Goal: Task Accomplishment & Management: Complete application form

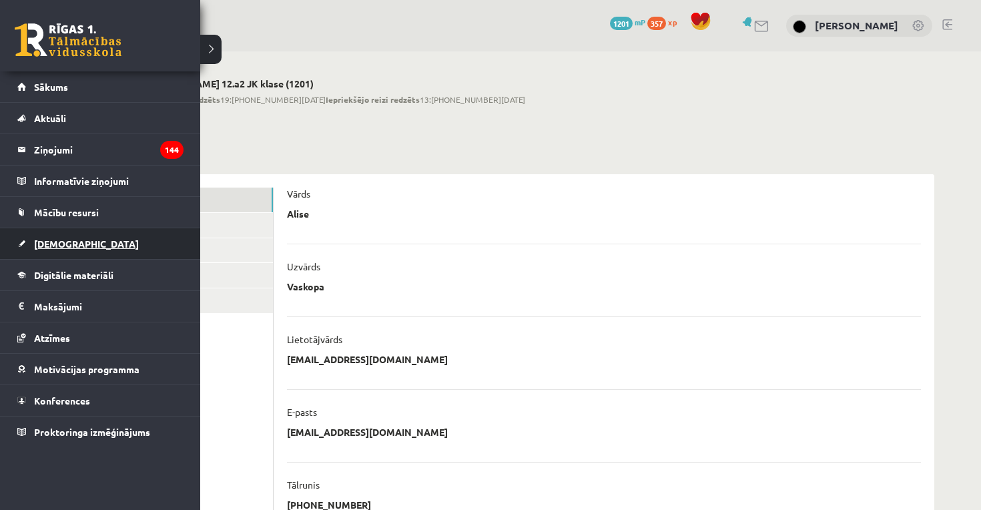
click at [45, 234] on link "[DEMOGRAPHIC_DATA]" at bounding box center [100, 243] width 166 height 31
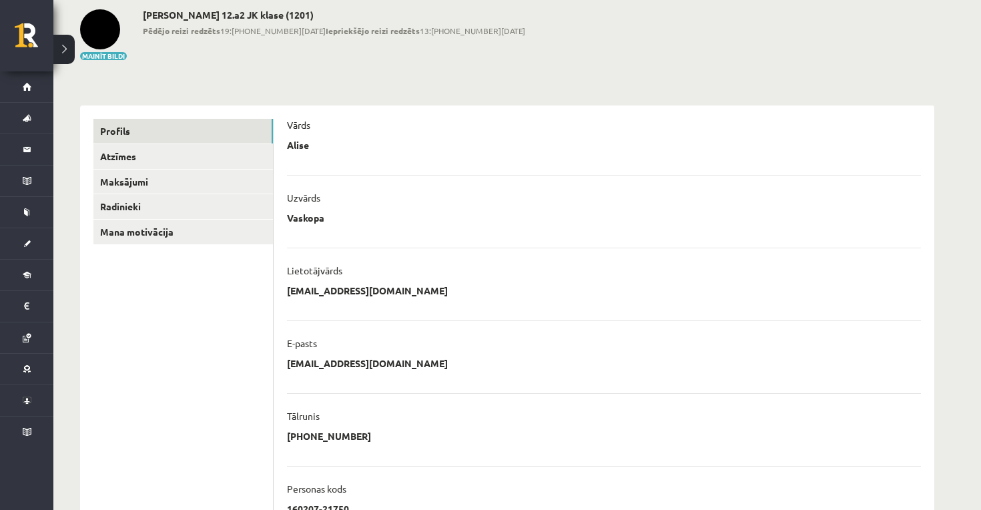
scroll to position [79, 0]
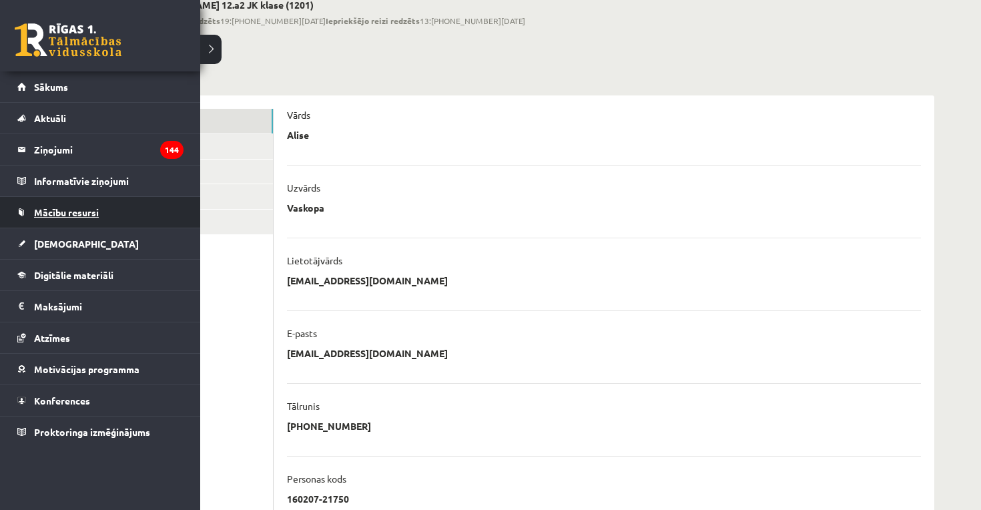
click at [65, 214] on span "Mācību resursi" at bounding box center [66, 212] width 65 height 12
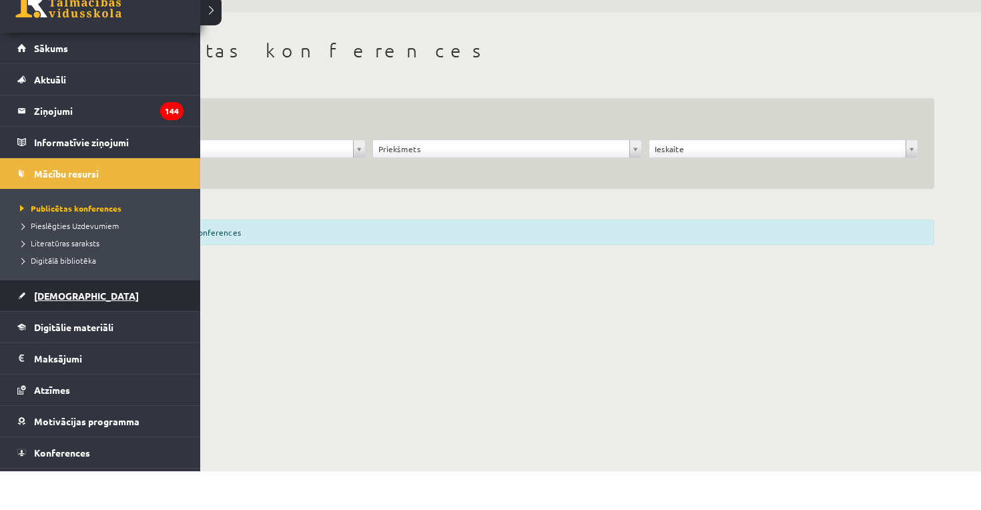
click at [55, 328] on span "[DEMOGRAPHIC_DATA]" at bounding box center [86, 334] width 105 height 12
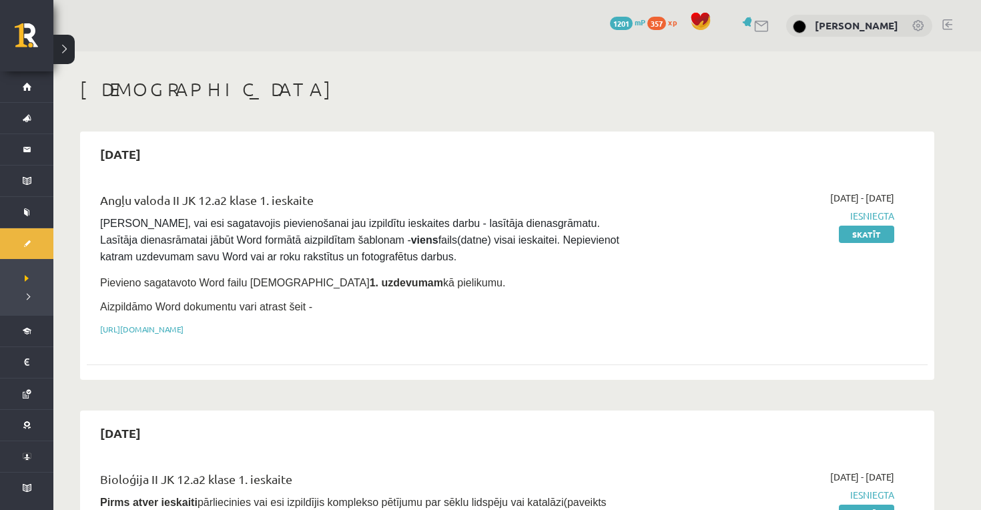
click at [949, 27] on link at bounding box center [948, 24] width 10 height 11
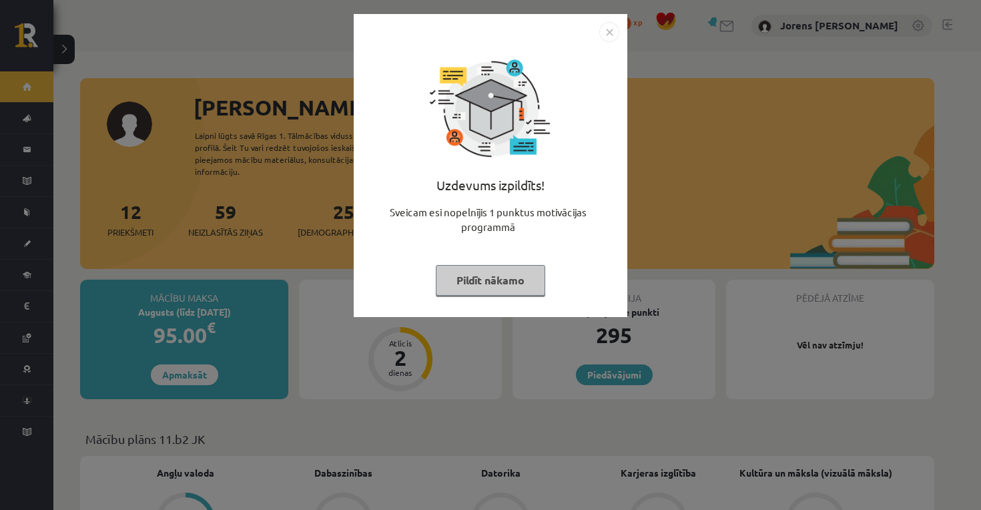
click at [489, 270] on button "Pildīt nākamo" at bounding box center [490, 280] width 109 height 31
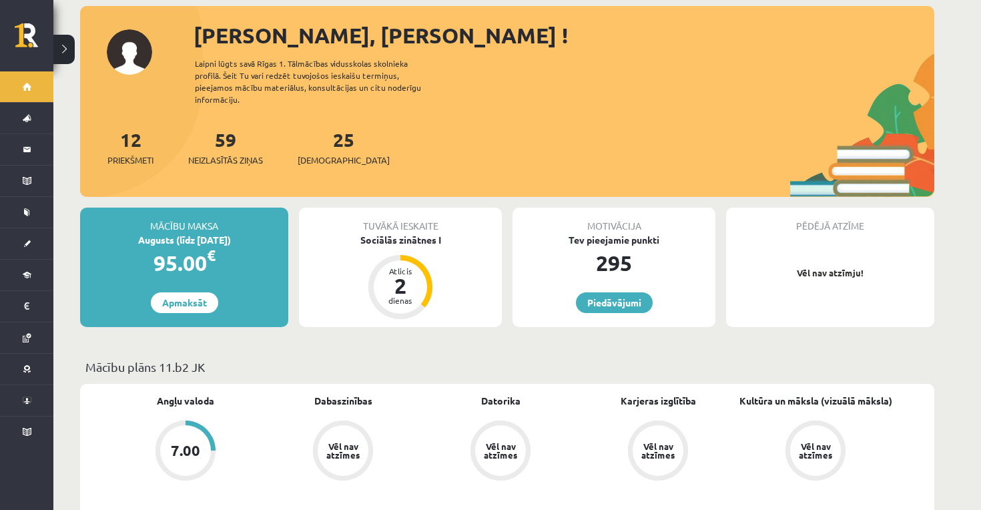
scroll to position [73, 0]
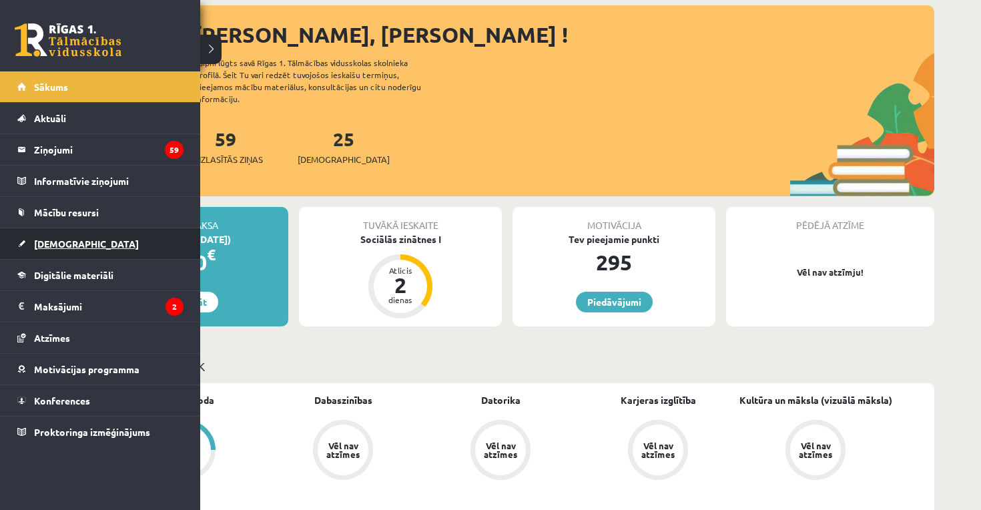
click at [61, 244] on span "[DEMOGRAPHIC_DATA]" at bounding box center [86, 244] width 105 height 12
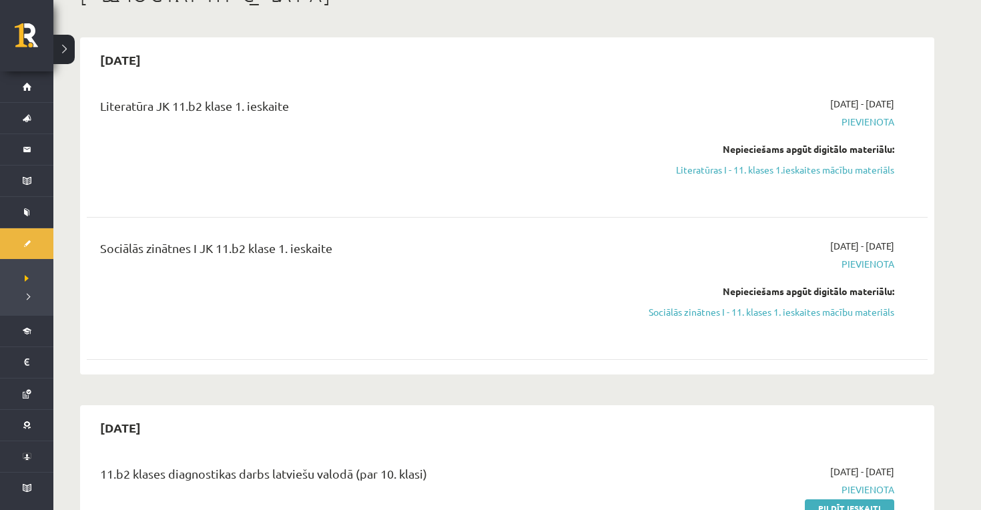
scroll to position [91, 0]
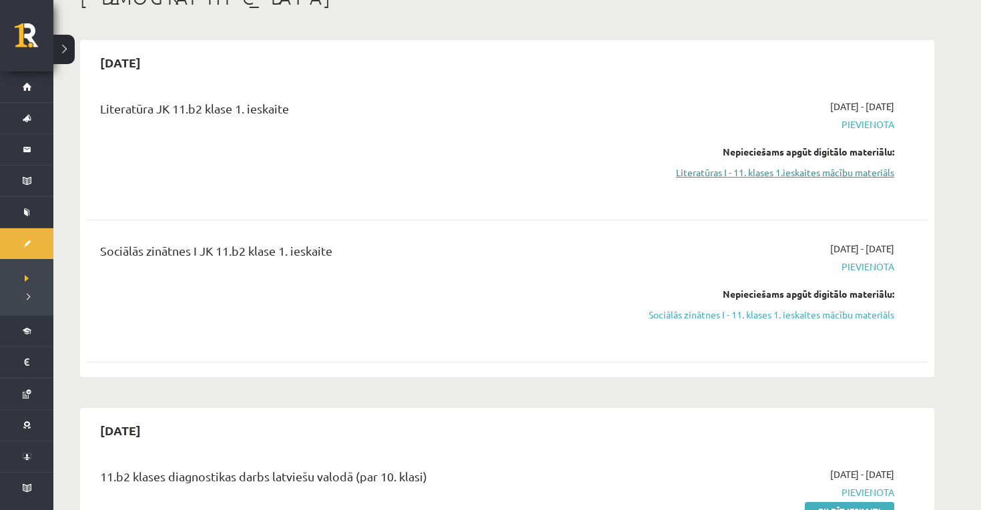
click at [798, 170] on link "Literatūras I - 11. klases 1.ieskaites mācību materiāls" at bounding box center [769, 173] width 252 height 14
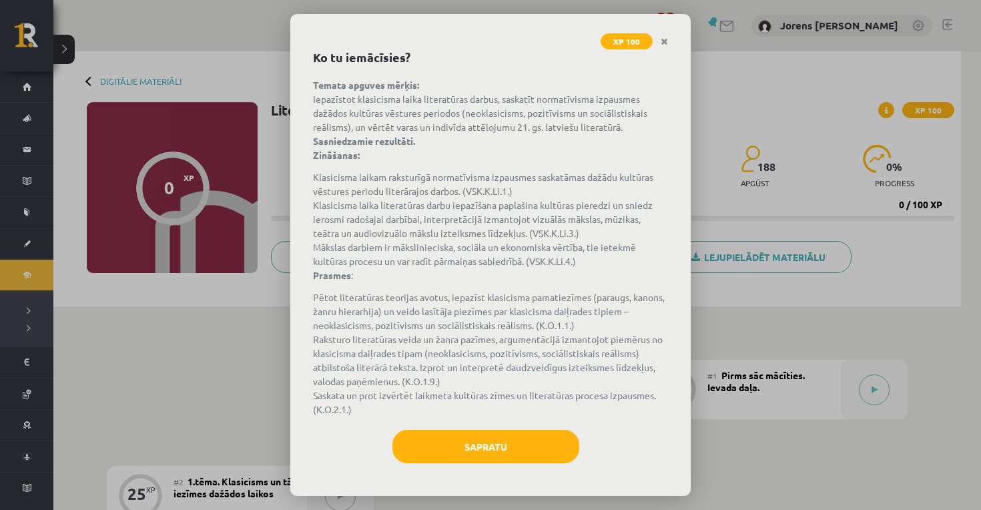
scroll to position [63, 0]
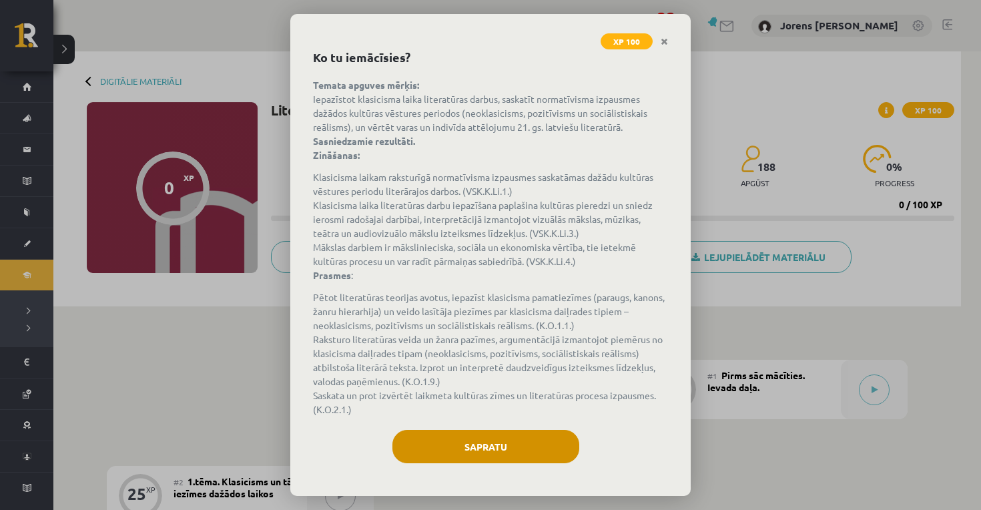
click at [451, 436] on button "Sapratu" at bounding box center [486, 446] width 187 height 33
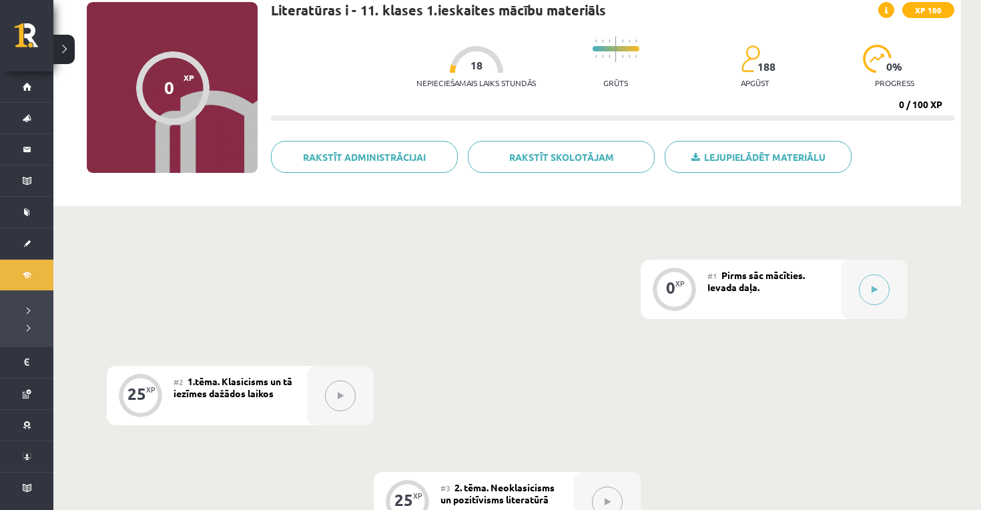
scroll to position [61, 0]
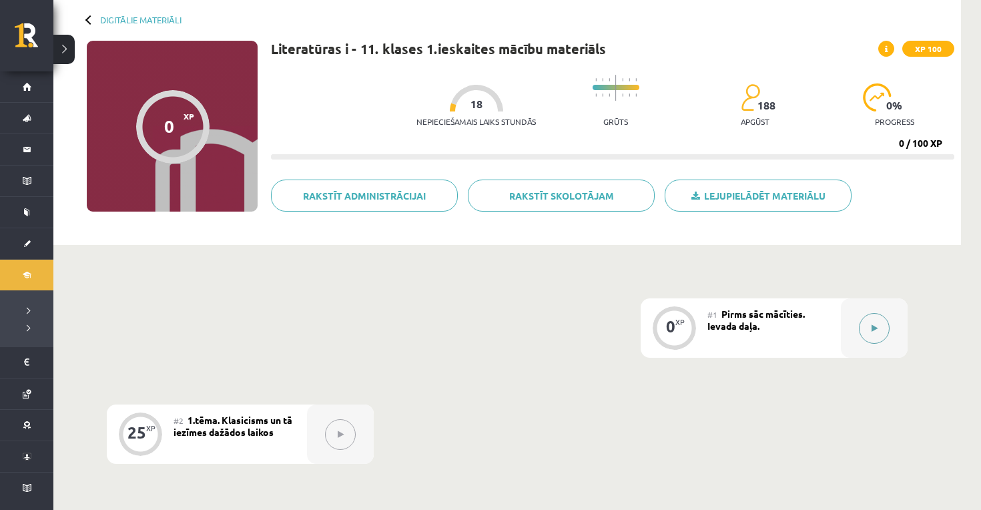
click at [862, 329] on button at bounding box center [874, 328] width 31 height 31
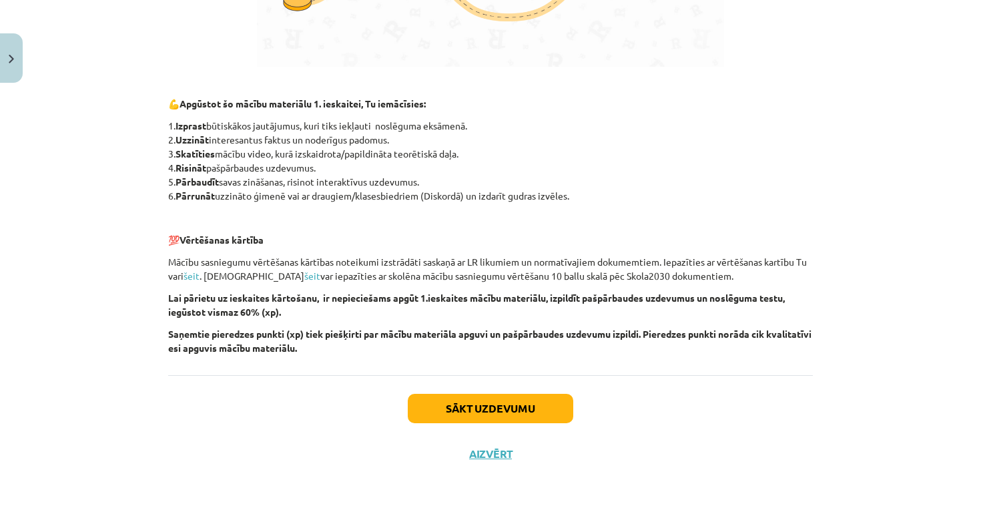
scroll to position [888, 0]
click at [478, 395] on button "Sākt uzdevumu" at bounding box center [491, 408] width 166 height 29
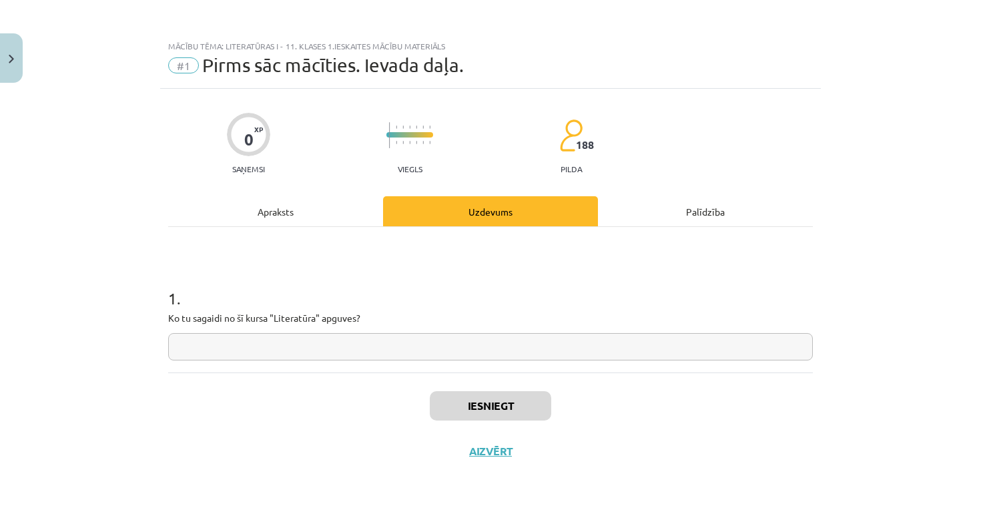
click at [437, 338] on input "text" at bounding box center [490, 346] width 645 height 27
type input "*"
click at [486, 395] on button "Iesniegt" at bounding box center [490, 405] width 121 height 29
click at [486, 410] on button "Iesniegt" at bounding box center [490, 405] width 121 height 29
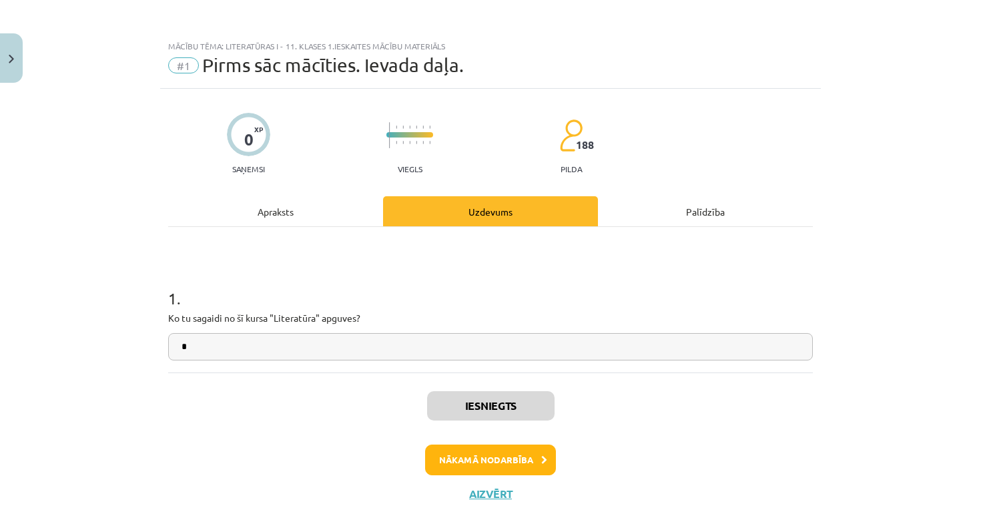
click at [471, 466] on button "Nākamā nodarbība" at bounding box center [490, 460] width 131 height 31
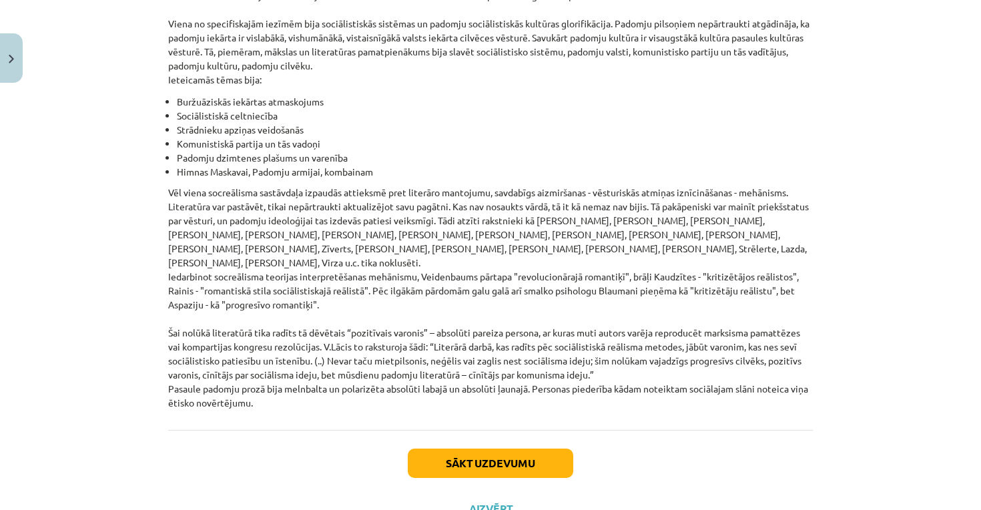
click at [477, 449] on button "Sākt uzdevumu" at bounding box center [491, 463] width 166 height 29
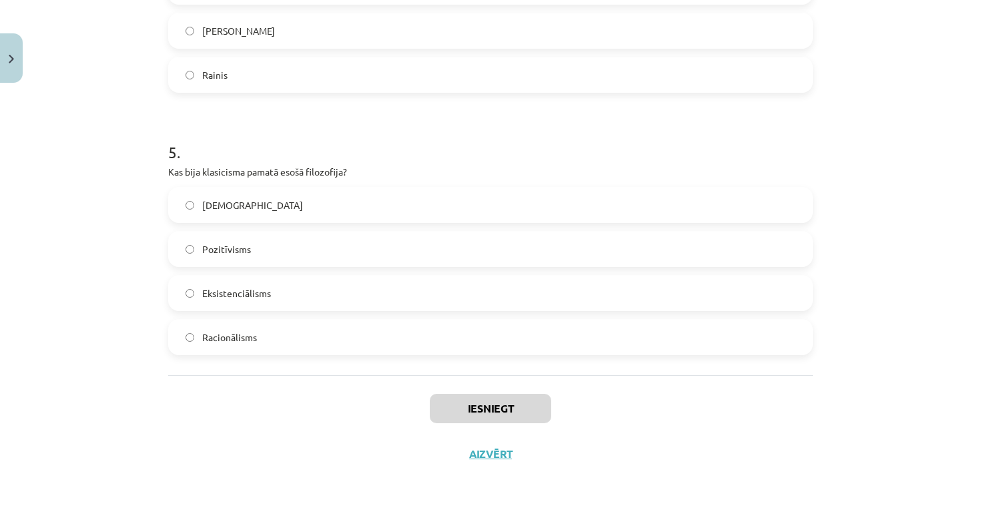
scroll to position [489, 0]
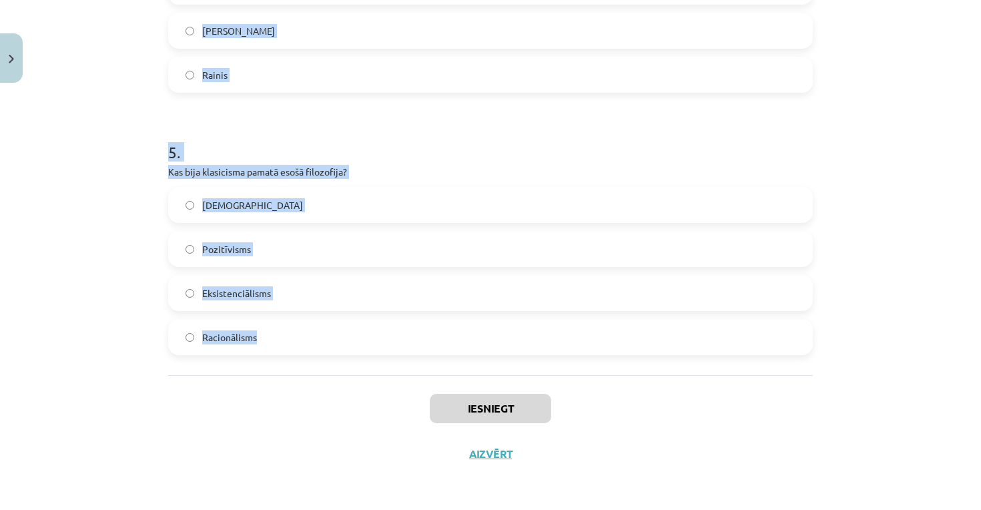
drag, startPoint x: 157, startPoint y: 302, endPoint x: 322, endPoint y: 342, distance: 169.7
click at [322, 342] on div "Mācību tēma: Literatūras i - 11. klases 1.ieskaites mācību materiāls #2 1.tēma.…" at bounding box center [490, 255] width 981 height 510
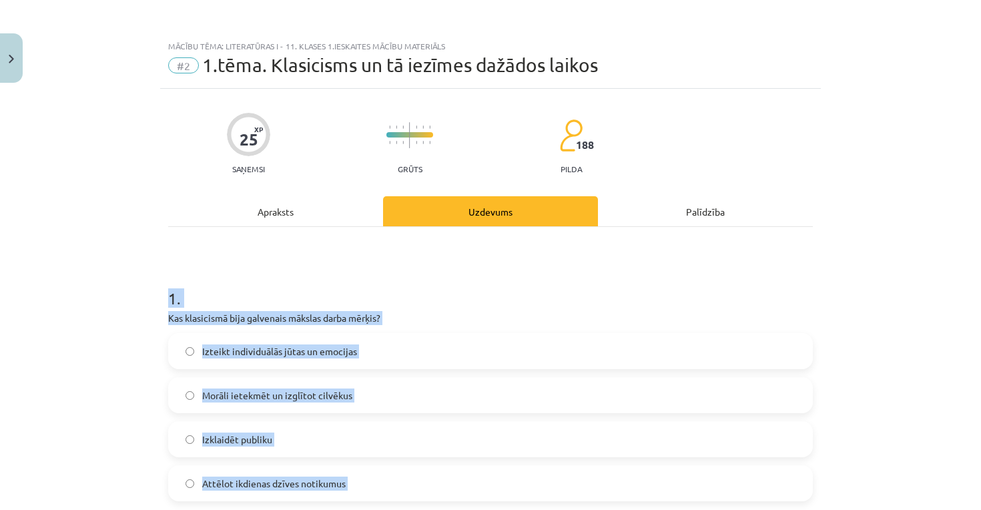
scroll to position [0, 0]
copy form "1 . Kas klasicismā bija galvenais mākslas darba mērķis? Izteikt individuālās jū…"
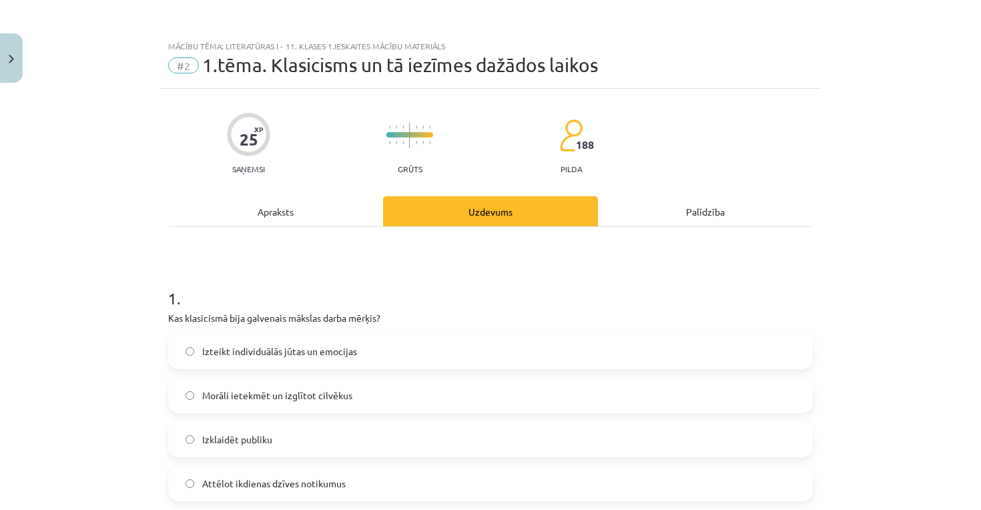
click at [140, 334] on div "Mācību tēma: Literatūras i - 11. klases 1.ieskaites mācību materiāls #2 1.tēma.…" at bounding box center [490, 255] width 981 height 510
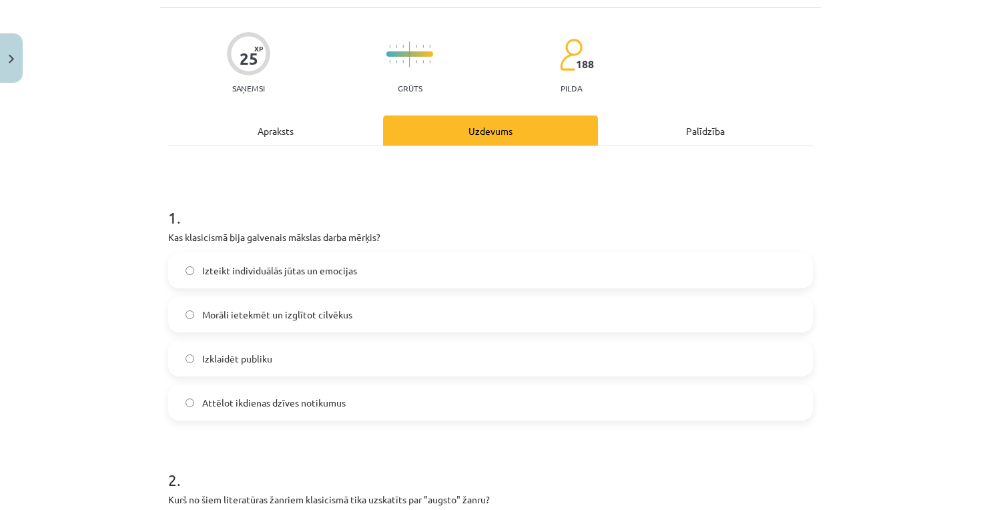
click at [262, 316] on span "Morāli ietekmēt un izglītot cilvēkus" at bounding box center [277, 315] width 150 height 14
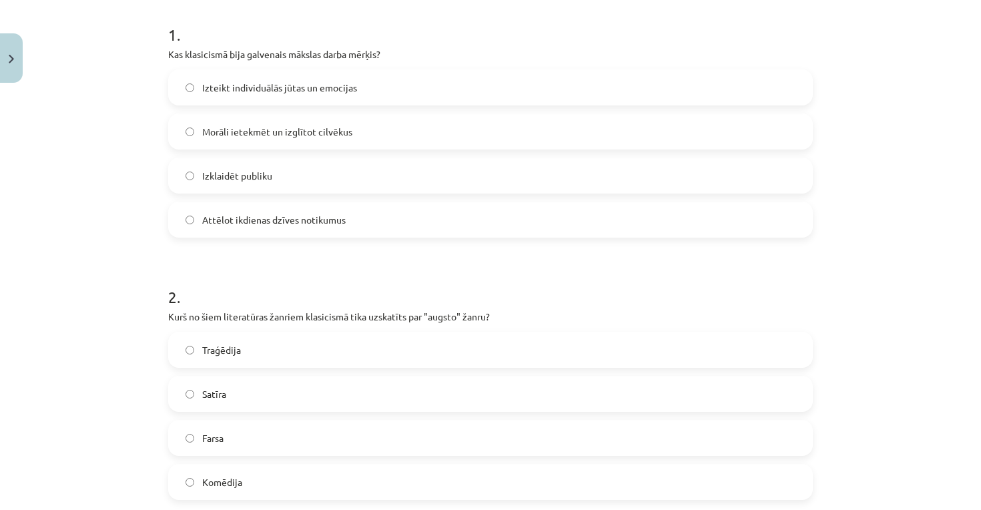
scroll to position [330, 0]
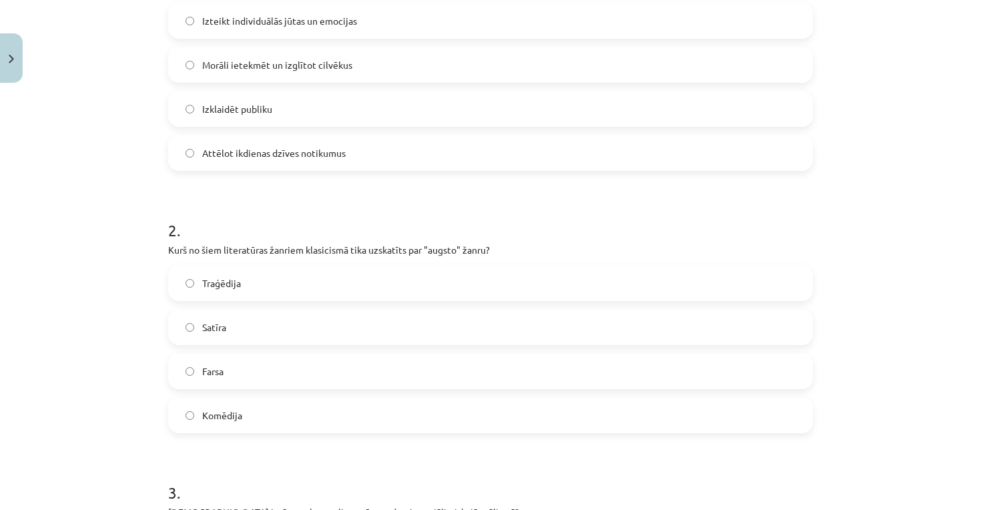
click at [219, 289] on span "Traģēdija" at bounding box center [221, 283] width 39 height 14
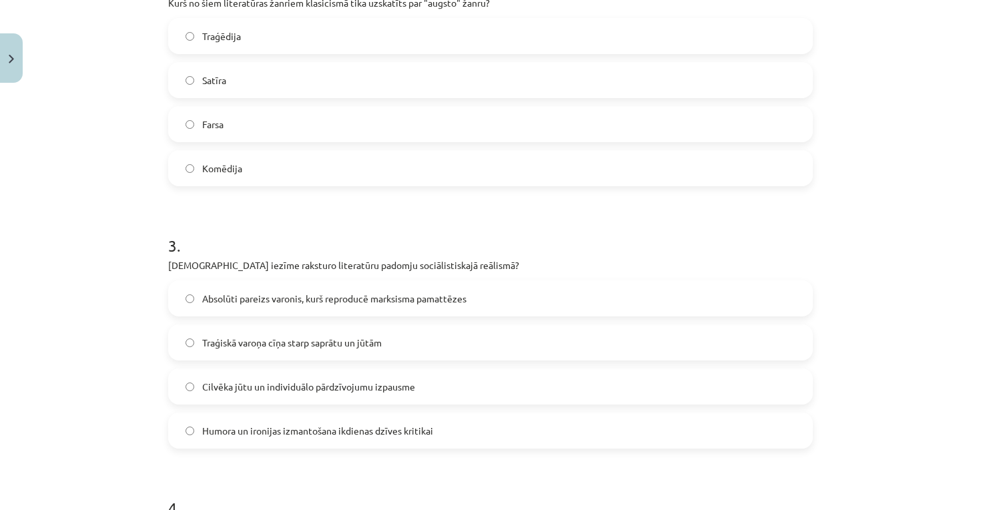
click at [219, 292] on span "Absolūti pareizs varonis, kurš reproducē marksisma pamattēzes" at bounding box center [334, 299] width 264 height 14
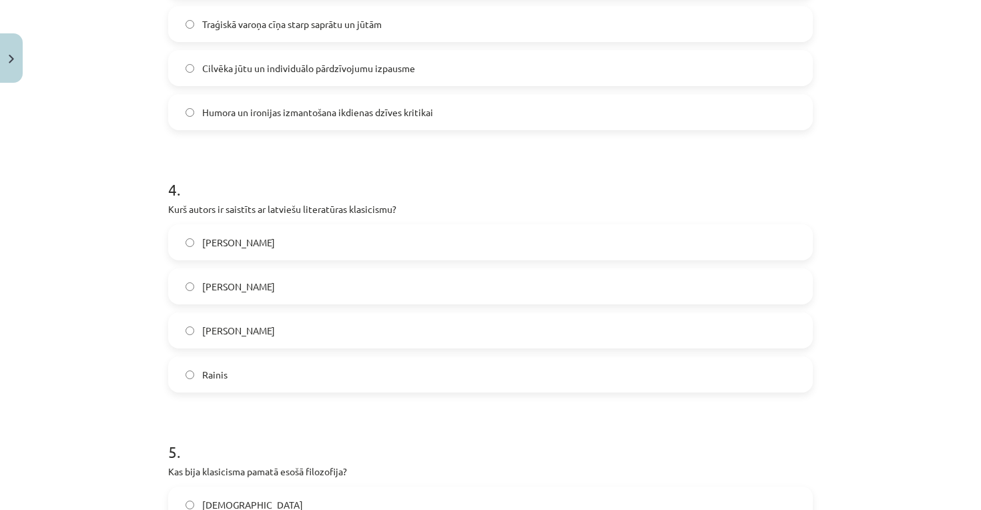
scroll to position [910, 0]
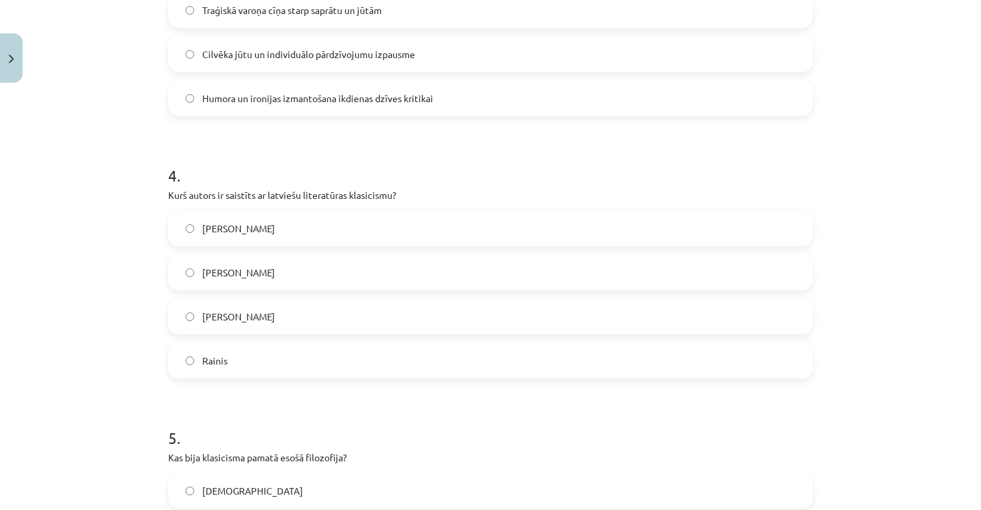
click at [297, 273] on label "Kristofers Fīrekers" at bounding box center [491, 272] width 642 height 33
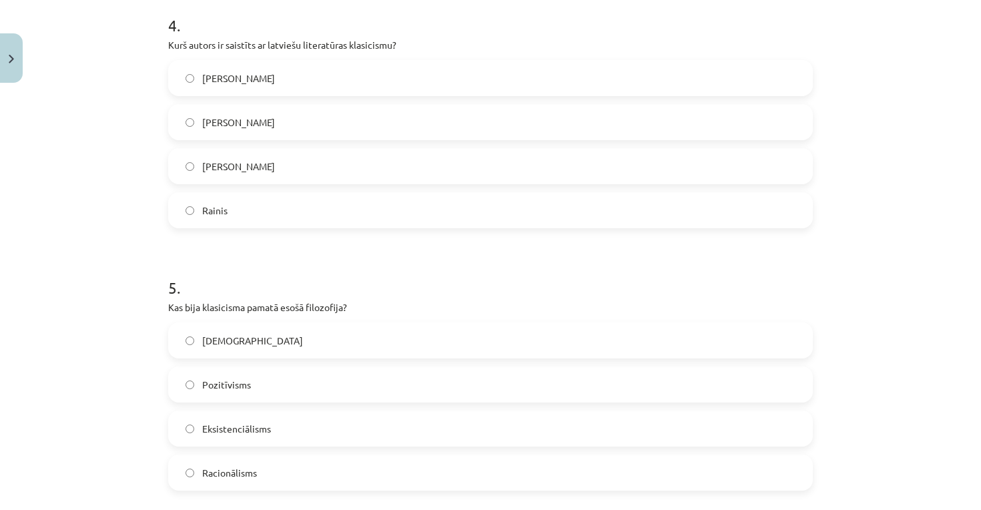
scroll to position [1083, 0]
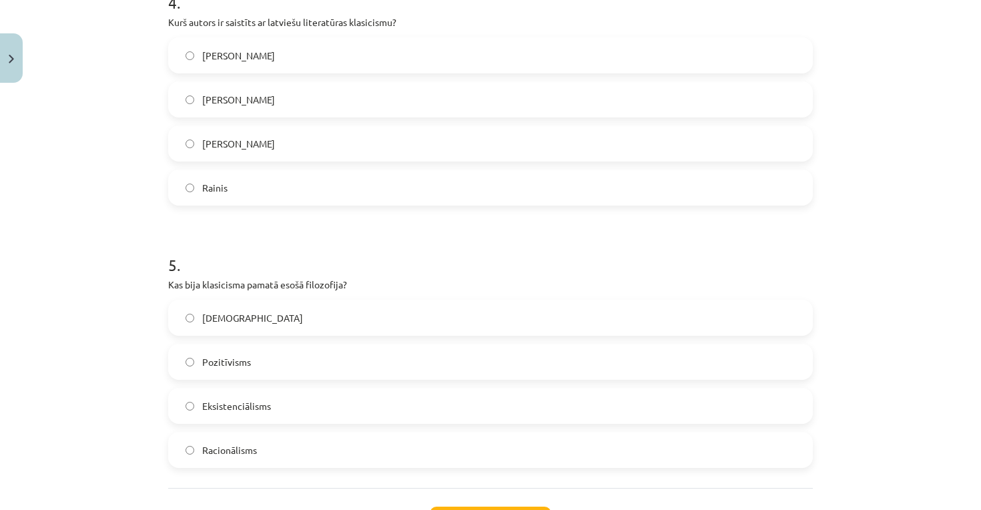
click at [224, 449] on span "Racionālisms" at bounding box center [229, 450] width 55 height 14
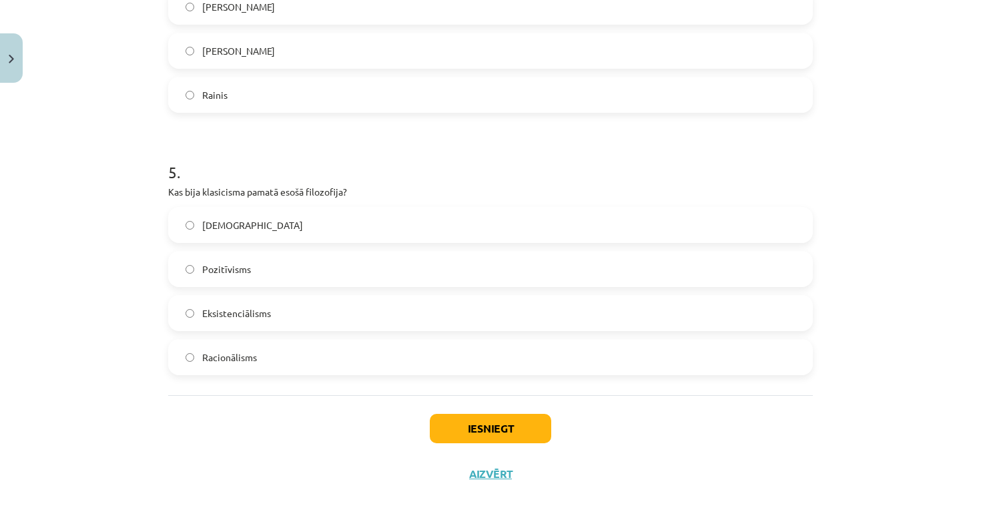
scroll to position [1184, 0]
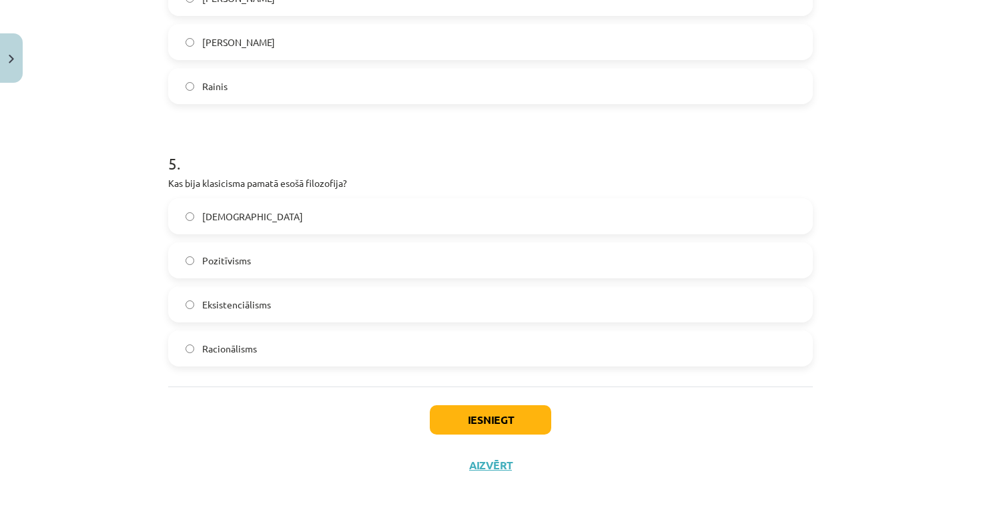
click at [495, 419] on button "Iesniegt" at bounding box center [490, 419] width 121 height 29
click at [513, 427] on button "Iesniegt" at bounding box center [490, 419] width 121 height 29
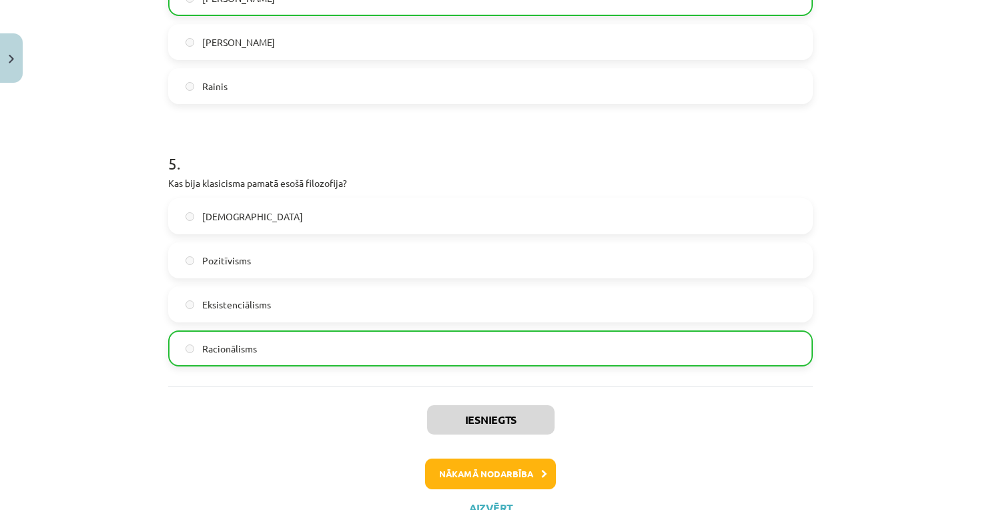
click at [460, 477] on button "Nākamā nodarbība" at bounding box center [490, 474] width 131 height 31
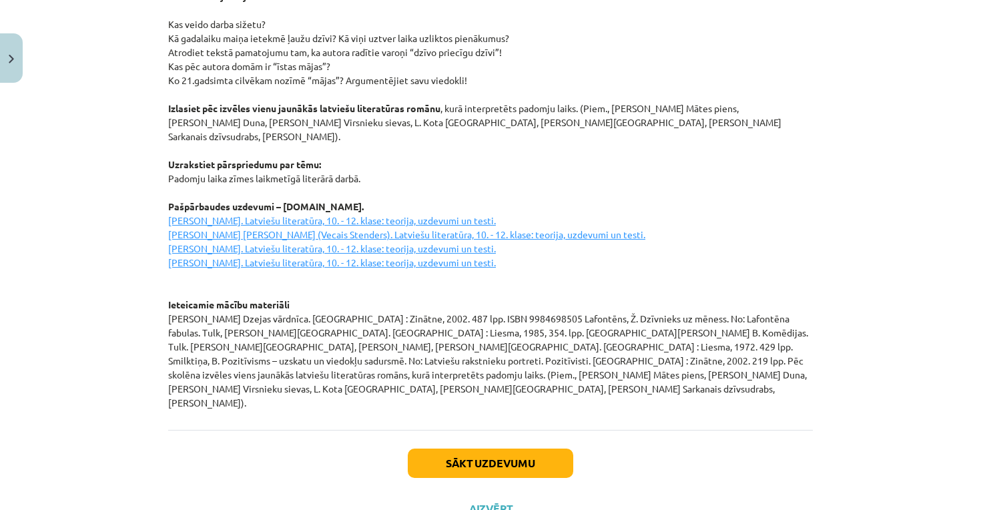
click at [443, 449] on button "Sākt uzdevumu" at bounding box center [491, 463] width 166 height 29
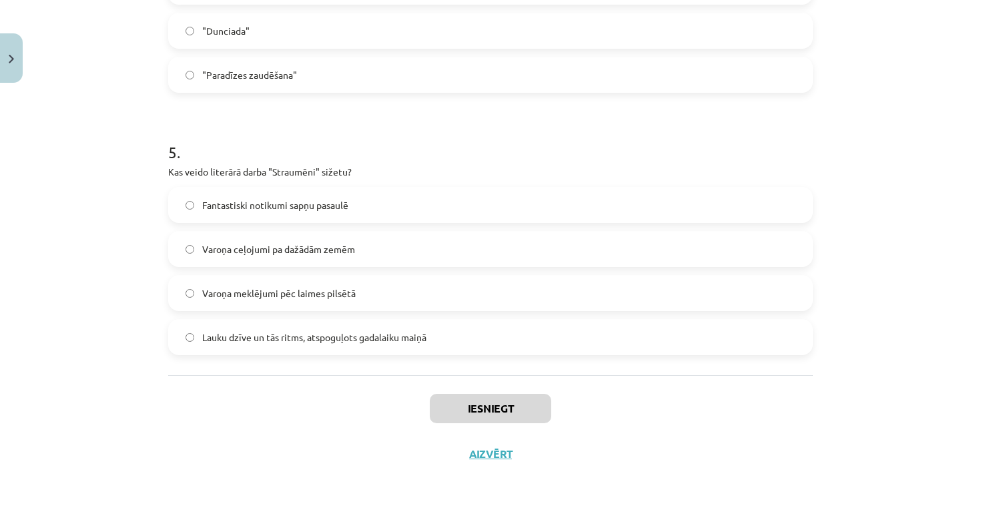
scroll to position [567, 0]
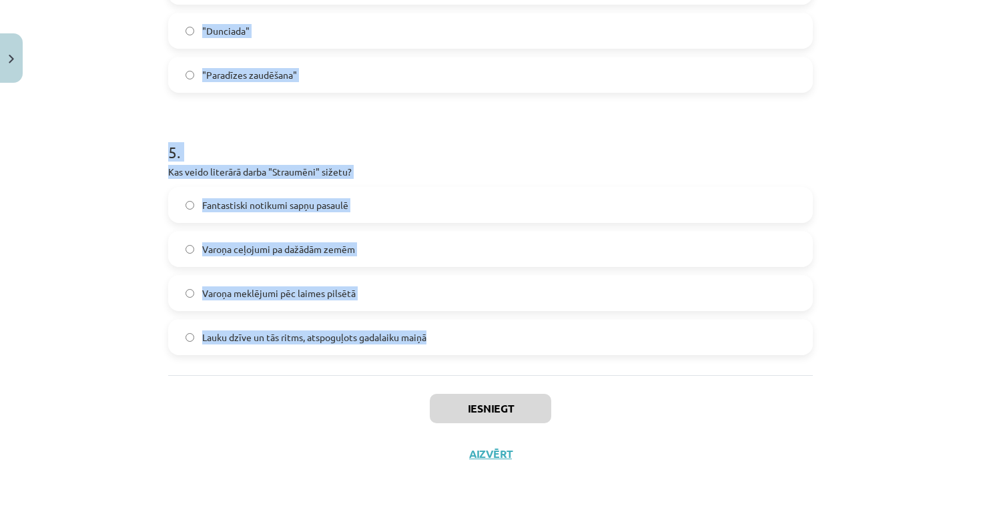
drag, startPoint x: 162, startPoint y: 74, endPoint x: 503, endPoint y: 337, distance: 430.7
copy form "Kāds ir pozitīvisma galvenais princips? Māksla ir izteiksmes līdzeklis bez morā…"
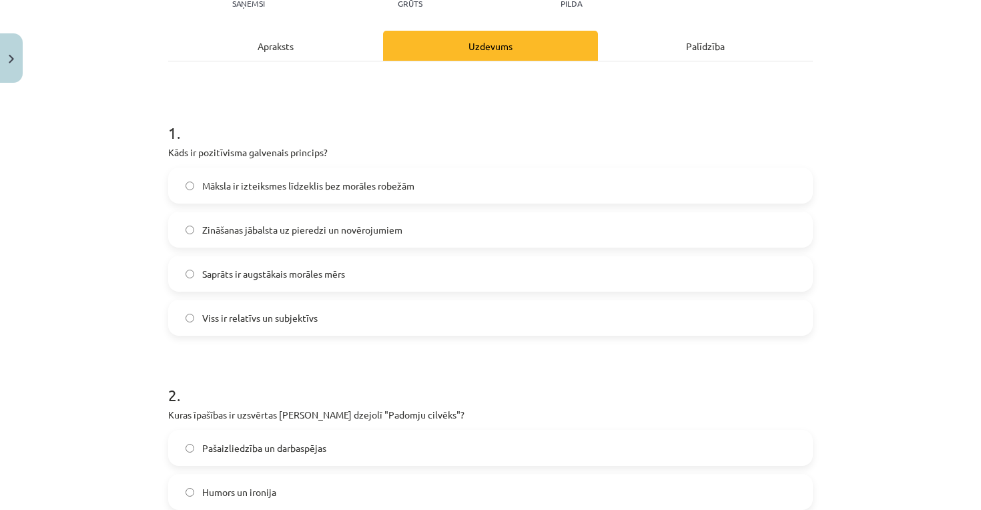
click at [246, 232] on span "Zināšanas jābalsta uz pieredzi un novērojumiem" at bounding box center [302, 230] width 200 height 14
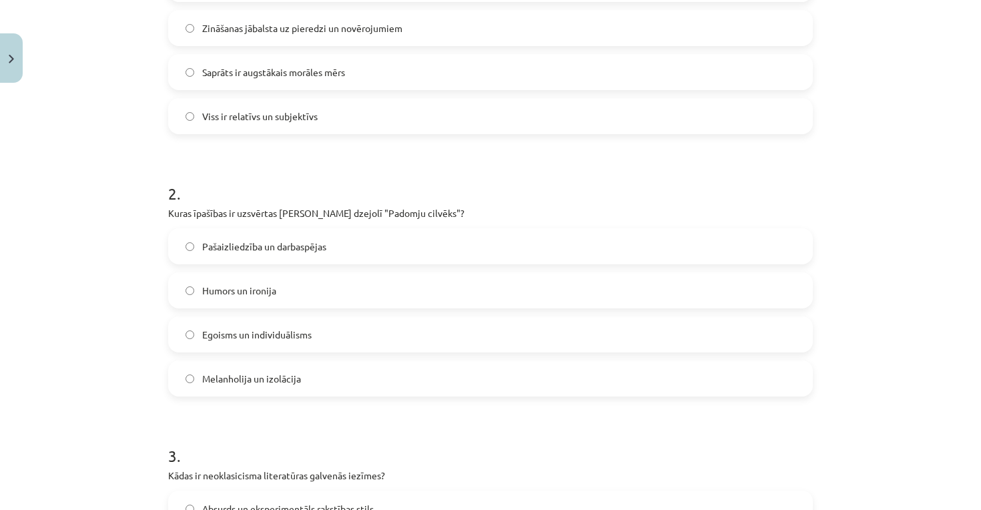
scroll to position [402, 0]
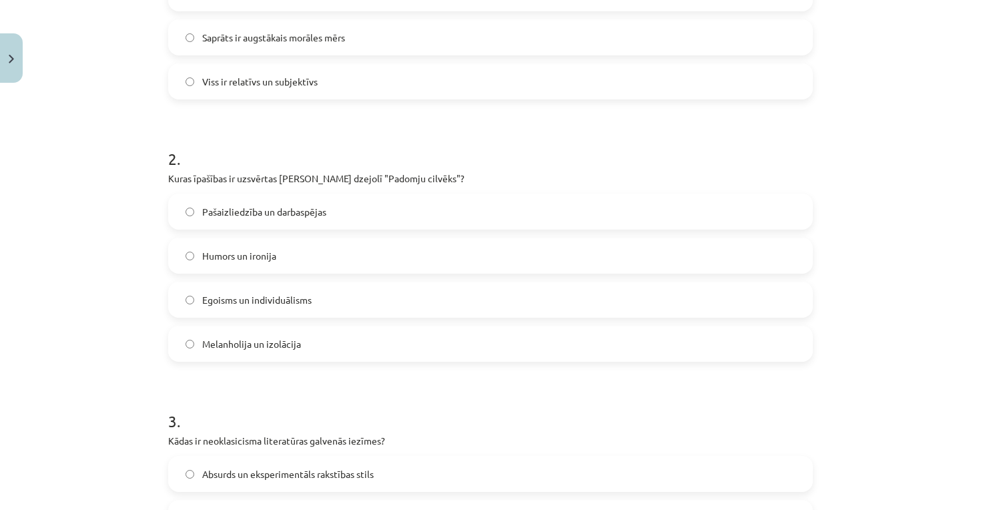
click at [296, 215] on span "Pašaizliedzība un darbaspējas" at bounding box center [264, 212] width 124 height 14
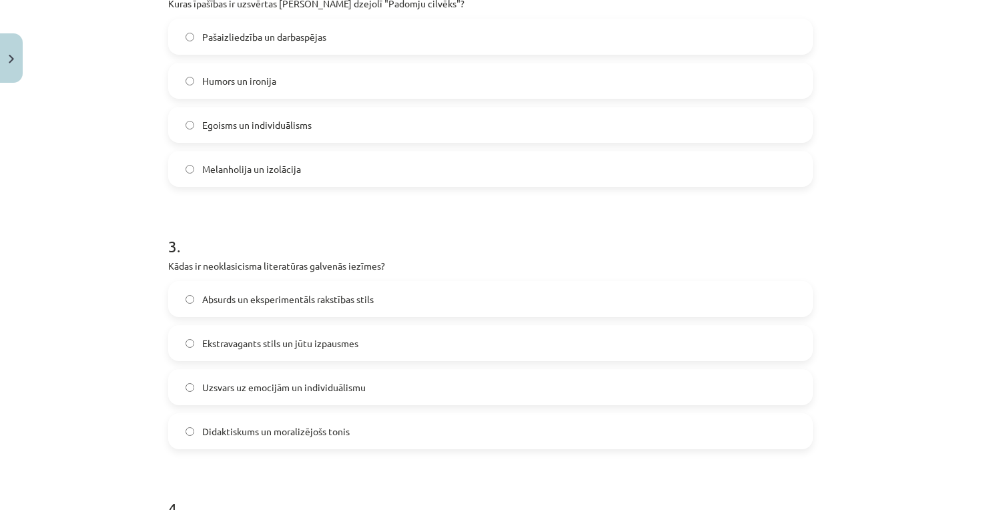
scroll to position [579, 0]
click at [221, 426] on span "Didaktiskums un moralizējošs tonis" at bounding box center [276, 430] width 148 height 14
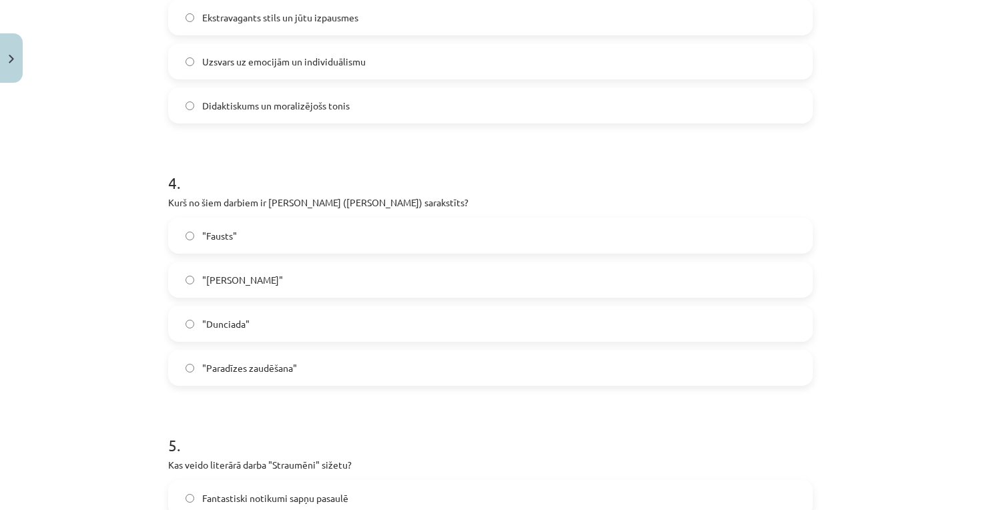
scroll to position [951, 0]
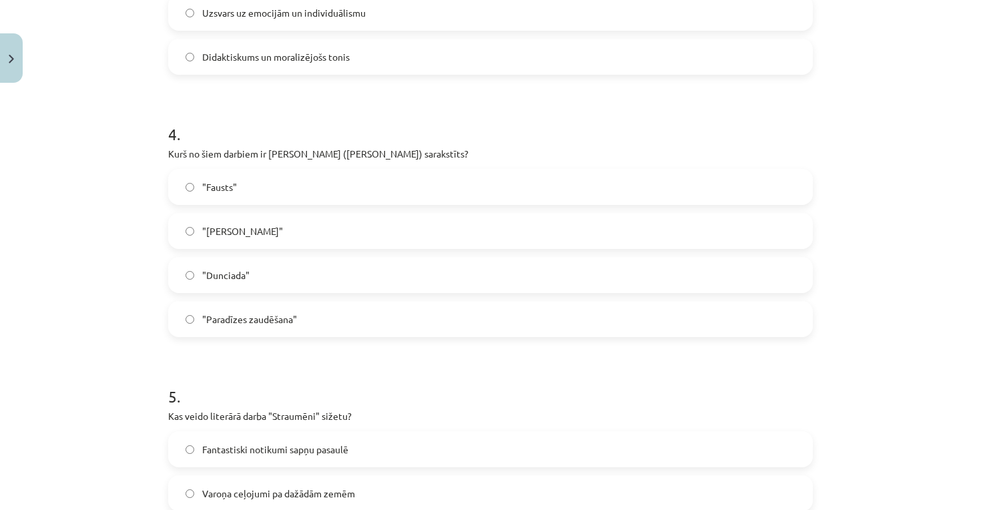
click at [272, 280] on label ""Dunciada"" at bounding box center [491, 274] width 642 height 33
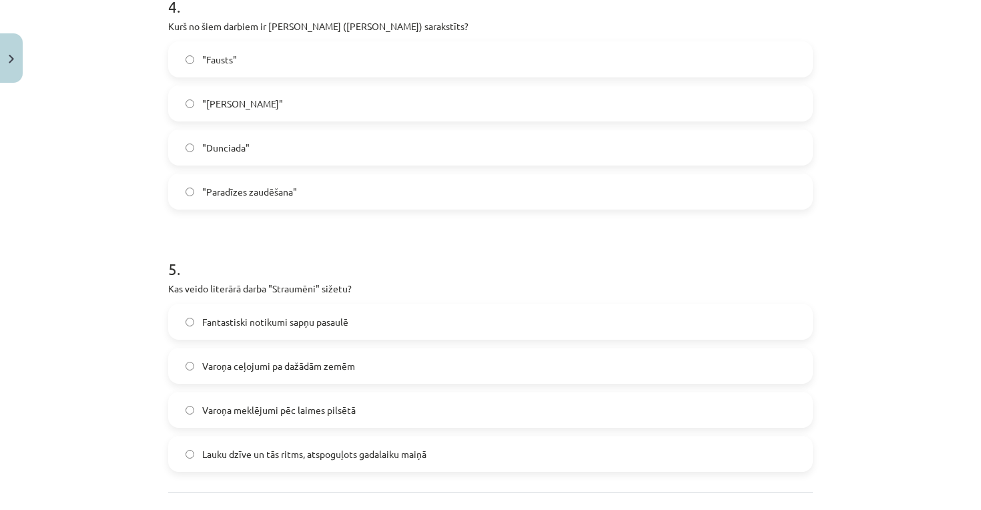
scroll to position [1087, 0]
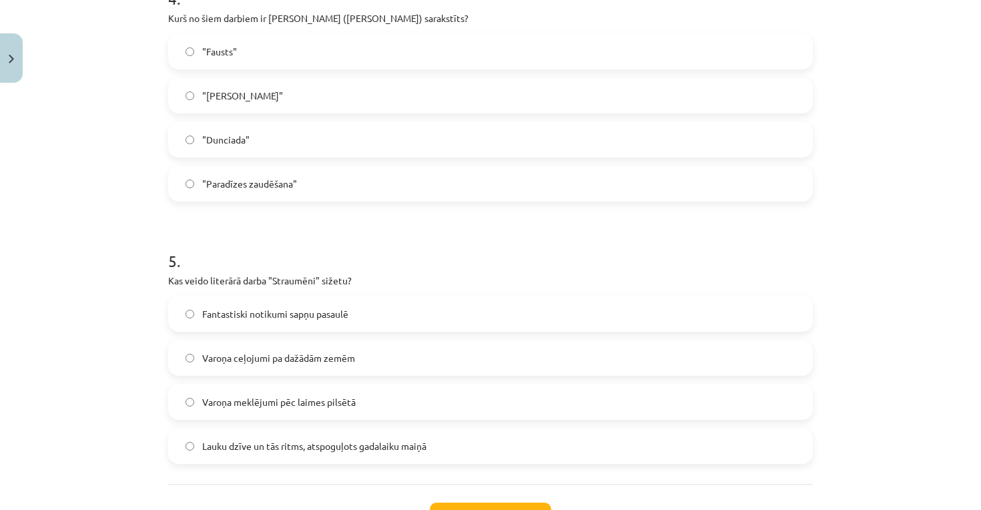
click at [216, 454] on label "Lauku dzīve un tās ritms, atspoguļots gadalaiku maiņā" at bounding box center [491, 445] width 642 height 33
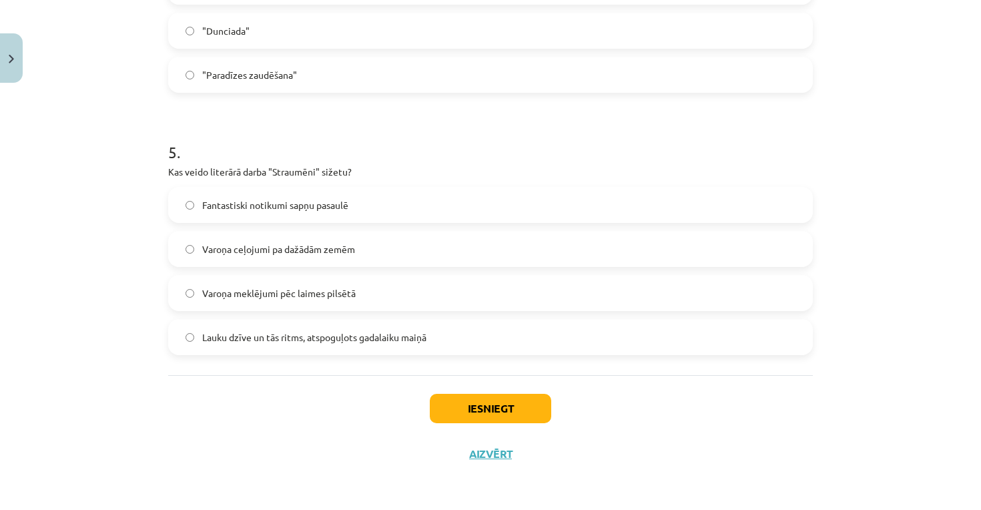
scroll to position [1198, 0]
click at [500, 403] on button "Iesniegt" at bounding box center [490, 408] width 121 height 29
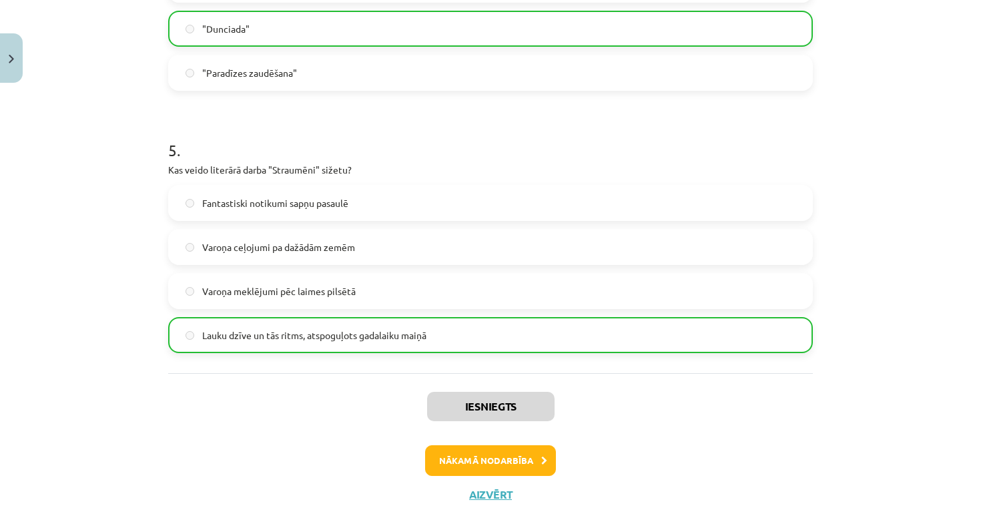
click at [467, 452] on button "Nākamā nodarbība" at bounding box center [490, 460] width 131 height 31
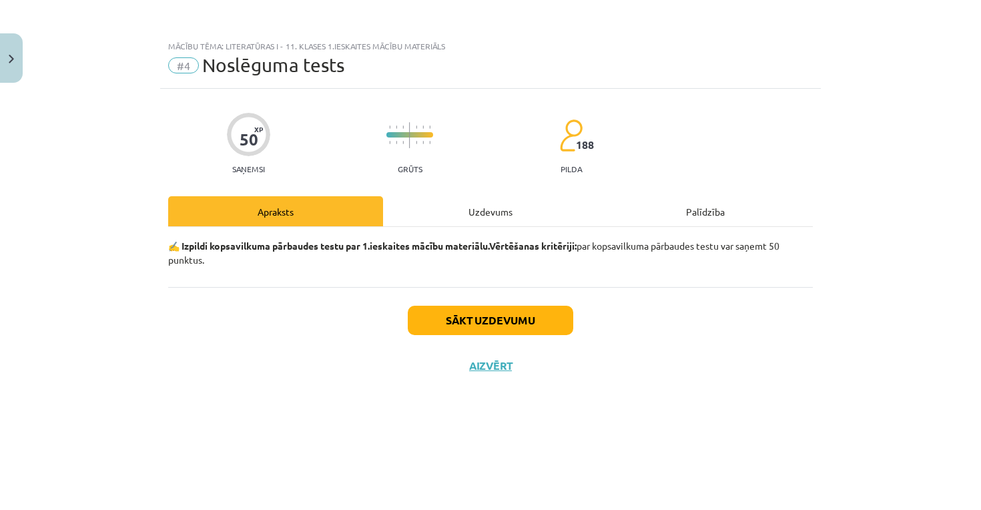
scroll to position [0, 0]
click at [481, 318] on button "Sākt uzdevumu" at bounding box center [491, 320] width 166 height 29
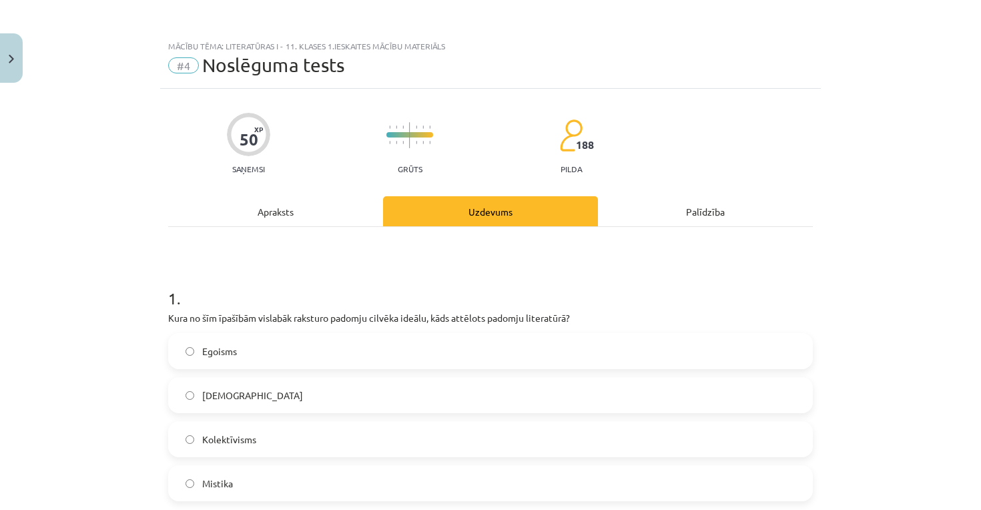
click at [145, 283] on div "Mācību tēma: Literatūras i - 11. klases 1.ieskaites mācību materiāls #4 Noslēgu…" at bounding box center [490, 255] width 981 height 510
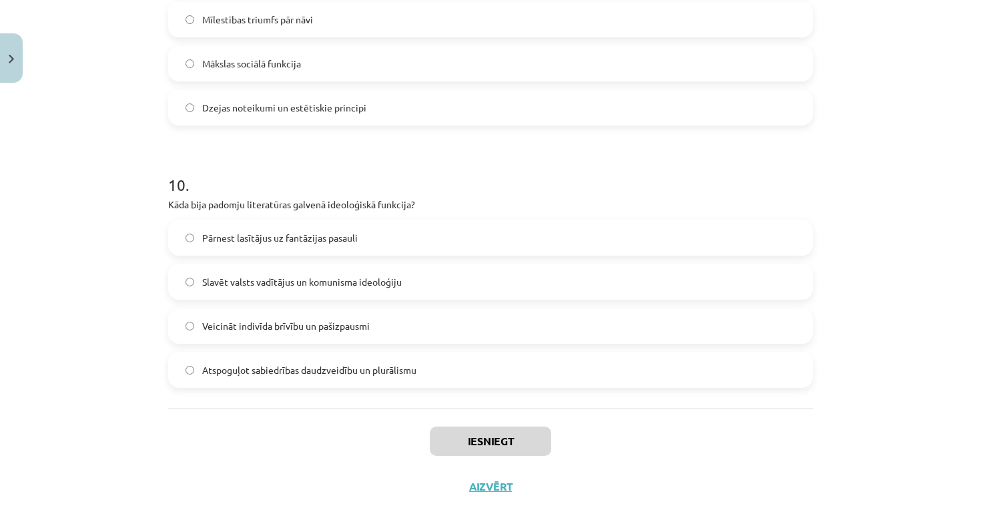
scroll to position [2509, 0]
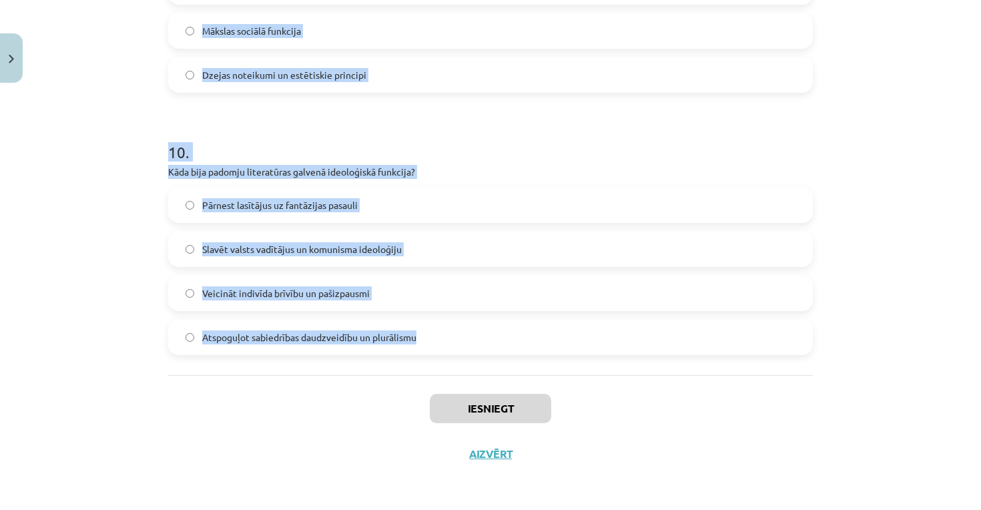
drag, startPoint x: 156, startPoint y: 333, endPoint x: 431, endPoint y: 339, distance: 275.1
click at [431, 339] on div "Mācību tēma: Literatūras i - 11. klases 1.ieskaites mācību materiāls #4 Noslēgu…" at bounding box center [490, 255] width 981 height 510
copy form "Egoisms Skepticisms Kolektīvisms Mistika 2 . Kas ir kopīgs neoklasicismam un kl…"
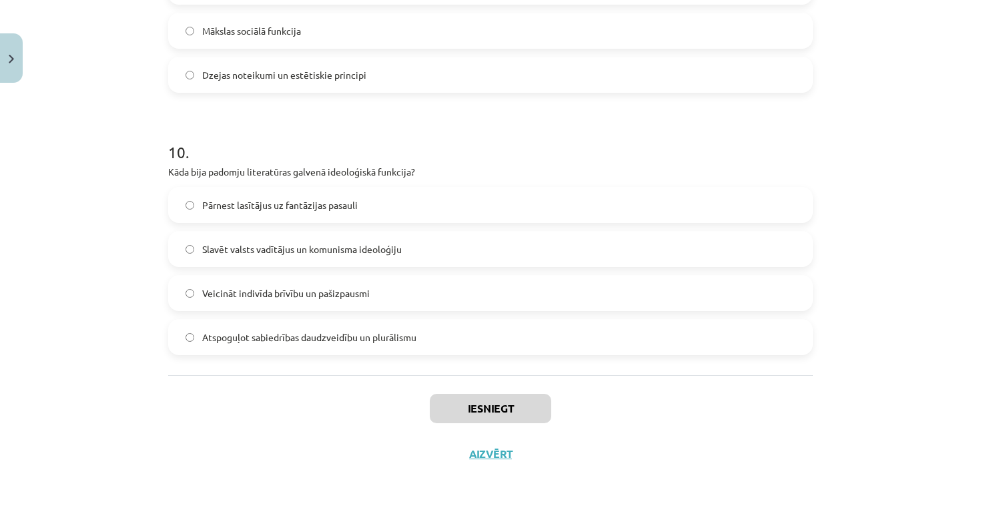
click at [99, 275] on div "Mācību tēma: Literatūras i - 11. klases 1.ieskaites mācību materiāls #4 Noslēgu…" at bounding box center [490, 255] width 981 height 510
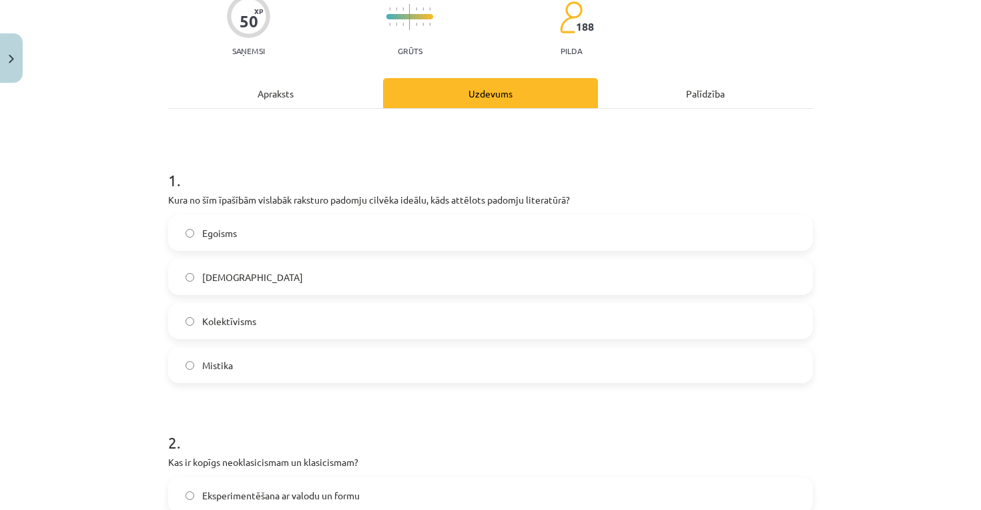
scroll to position [123, 0]
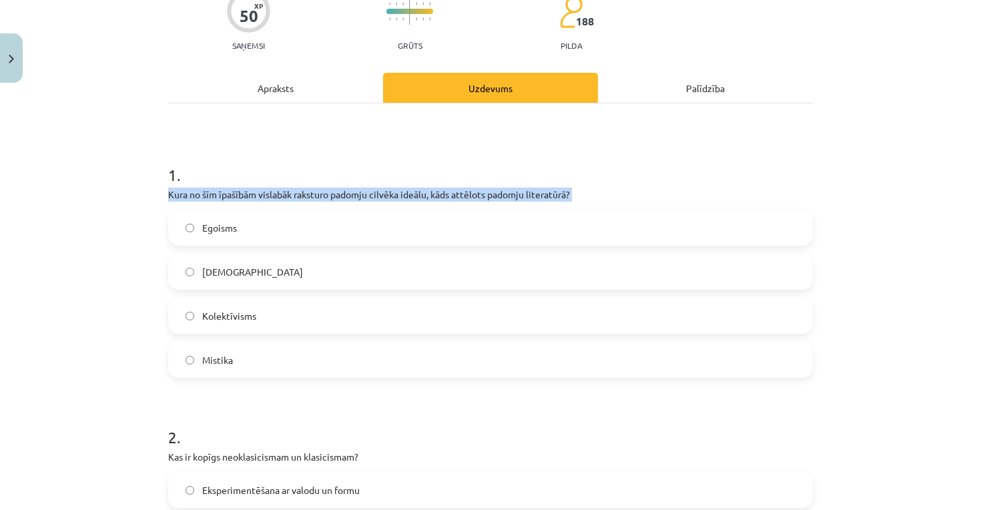
drag, startPoint x: 169, startPoint y: 196, endPoint x: 563, endPoint y: 208, distance: 394.7
click at [563, 208] on div "1 . Kura no šīm īpašībām vislabāk raksturo padomju cilvēka ideālu, kāds attēlot…" at bounding box center [490, 260] width 645 height 236
drag, startPoint x: 162, startPoint y: 185, endPoint x: 250, endPoint y: 393, distance: 225.9
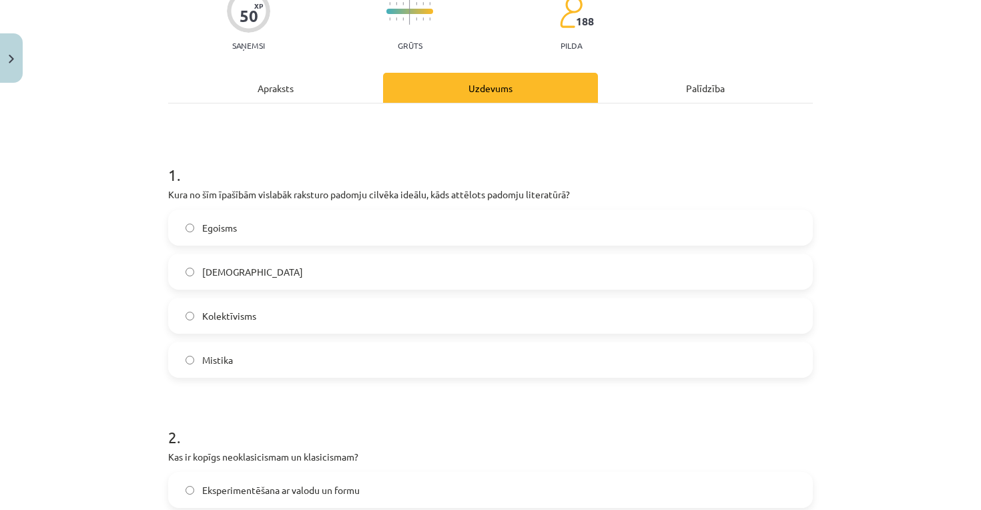
drag, startPoint x: 250, startPoint y: 393, endPoint x: 269, endPoint y: 323, distance: 72.7
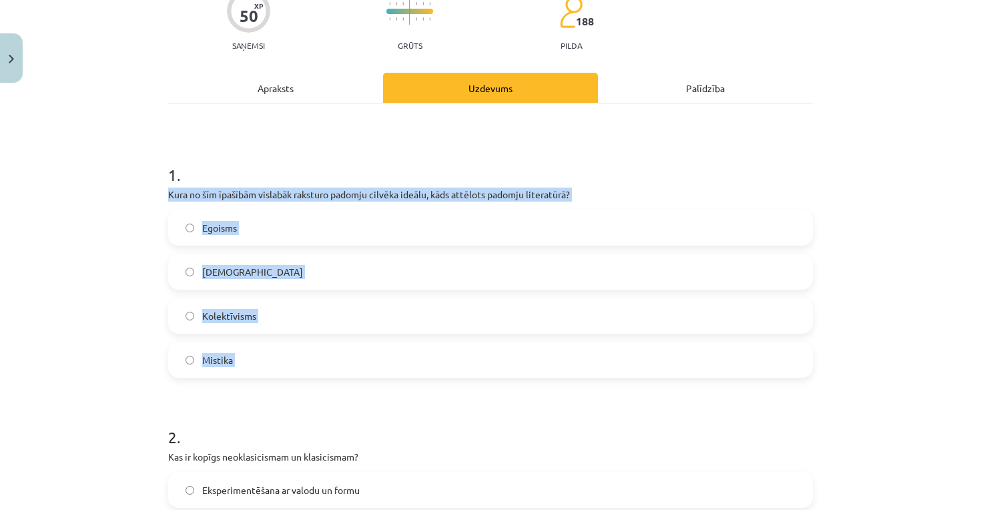
drag, startPoint x: 161, startPoint y: 194, endPoint x: 293, endPoint y: 385, distance: 232.2
copy div "Kura no šīm īpašībām vislabāk raksturo padomju cilvēka ideālu, kāds attēlots pa…"
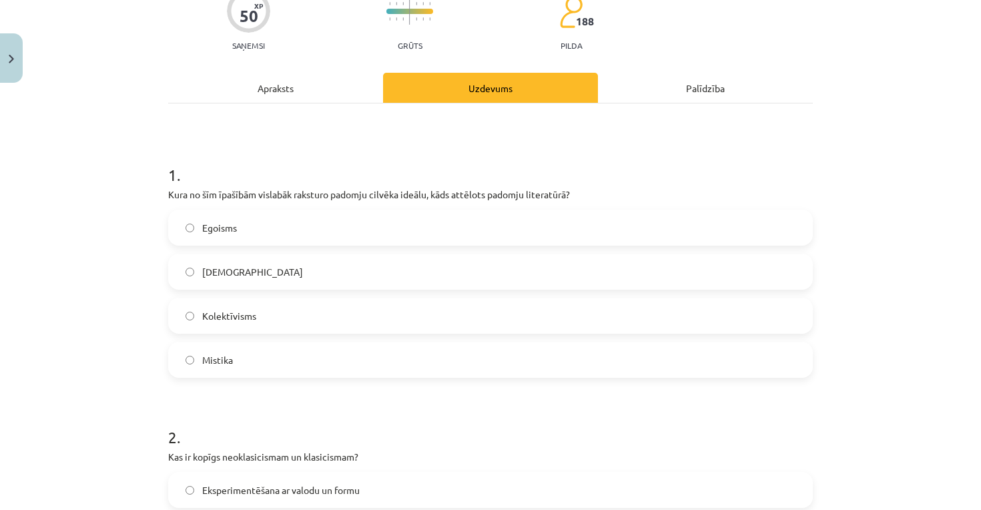
click at [251, 321] on span "Kolektīvisms" at bounding box center [229, 316] width 54 height 14
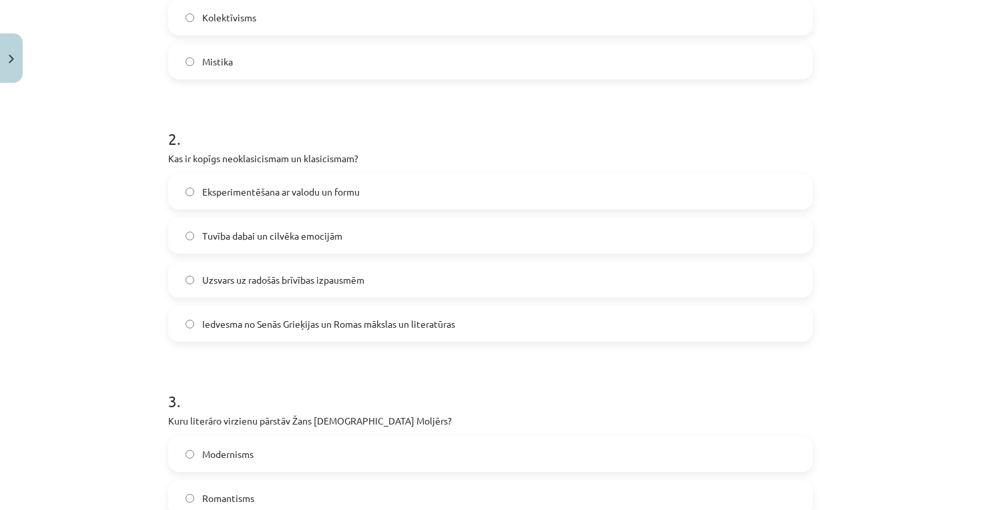
scroll to position [434, 0]
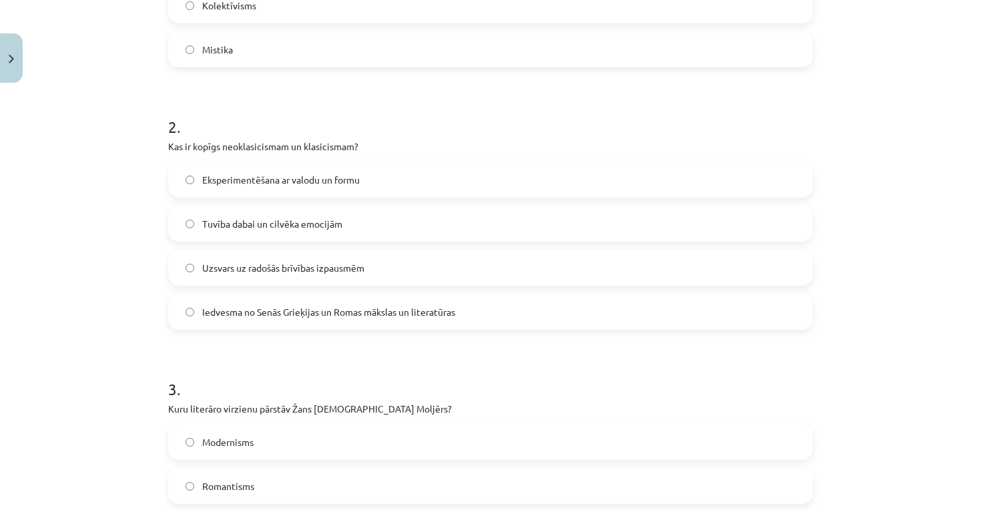
click at [205, 312] on span "Iedvesma no Senās Grieķijas un Romas mākslas un literatūras" at bounding box center [328, 312] width 253 height 14
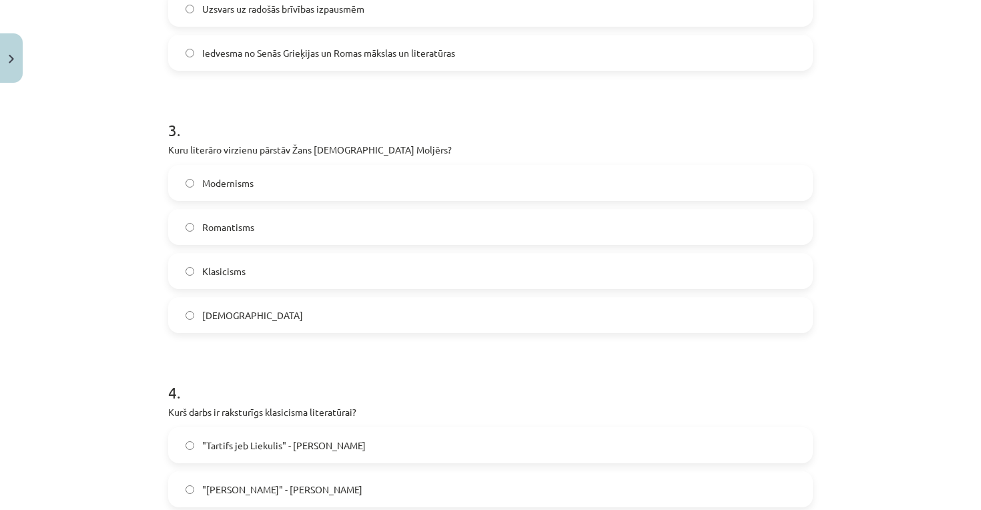
scroll to position [703, 0]
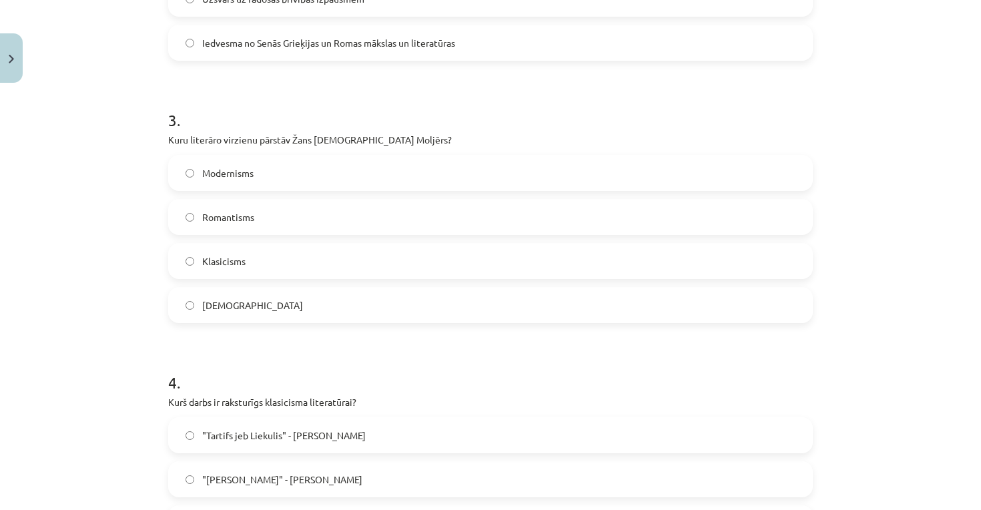
click at [218, 251] on label "Klasicisms" at bounding box center [491, 260] width 642 height 33
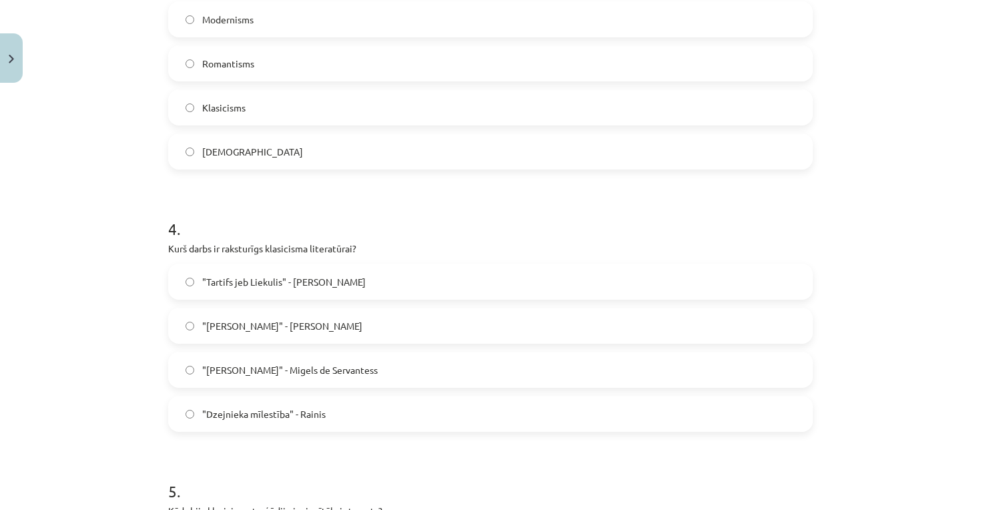
scroll to position [913, 0]
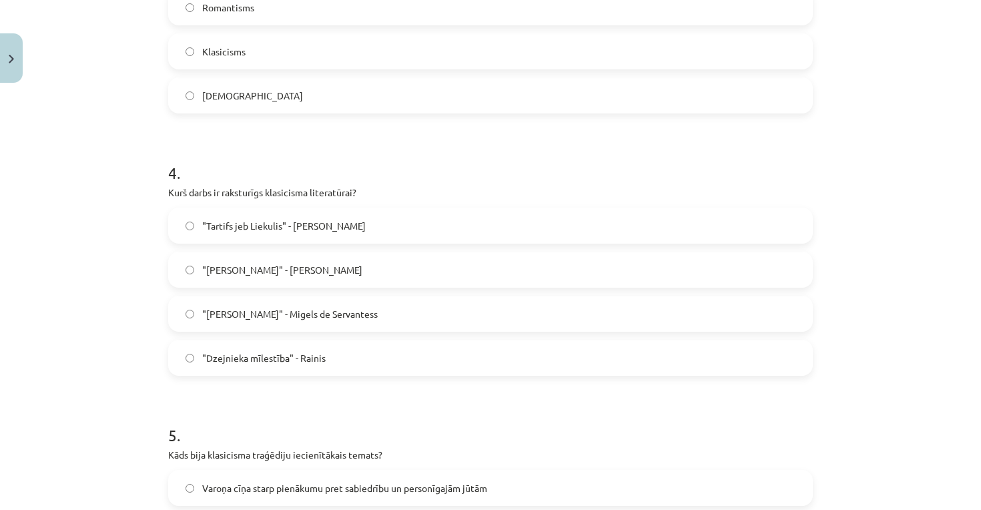
click at [232, 224] on span ""Tartifs jeb Liekulis" - Žans Batists Moljērs" at bounding box center [284, 226] width 164 height 14
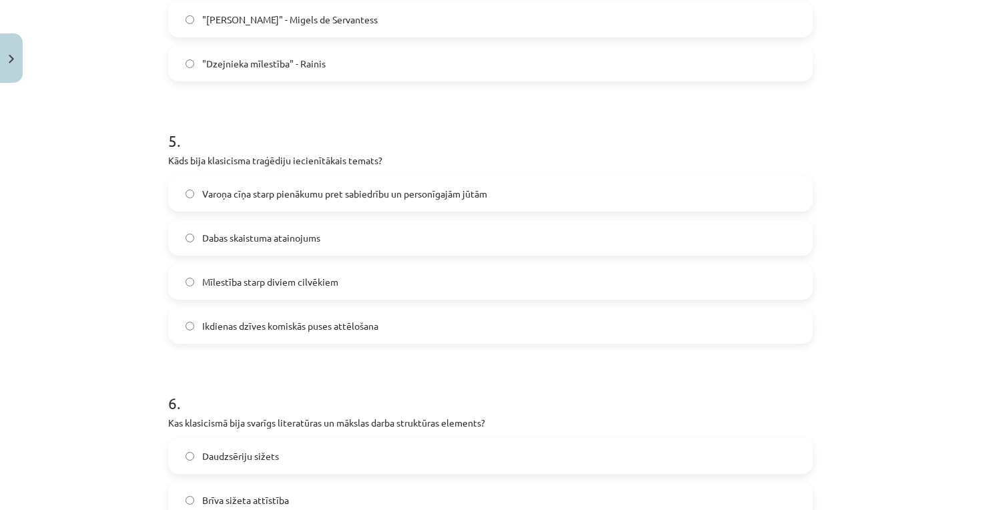
scroll to position [1238, 0]
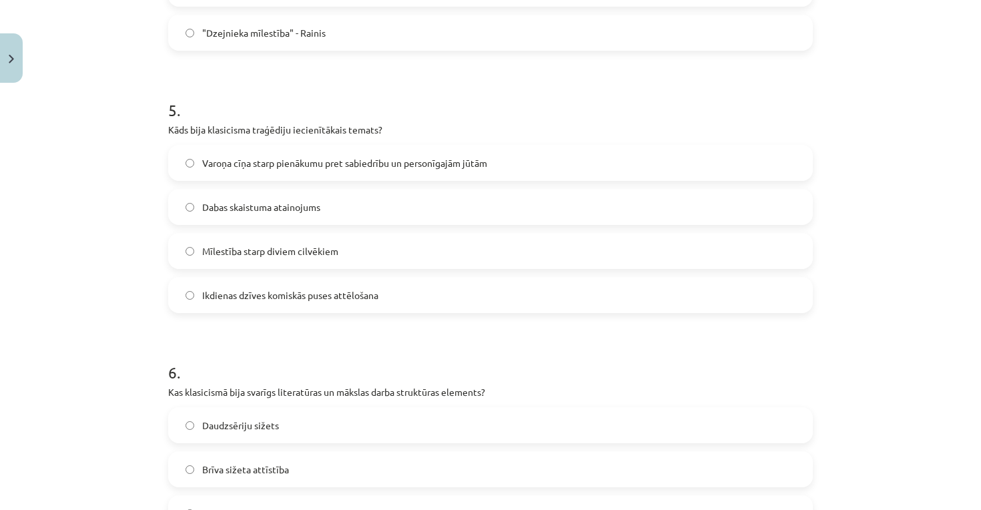
click at [212, 167] on span "Varoņa cīņa starp pienākumu pret sabiedrību un personīgajām jūtām" at bounding box center [344, 163] width 285 height 14
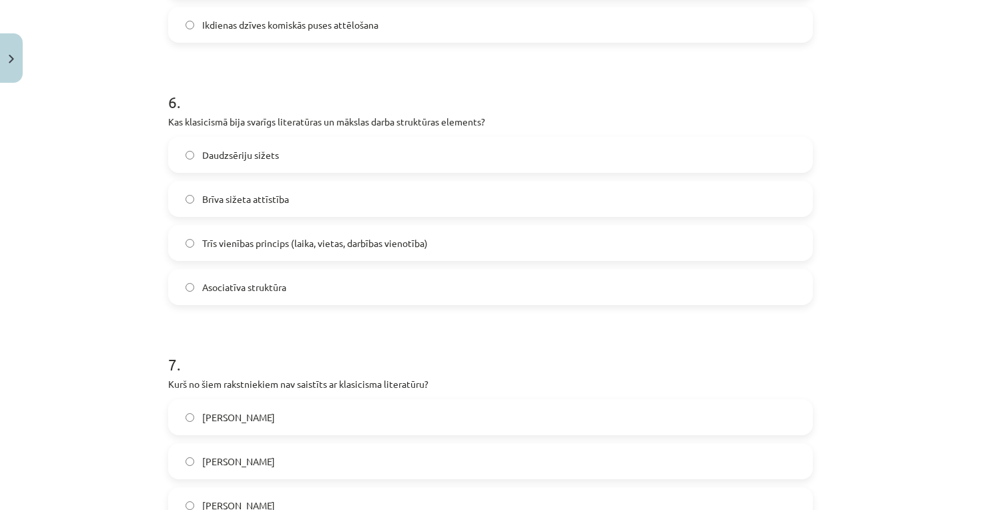
scroll to position [1510, 0]
click at [196, 239] on label "Trīs vienības princips (laika, vietas, darbības vienotība)" at bounding box center [491, 240] width 642 height 33
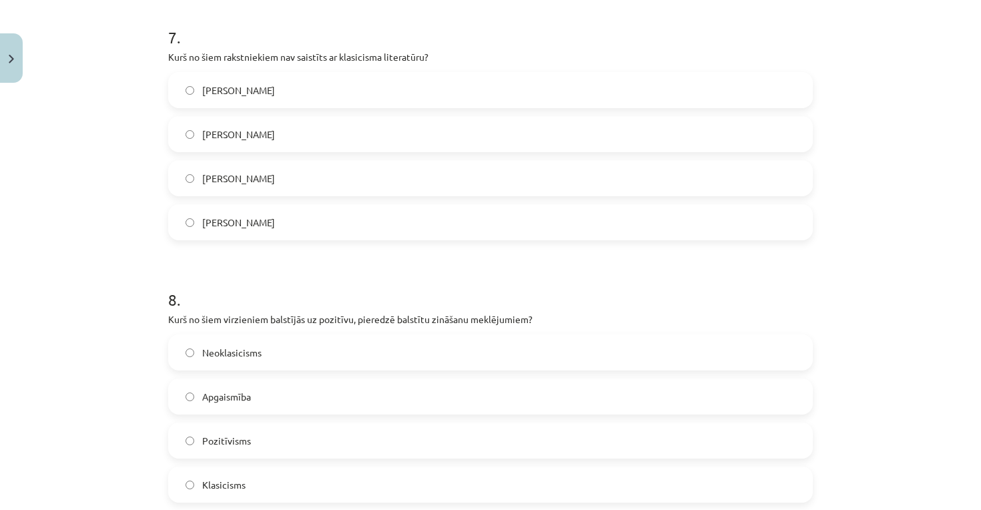
scroll to position [1839, 0]
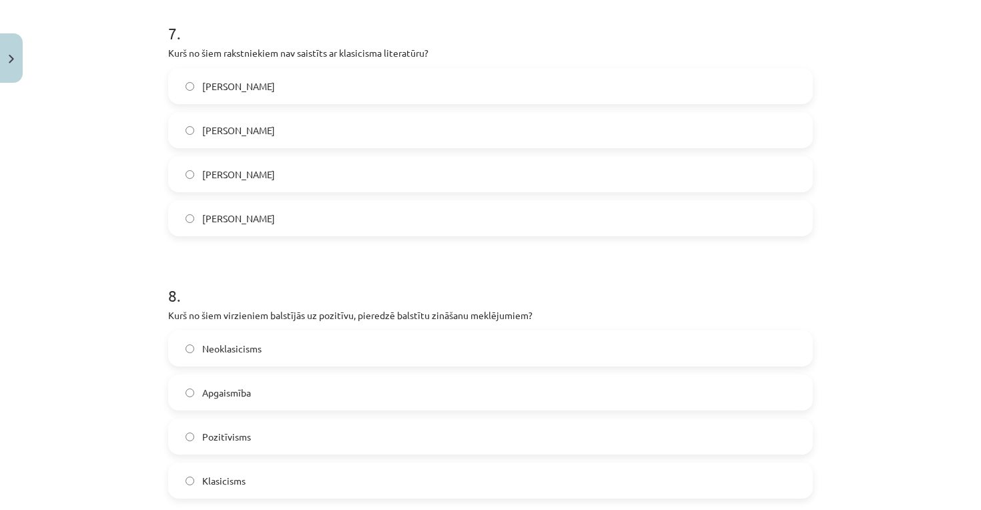
click at [224, 166] on label "Vilis Lācis" at bounding box center [491, 174] width 642 height 33
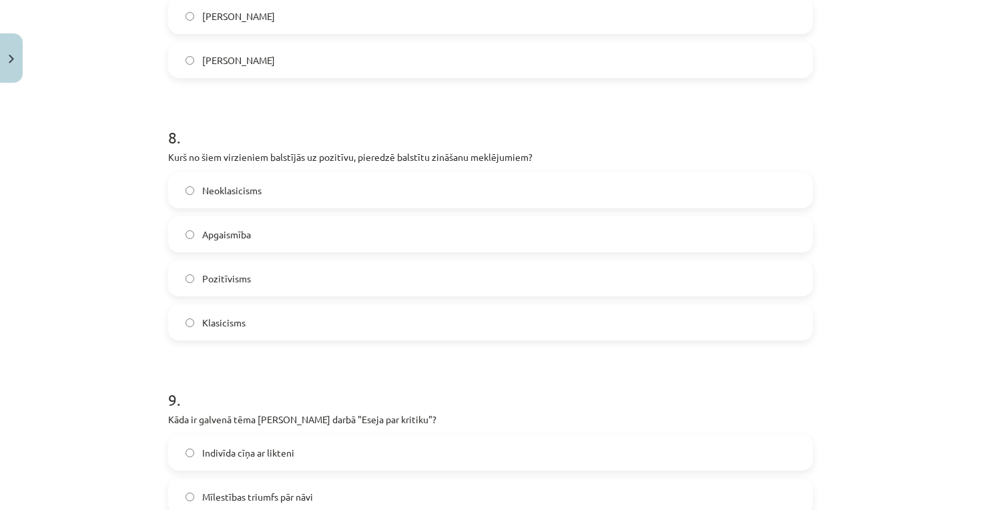
scroll to position [2002, 0]
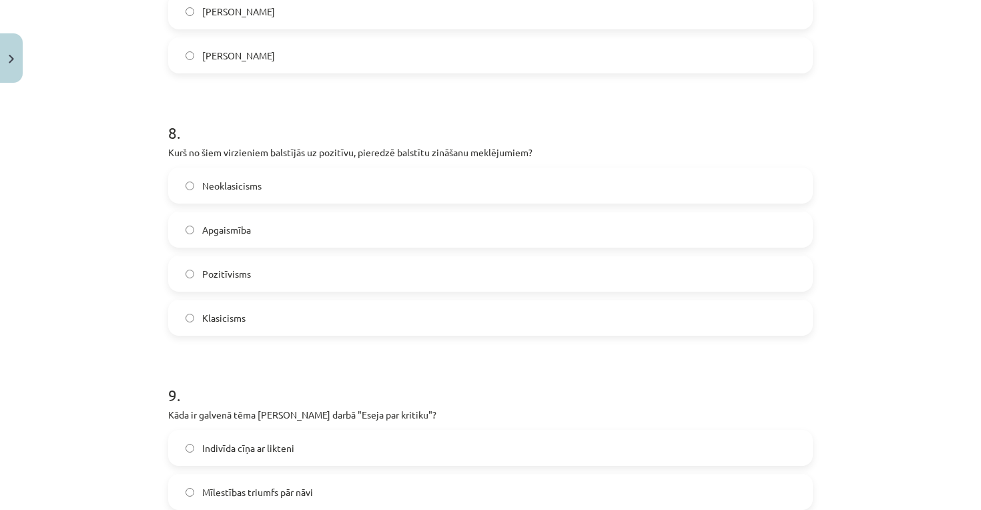
click at [216, 280] on span "Pozitīvisms" at bounding box center [226, 274] width 49 height 14
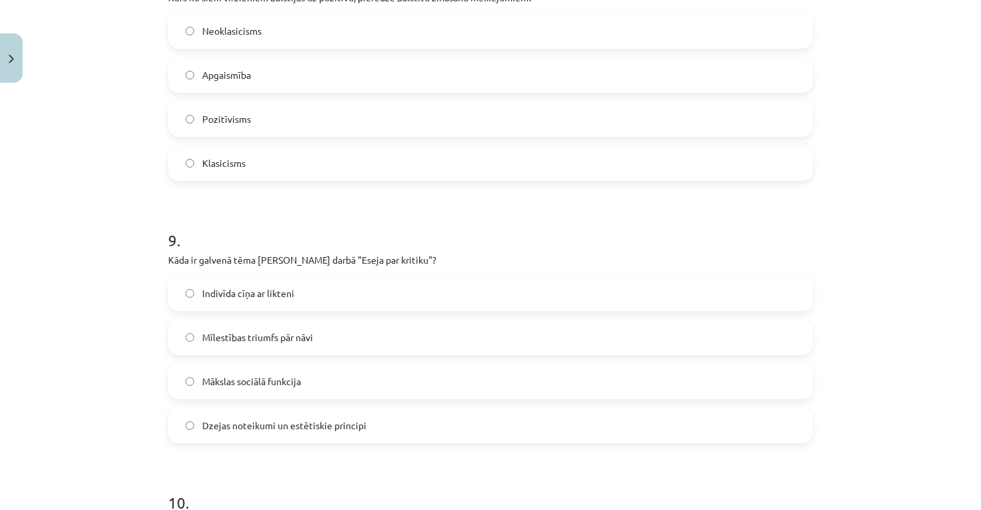
scroll to position [2186, 0]
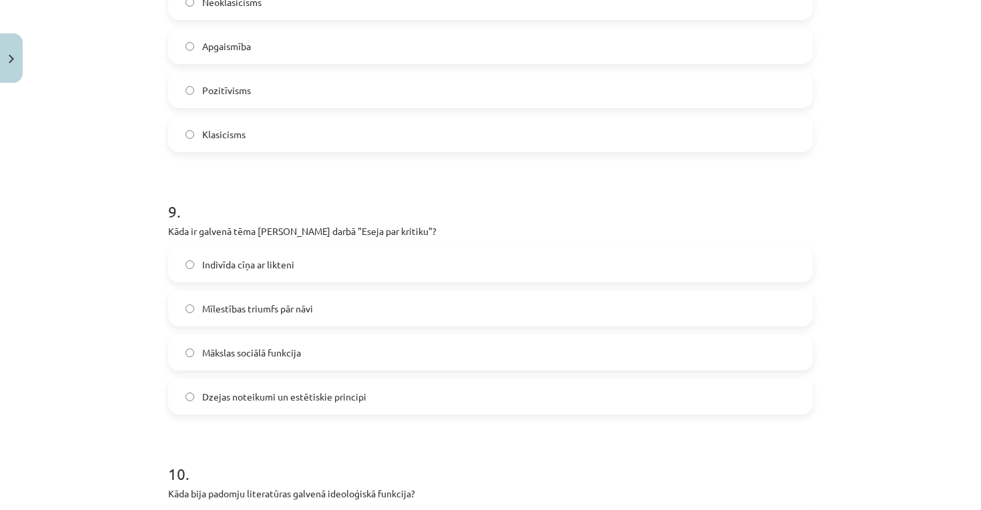
click at [228, 386] on label "Dzejas noteikumi un estētiskie principi" at bounding box center [491, 396] width 642 height 33
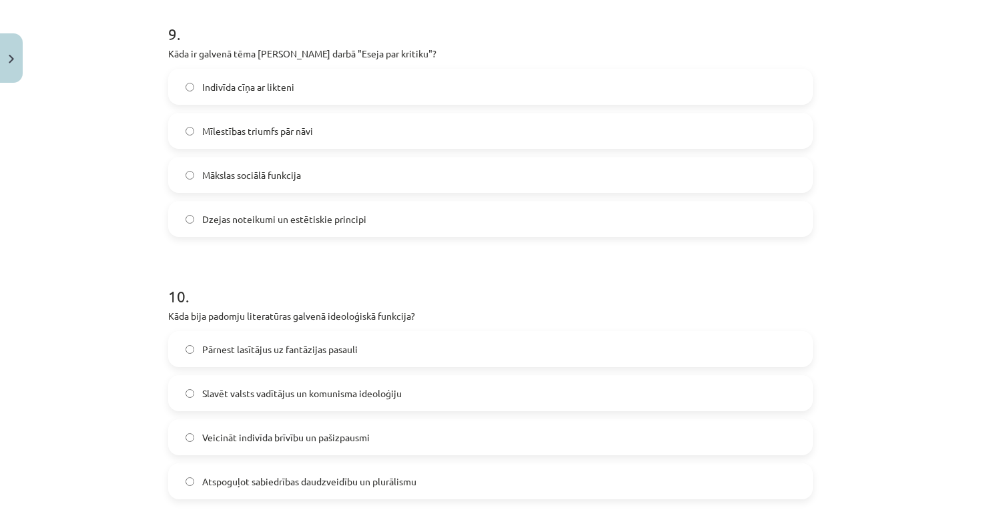
scroll to position [2395, 0]
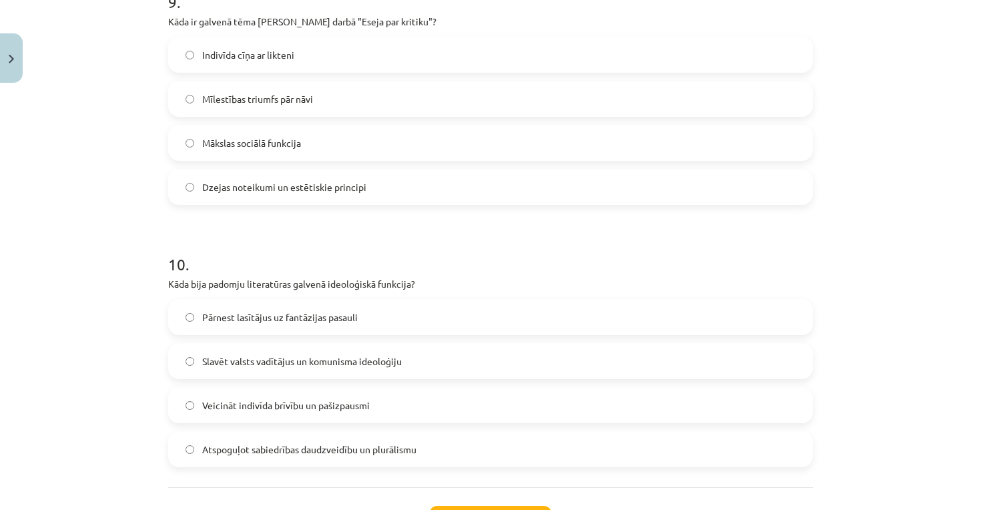
click at [230, 360] on span "Slavēt valsts vadītājus un komunisma ideoloģiju" at bounding box center [302, 361] width 200 height 14
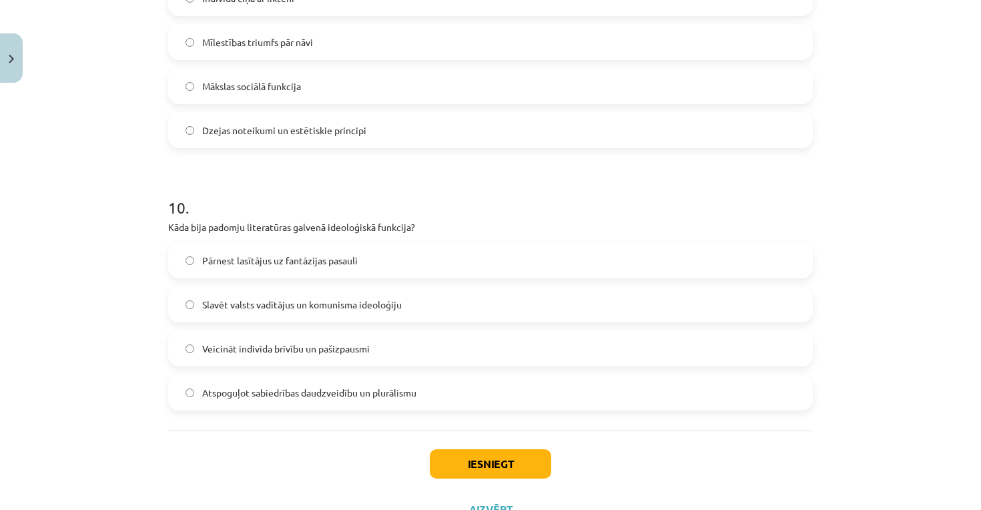
click at [451, 468] on button "Iesniegt" at bounding box center [490, 463] width 121 height 29
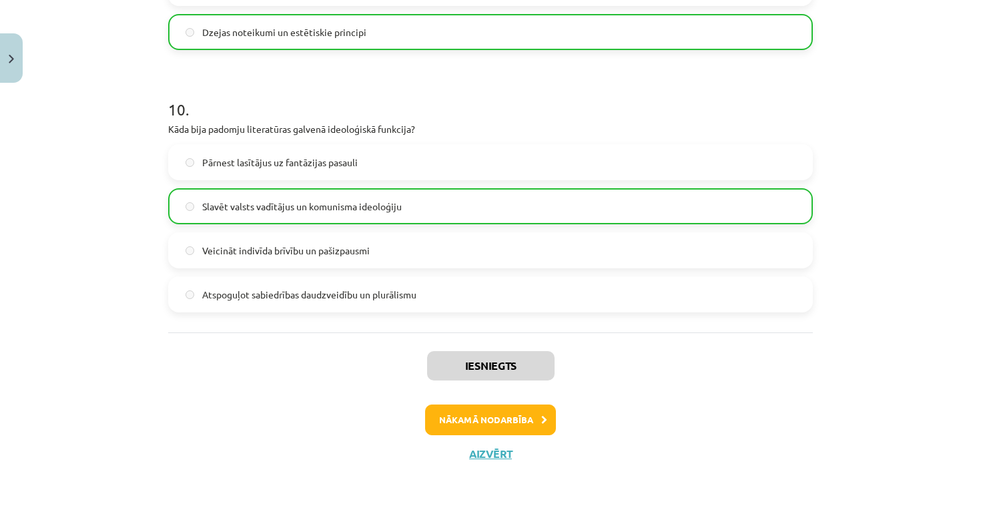
scroll to position [2551, 0]
click at [491, 425] on button "Nākamā nodarbība" at bounding box center [490, 420] width 131 height 31
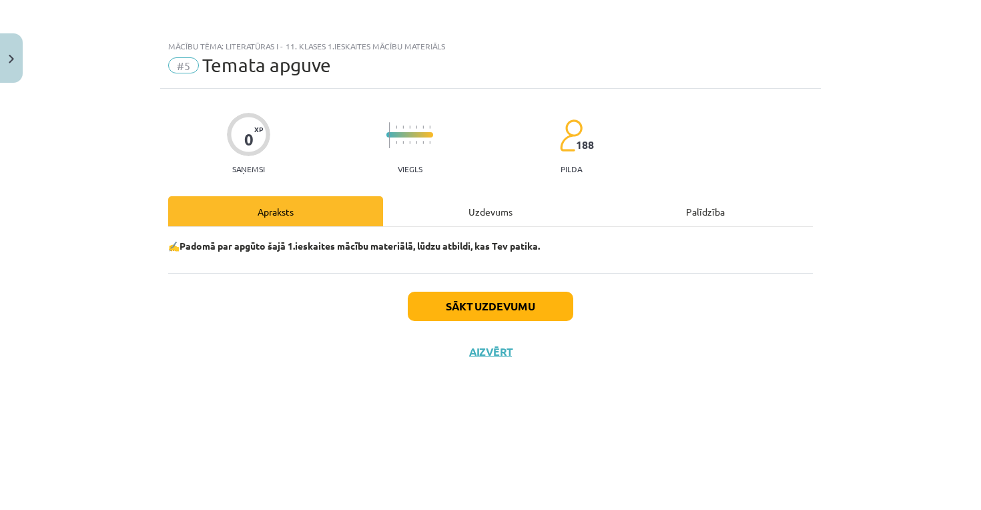
click at [498, 308] on button "Sākt uzdevumu" at bounding box center [491, 306] width 166 height 29
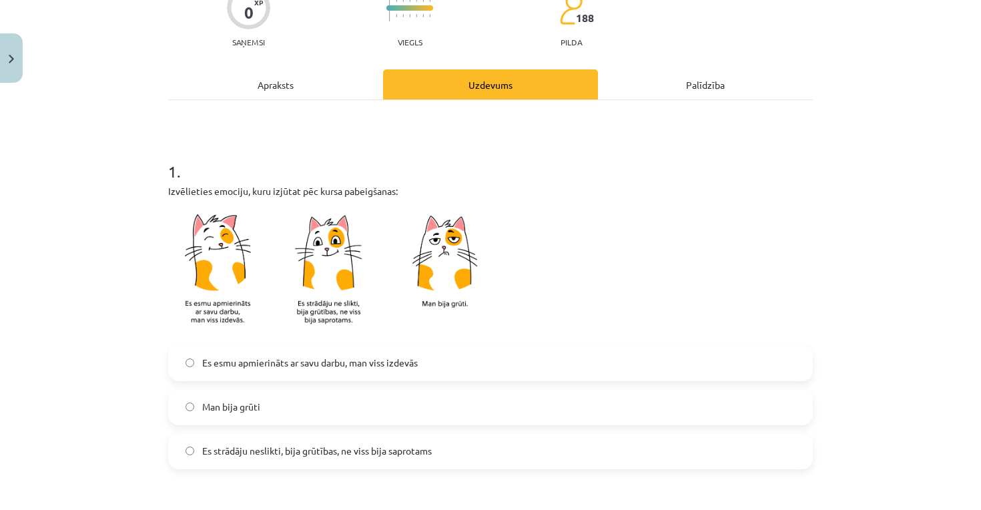
scroll to position [209, 0]
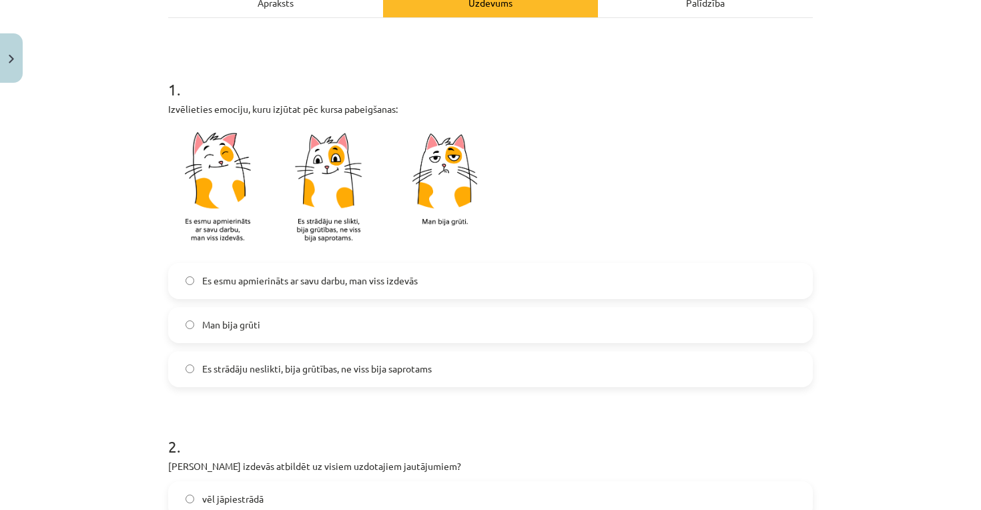
click at [327, 279] on span "Es esmu apmierināts ar savu darbu, man viss izdevās" at bounding box center [310, 281] width 216 height 14
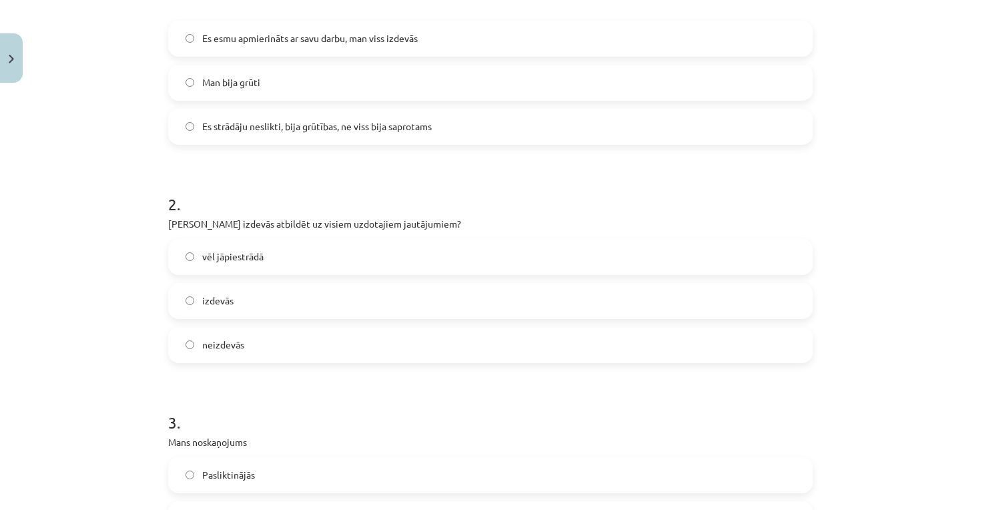
scroll to position [621, 0]
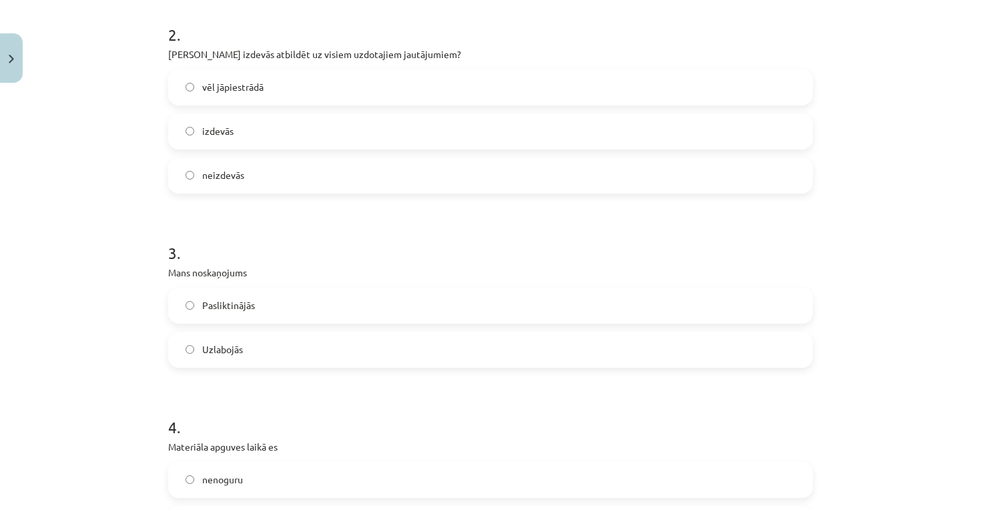
click at [334, 117] on label "izdevās" at bounding box center [491, 131] width 642 height 33
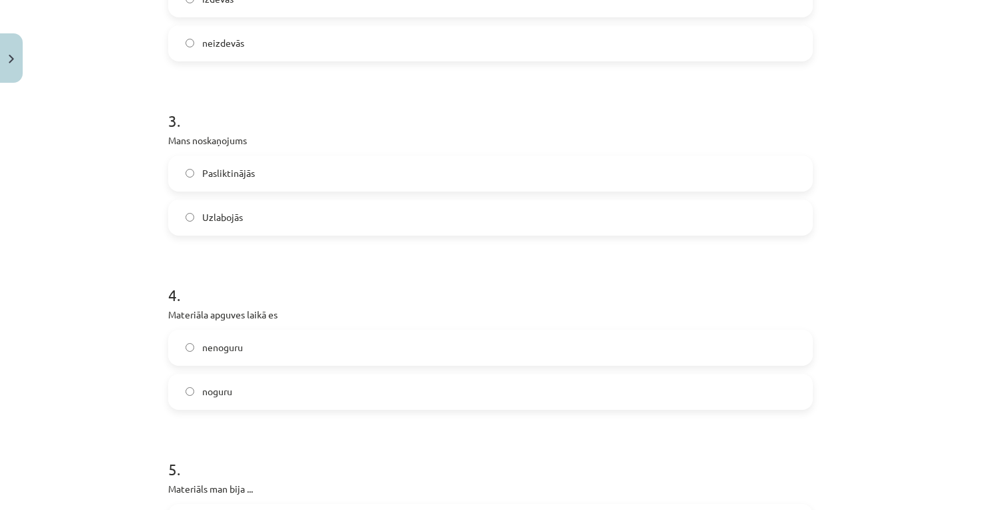
scroll to position [762, 0]
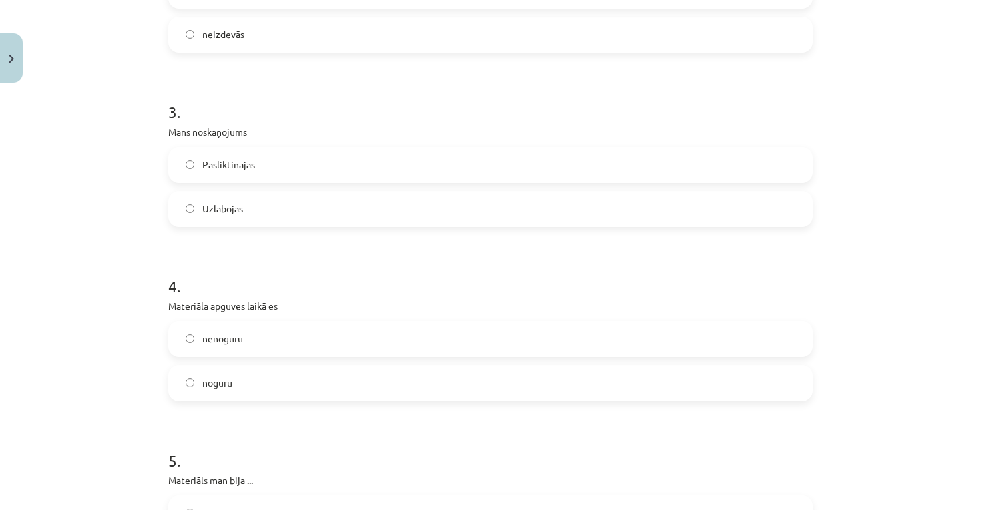
click at [285, 201] on label "Uzlabojās" at bounding box center [491, 208] width 642 height 33
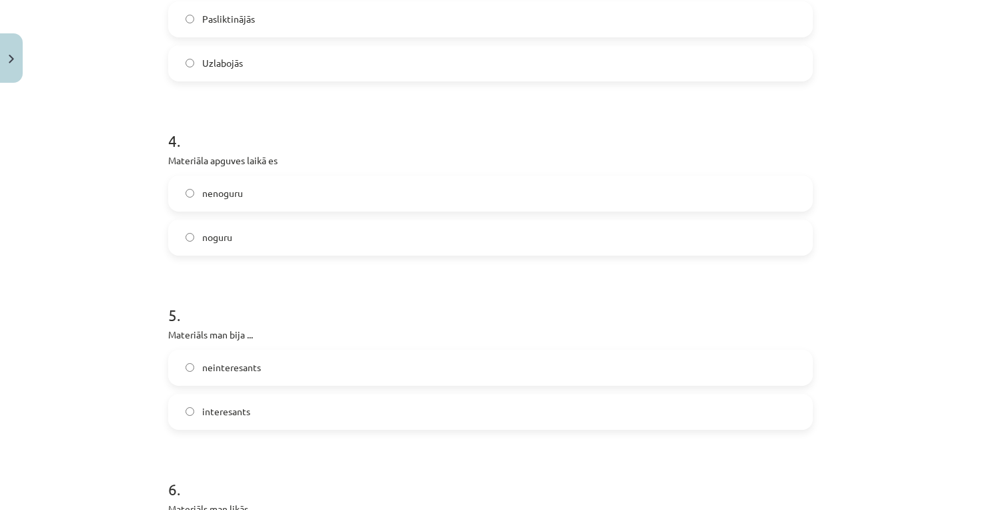
scroll to position [913, 0]
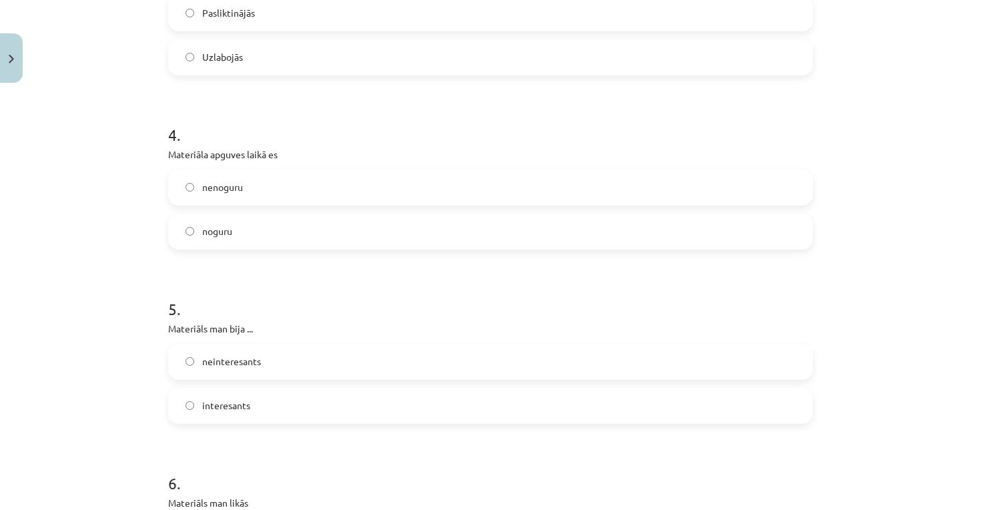
click at [280, 194] on label "nenoguru" at bounding box center [491, 187] width 642 height 33
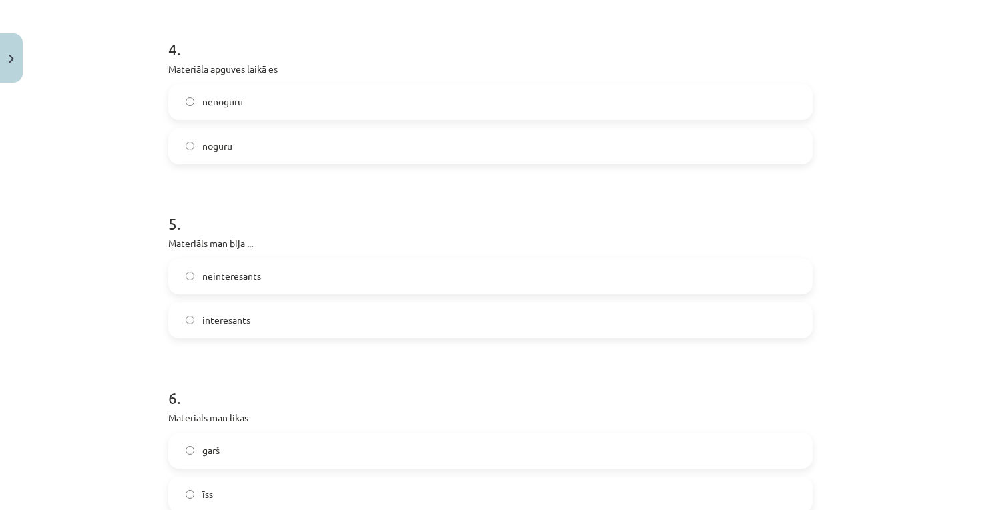
scroll to position [1001, 0]
click at [266, 318] on label "interesants" at bounding box center [491, 318] width 642 height 33
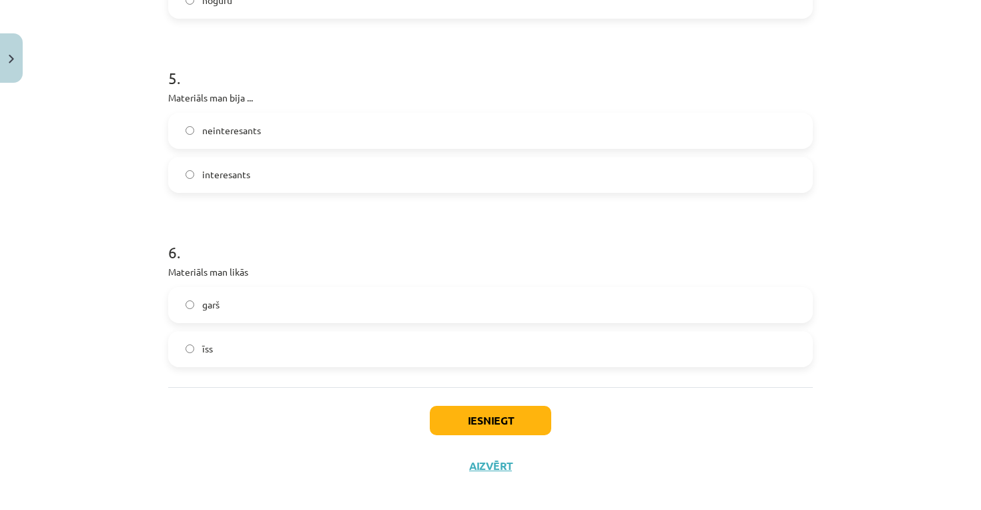
scroll to position [1150, 0]
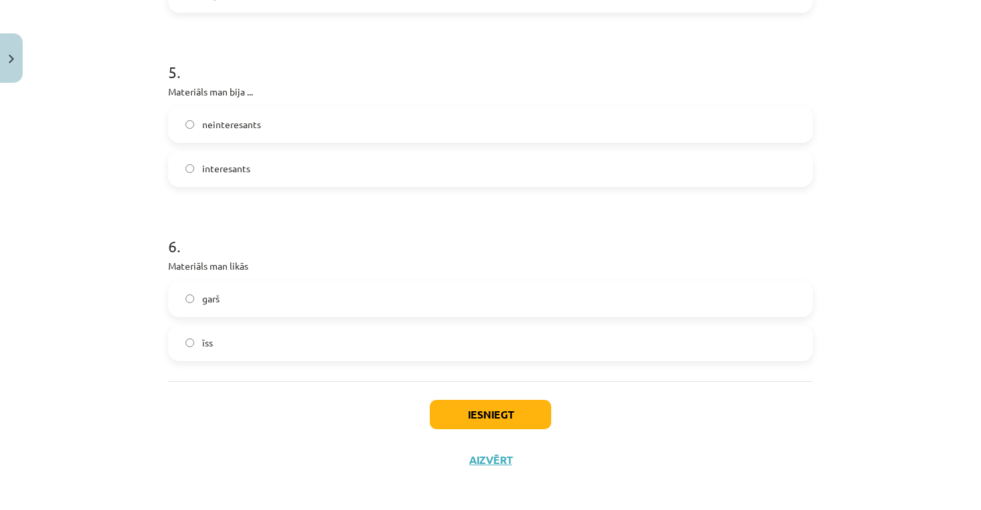
click at [453, 410] on button "Iesniegt" at bounding box center [490, 414] width 121 height 29
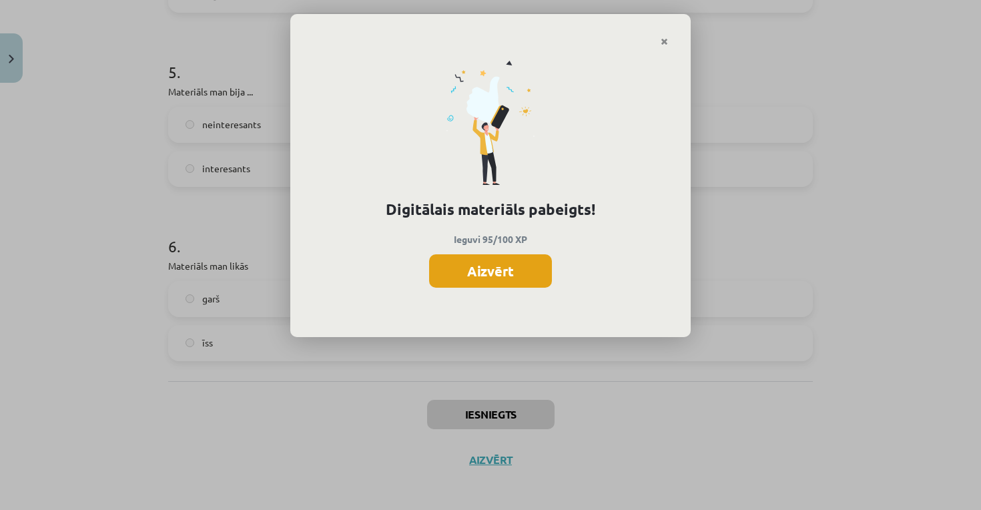
click at [536, 264] on button "Aizvērt" at bounding box center [490, 270] width 123 height 33
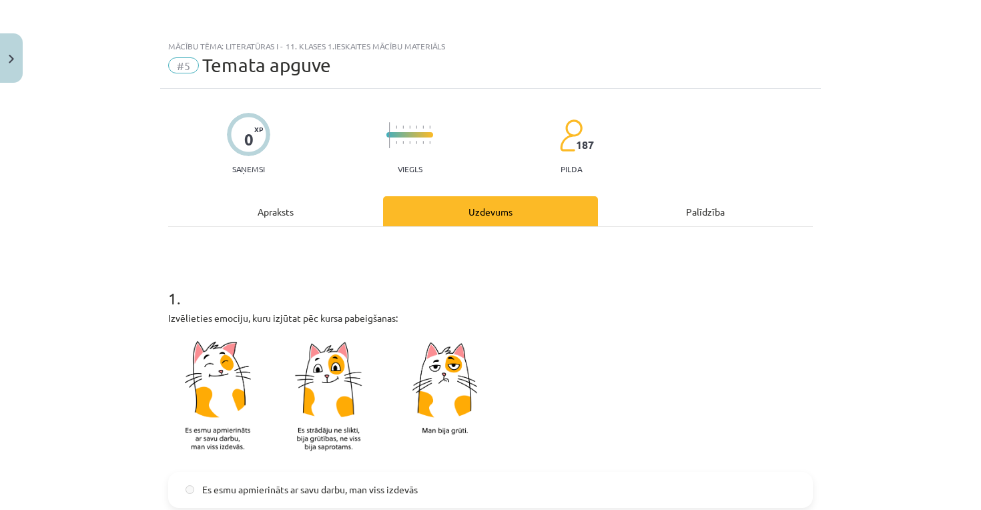
scroll to position [0, 0]
click at [16, 61] on button "Close" at bounding box center [11, 57] width 23 height 49
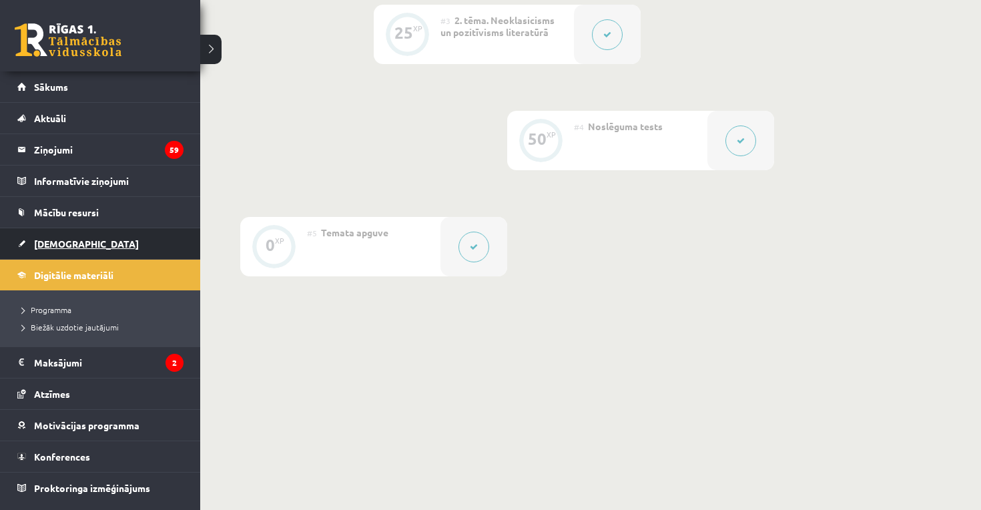
click at [43, 249] on link "[DEMOGRAPHIC_DATA]" at bounding box center [100, 243] width 166 height 31
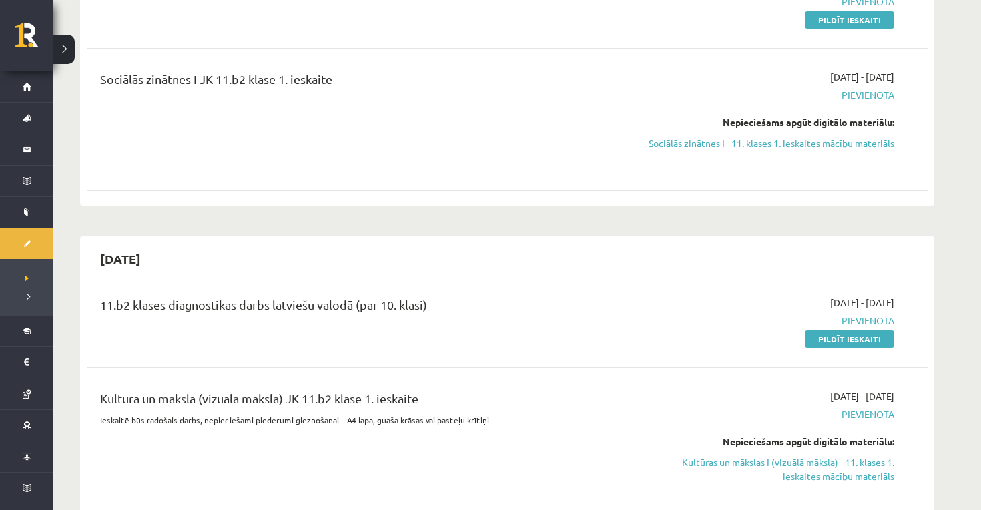
scroll to position [222, 0]
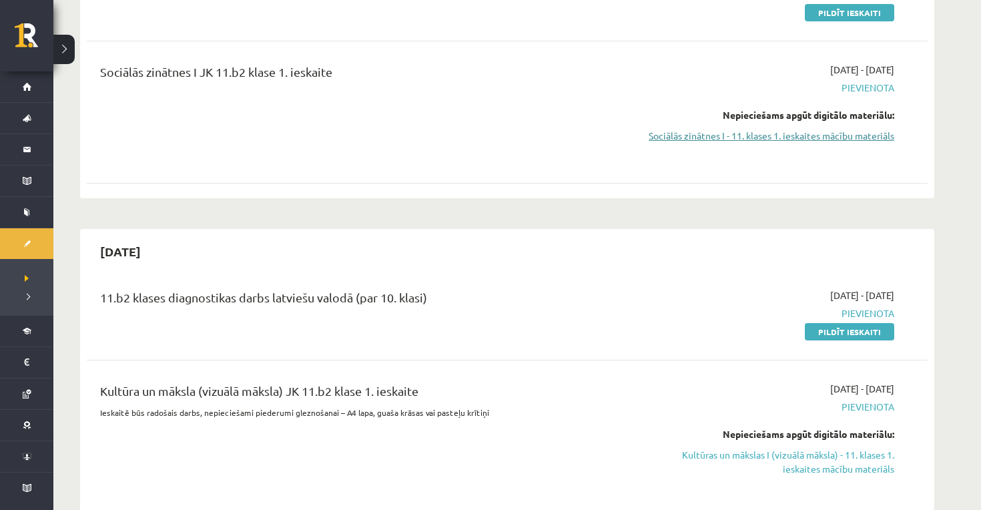
click at [700, 139] on link "Sociālās zinātnes I - 11. klases 1. ieskaites mācību materiāls" at bounding box center [769, 136] width 252 height 14
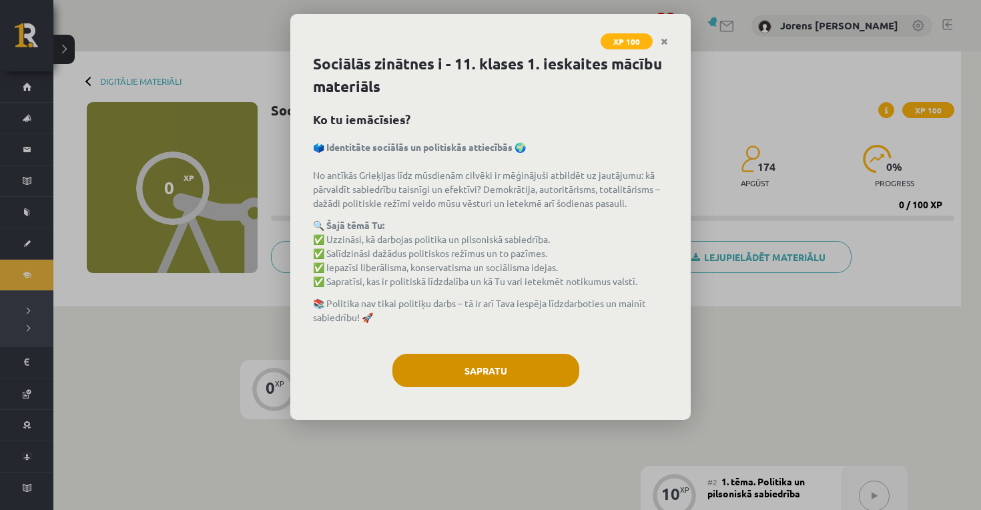
click at [455, 377] on button "Sapratu" at bounding box center [486, 370] width 187 height 33
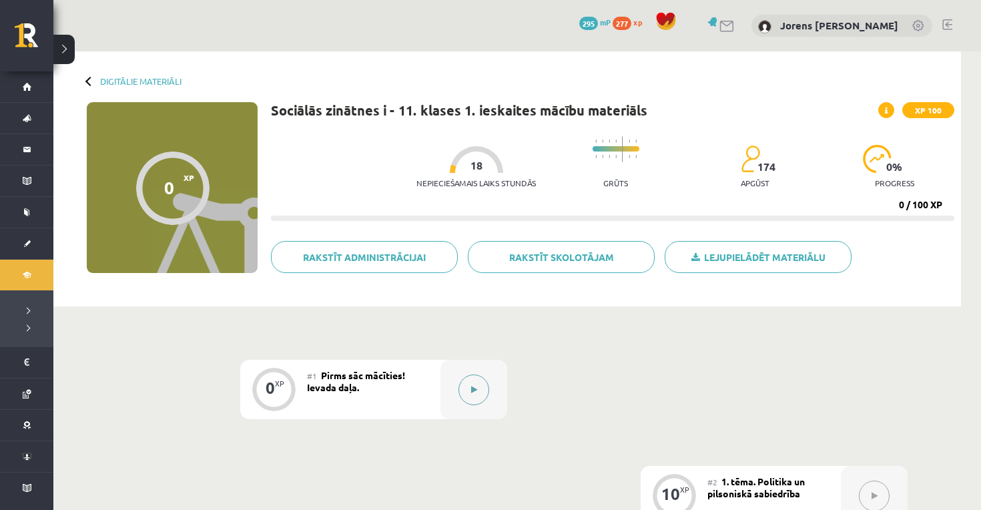
click at [469, 379] on button at bounding box center [474, 390] width 31 height 31
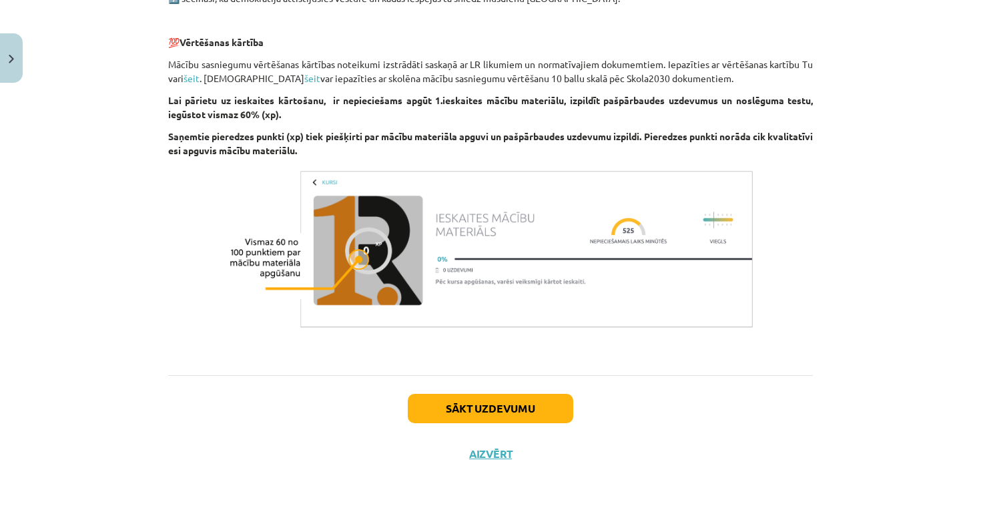
scroll to position [832, 0]
click at [489, 409] on button "Sākt uzdevumu" at bounding box center [491, 408] width 166 height 29
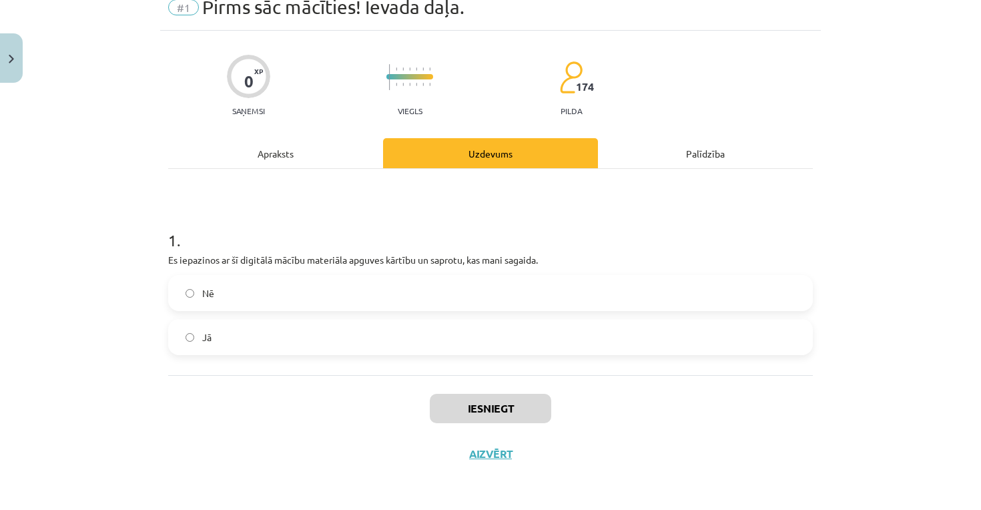
scroll to position [33, 0]
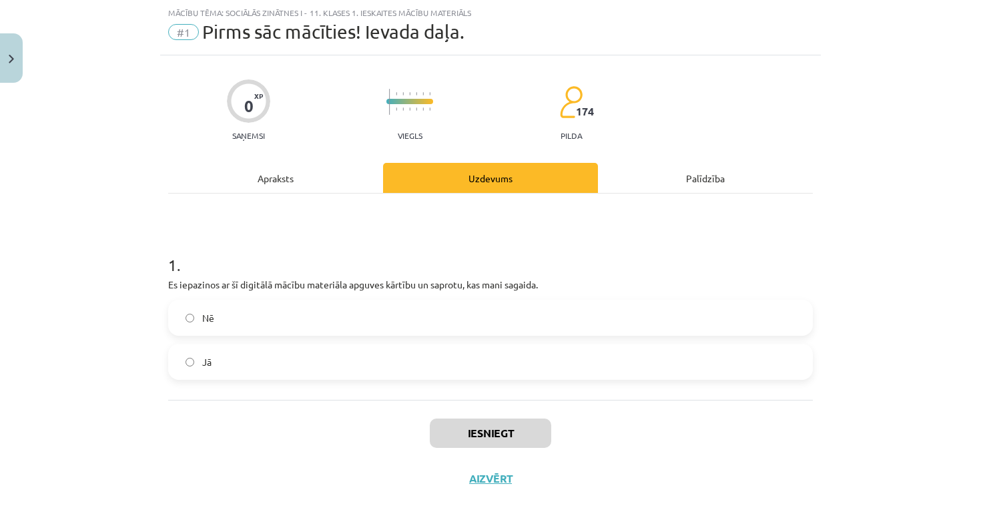
drag, startPoint x: 437, startPoint y: 364, endPoint x: 438, endPoint y: 411, distance: 46.7
click at [437, 379] on div "Jā" at bounding box center [490, 362] width 645 height 36
click at [431, 359] on label "Jā" at bounding box center [491, 361] width 642 height 33
click at [449, 441] on button "Iesniegt" at bounding box center [490, 433] width 121 height 29
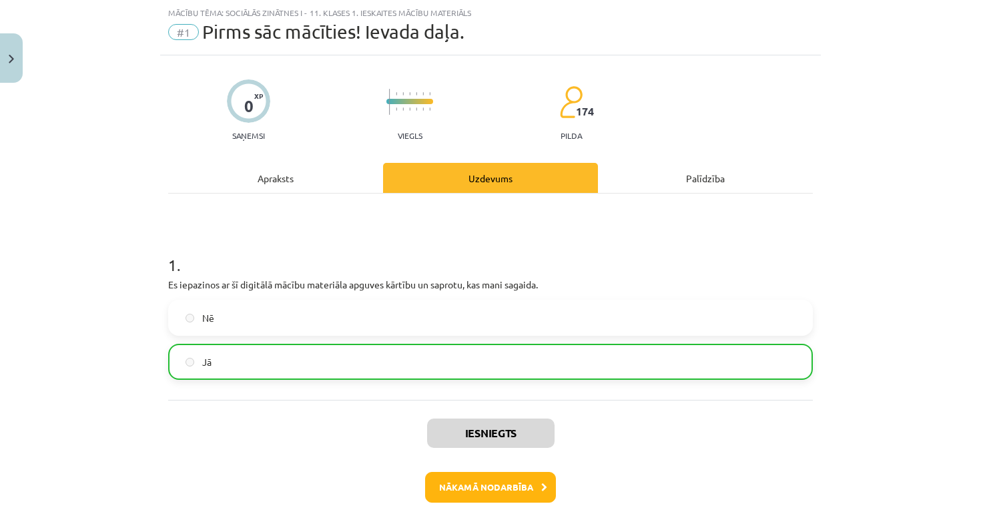
click at [450, 488] on button "Nākamā nodarbība" at bounding box center [490, 487] width 131 height 31
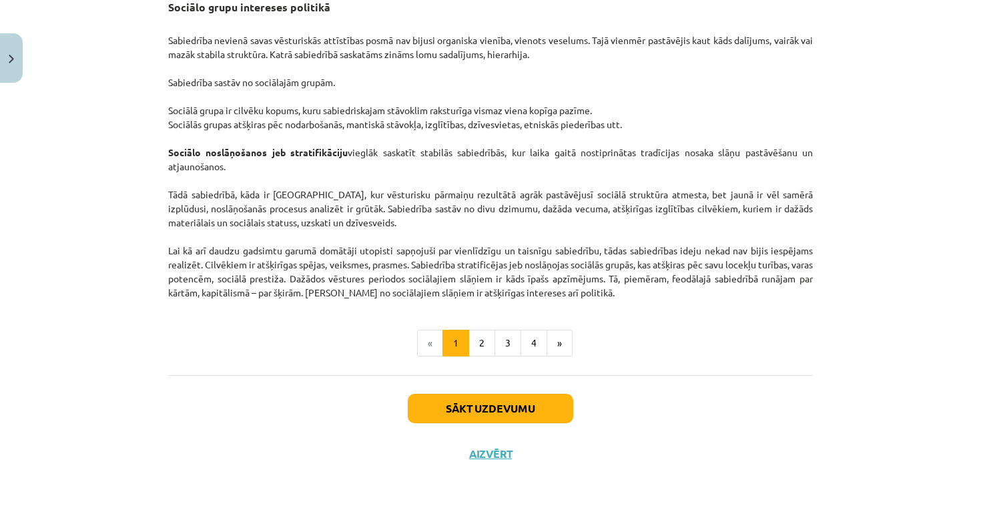
click at [473, 415] on button "Sākt uzdevumu" at bounding box center [491, 408] width 166 height 29
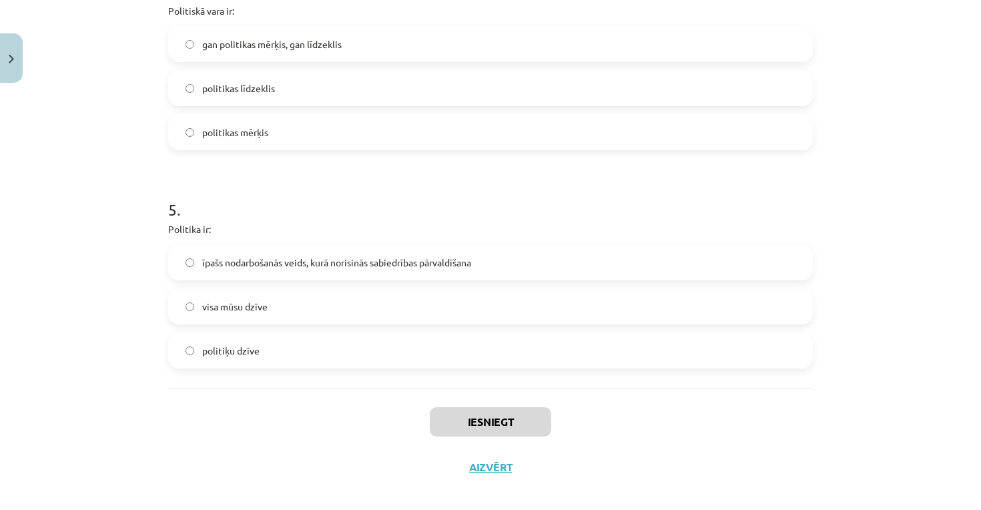
scroll to position [971, 0]
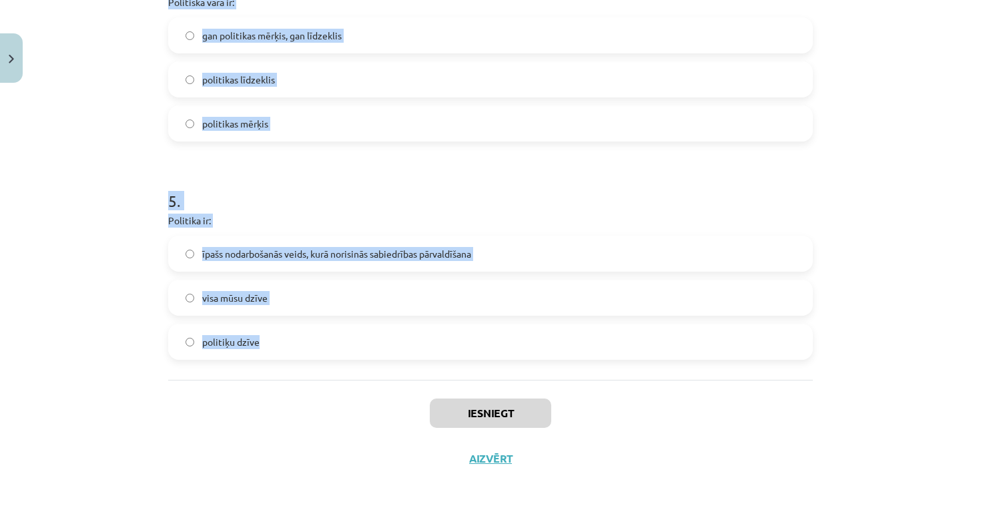
drag, startPoint x: 154, startPoint y: 308, endPoint x: 366, endPoint y: 350, distance: 217.1
click at [366, 350] on div "Mācību tēma: Sociālās zinātnes i - 11. klases 1. ieskaites mācību materiāls #2 …" at bounding box center [490, 255] width 981 height 510
copy form "Cilvēku kopumu par sabiedrību padara: izcilas personības valdnieka vara kopīgās…"
drag, startPoint x: 409, startPoint y: 8, endPoint x: 312, endPoint y: 8, distance: 97.5
click at [405, 8] on p "Politiskā vara ir:" at bounding box center [490, 2] width 645 height 14
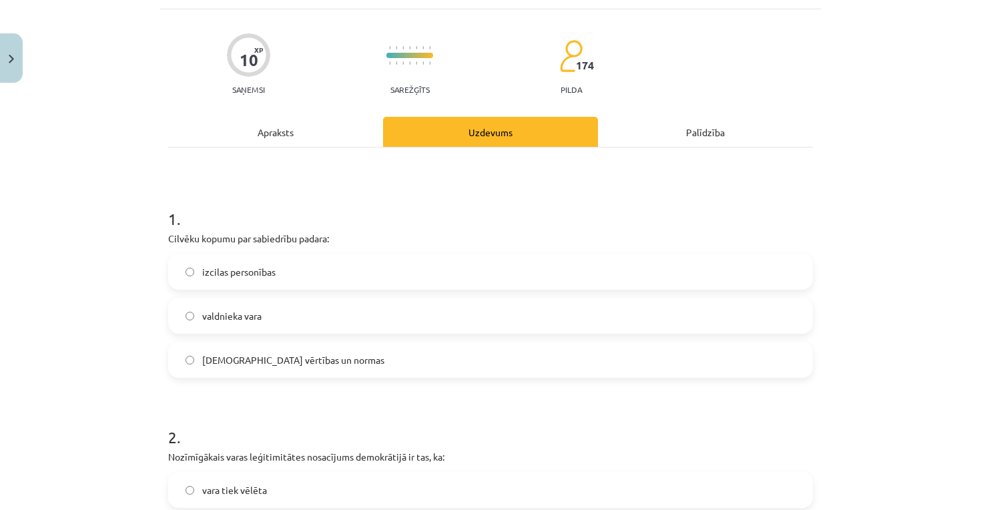
scroll to position [81, 0]
click at [200, 366] on label "kopīgās vērtības un normas" at bounding box center [491, 358] width 642 height 33
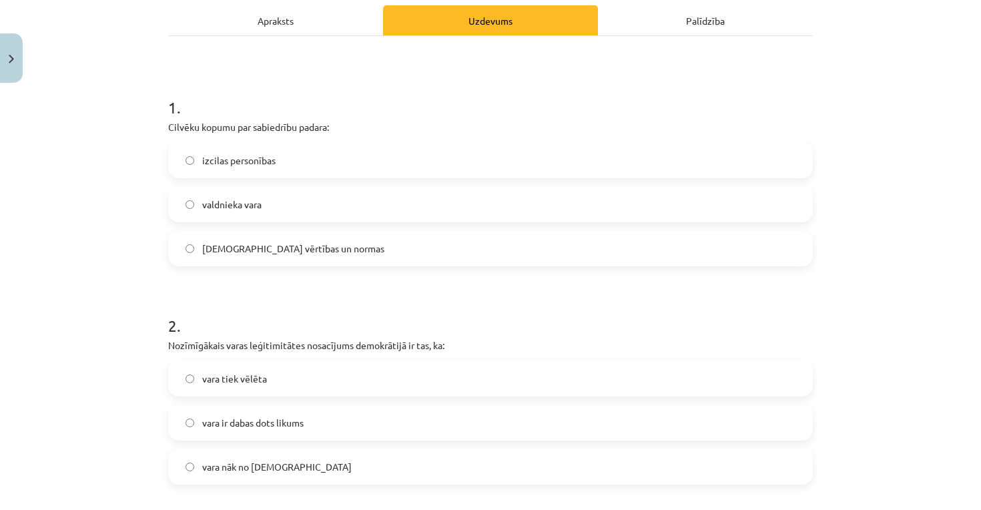
scroll to position [200, 0]
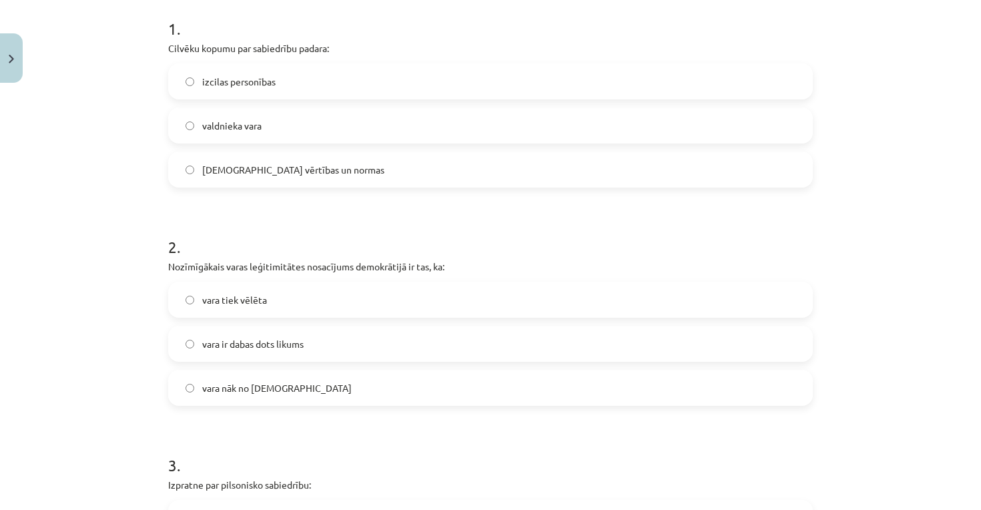
click at [245, 304] on span "vara tiek vēlēta" at bounding box center [234, 300] width 65 height 14
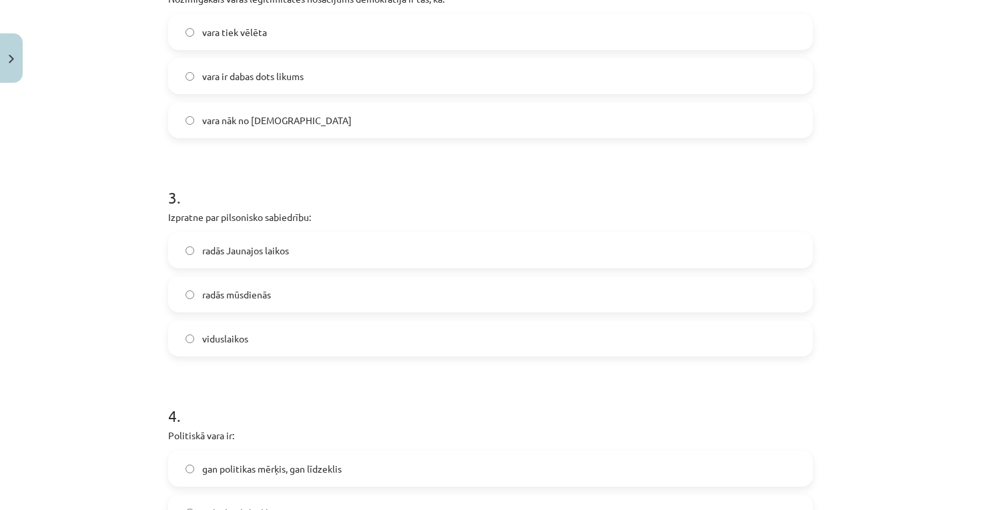
scroll to position [597, 0]
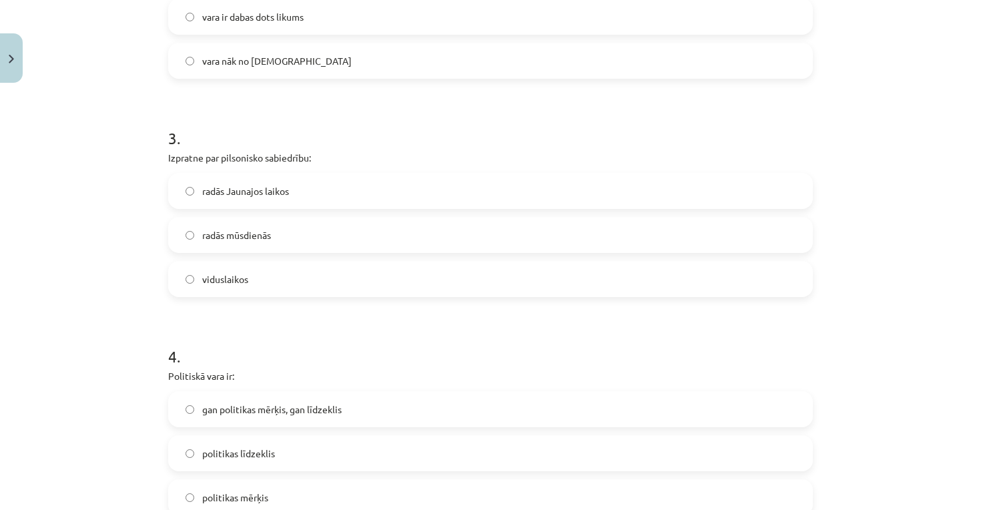
click at [310, 197] on label "radās Jaunajos laikos" at bounding box center [491, 190] width 642 height 33
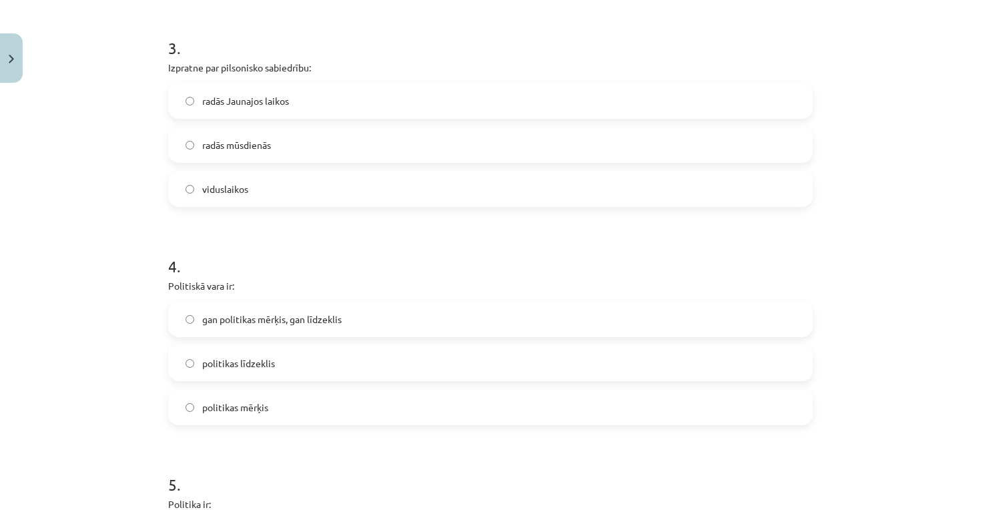
scroll to position [698, 0]
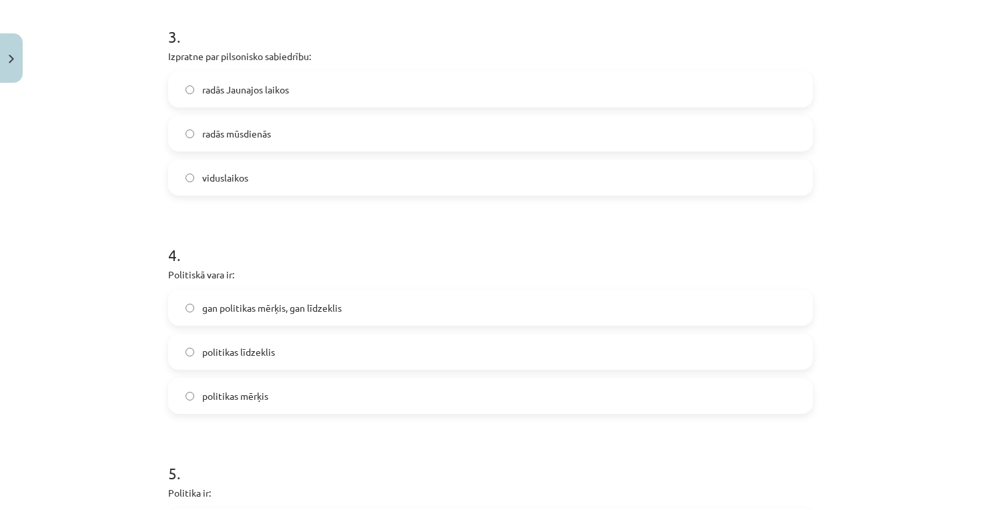
click at [242, 306] on span "gan politikas mērķis, gan līdzeklis" at bounding box center [272, 308] width 140 height 14
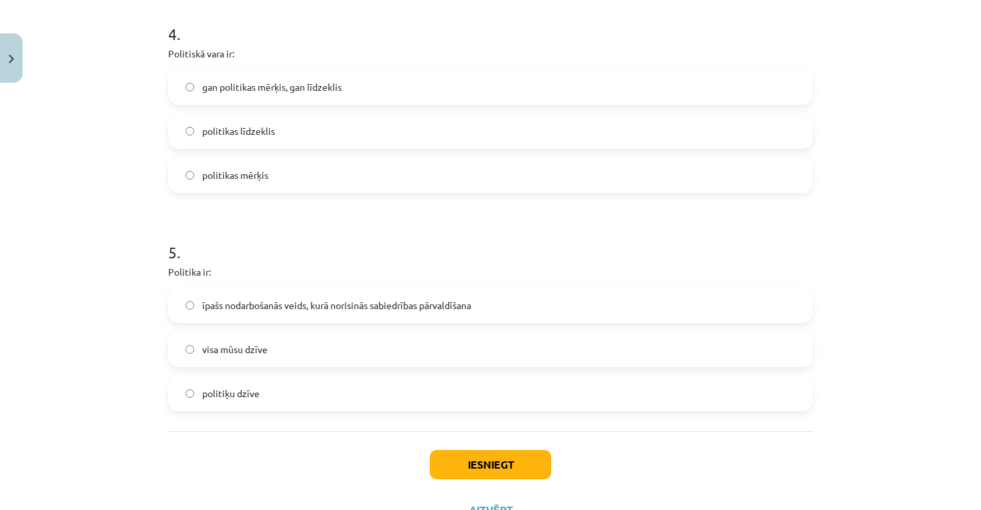
scroll to position [921, 0]
click at [276, 311] on label "īpašs nodarbošanās veids, kurā norisinās sabiedrības pārvaldīšana" at bounding box center [491, 303] width 642 height 33
click at [477, 465] on button "Iesniegt" at bounding box center [490, 463] width 121 height 29
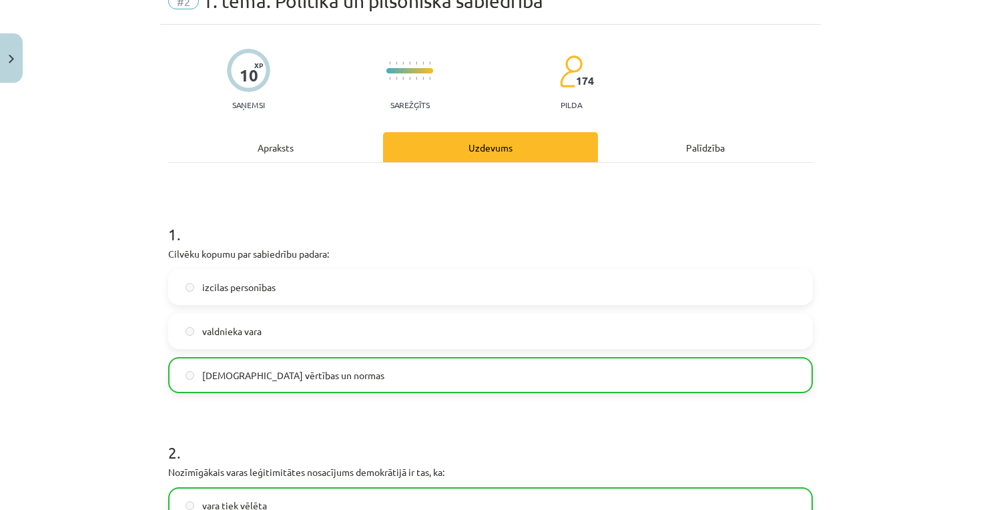
scroll to position [0, 0]
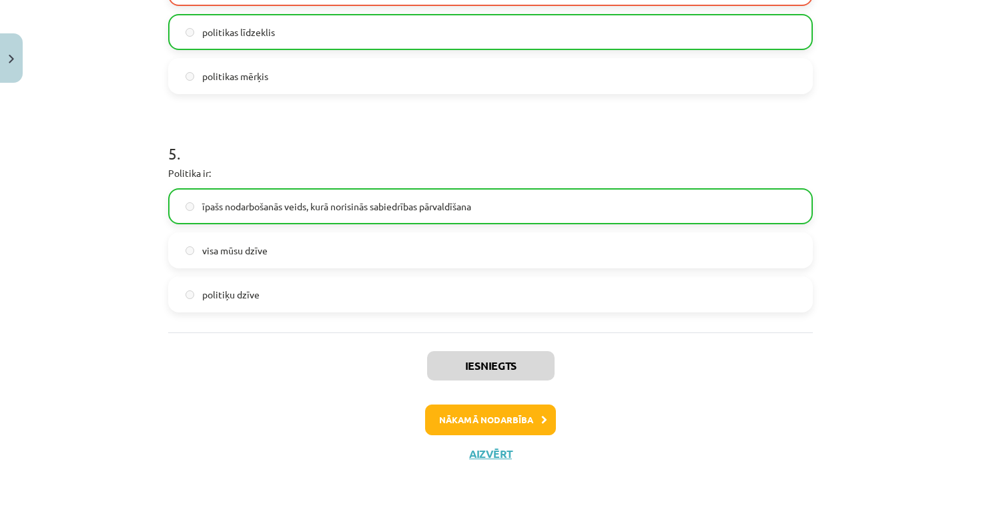
click at [495, 411] on button "Nākamā nodarbība" at bounding box center [490, 420] width 131 height 31
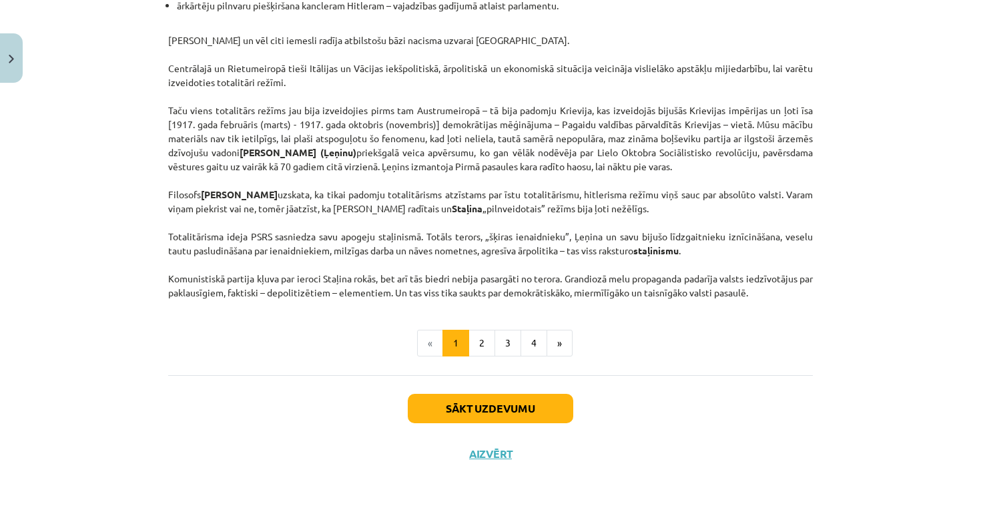
click at [495, 403] on button "Sākt uzdevumu" at bounding box center [491, 408] width 166 height 29
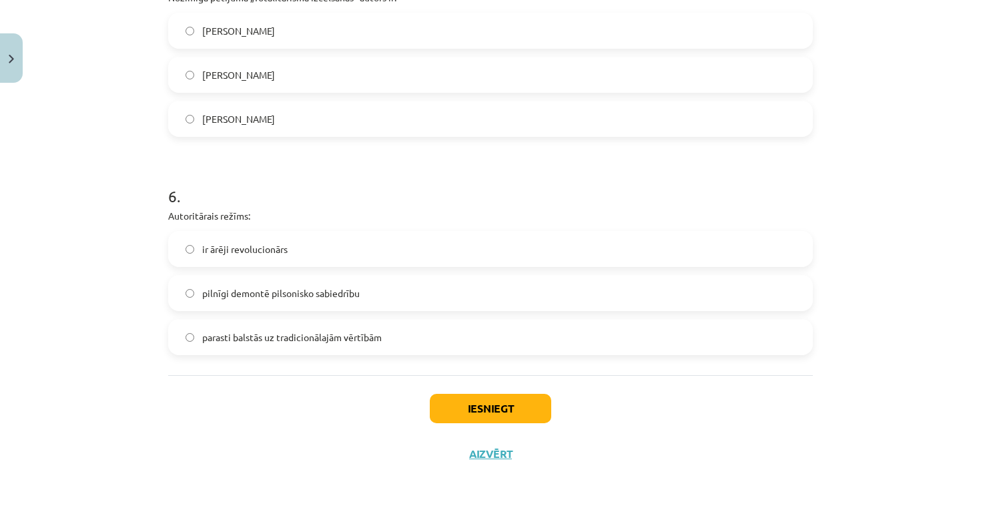
scroll to position [546, 0]
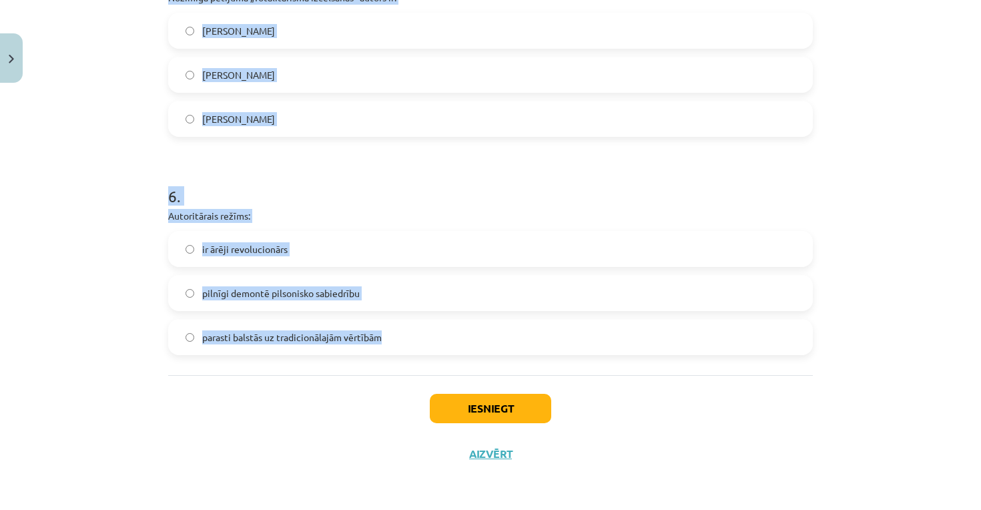
drag, startPoint x: 160, startPoint y: 212, endPoint x: 541, endPoint y: 335, distance: 400.7
copy form "Politiskā režīma veidošanos nosaka: dažādu apstākļu mijiedarbība tas, cik izglī…"
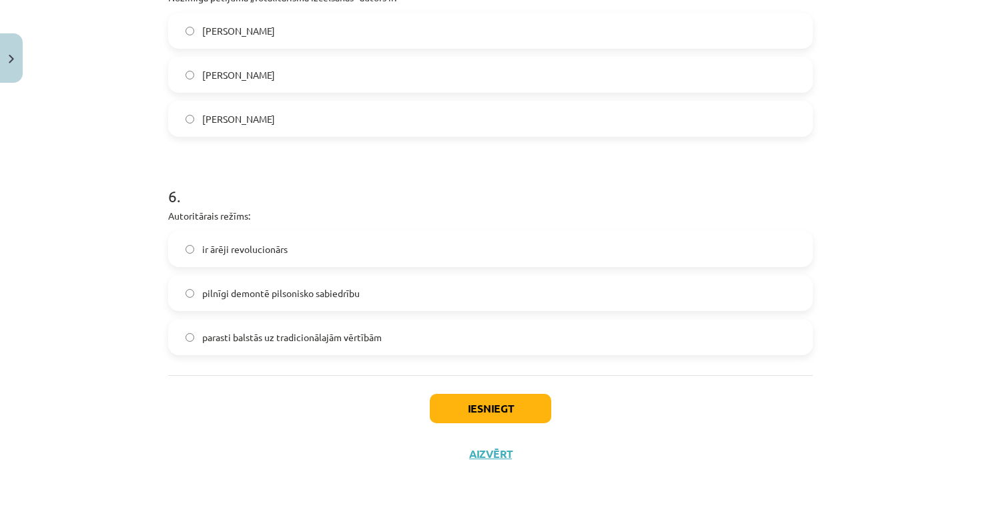
click at [87, 272] on div "Mācību tēma: Sociālās zinātnes i - 11. klases 1. ieskaites mācību materiāls #3 …" at bounding box center [490, 255] width 981 height 510
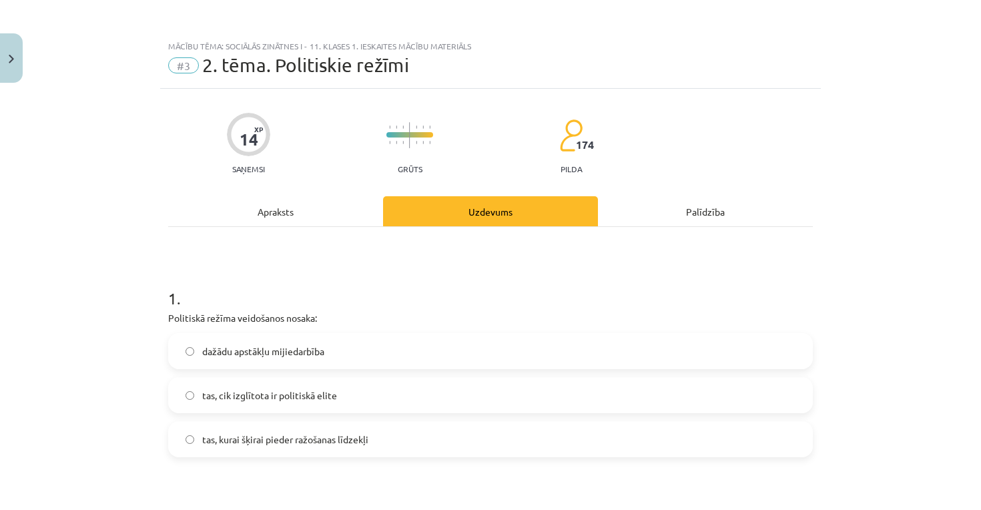
scroll to position [0, 0]
click at [232, 324] on p "Politiskā režīma veidošanos nosaka:" at bounding box center [490, 318] width 645 height 14
click at [221, 349] on span "dažādu apstākļu mijiedarbība" at bounding box center [263, 351] width 122 height 14
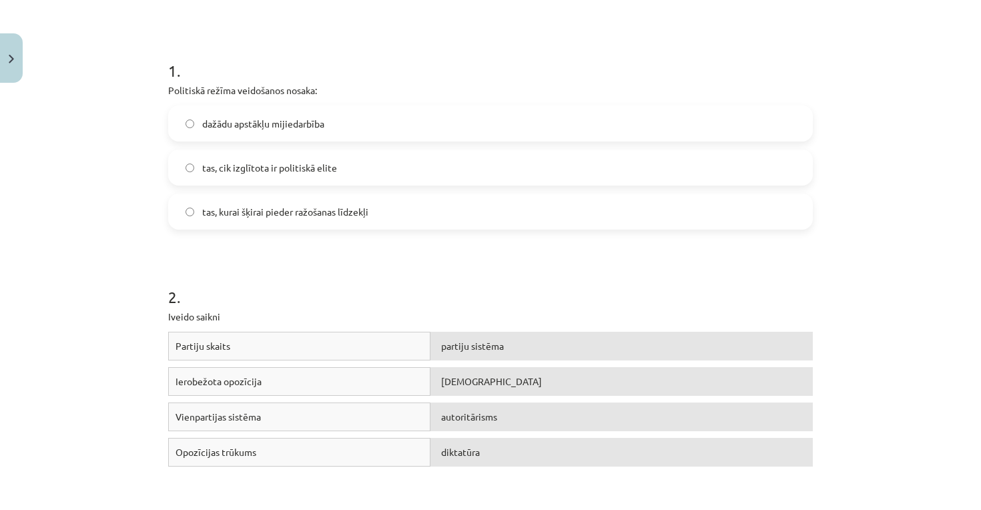
scroll to position [262, 0]
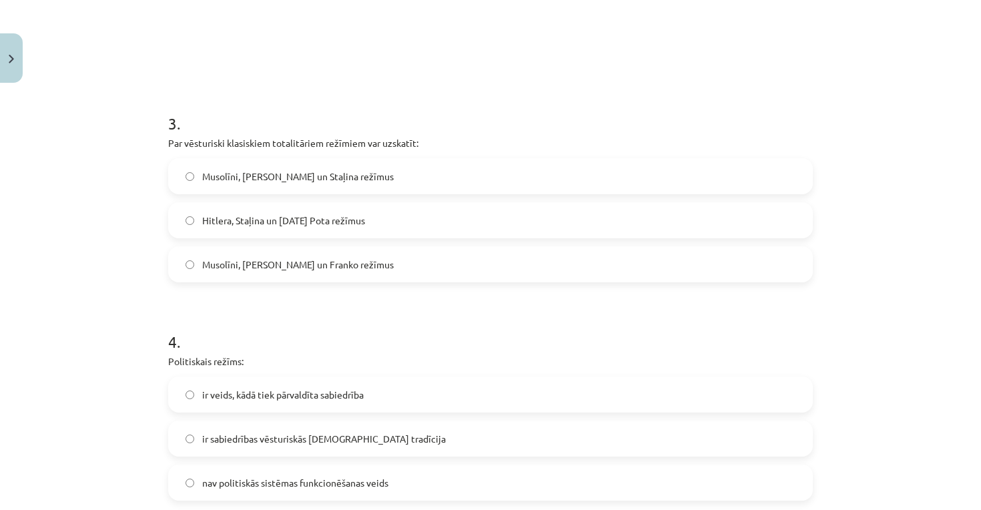
scroll to position [703, 0]
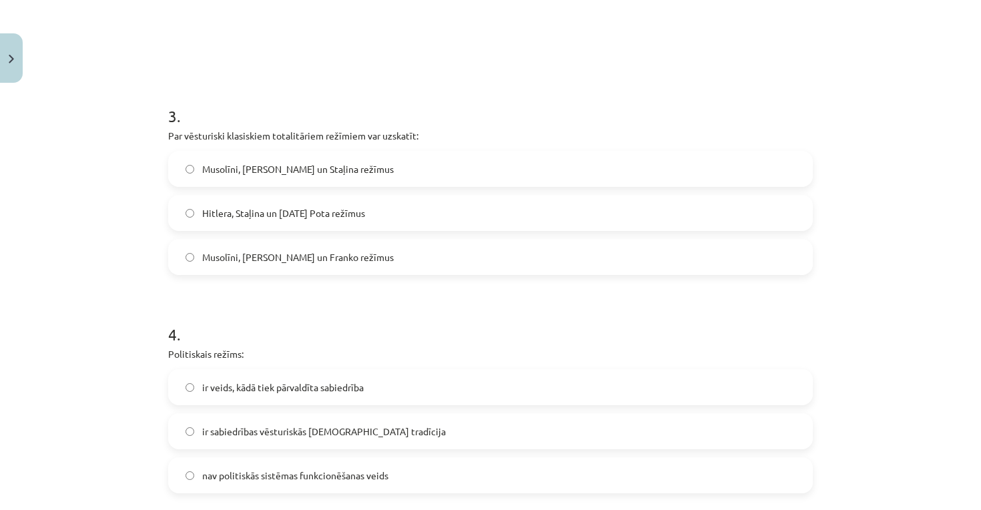
click at [264, 168] on span "Musolīni, Hitlera un Staļina režīmus" at bounding box center [298, 169] width 192 height 14
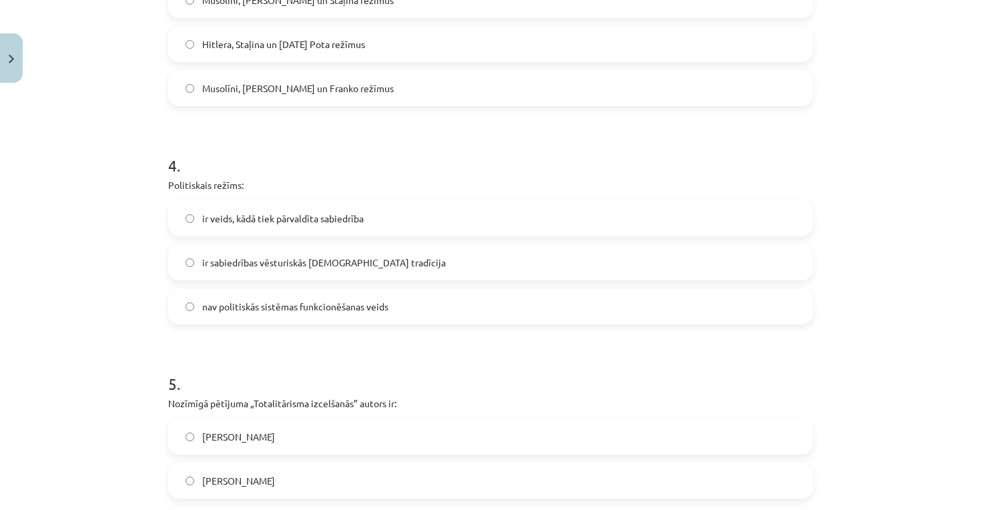
scroll to position [875, 0]
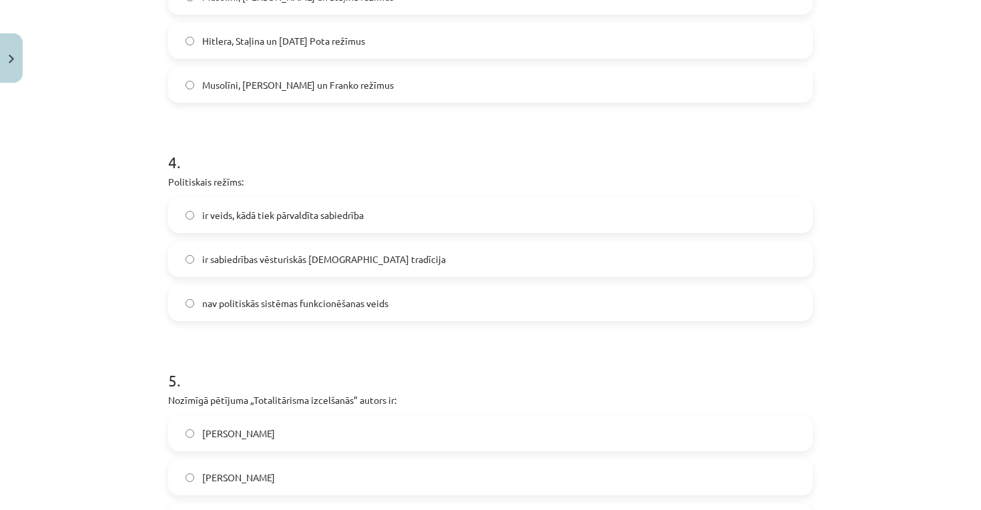
click at [288, 217] on span "ir veids, kādā tiek pārvaldīta sabiedrība" at bounding box center [283, 215] width 162 height 14
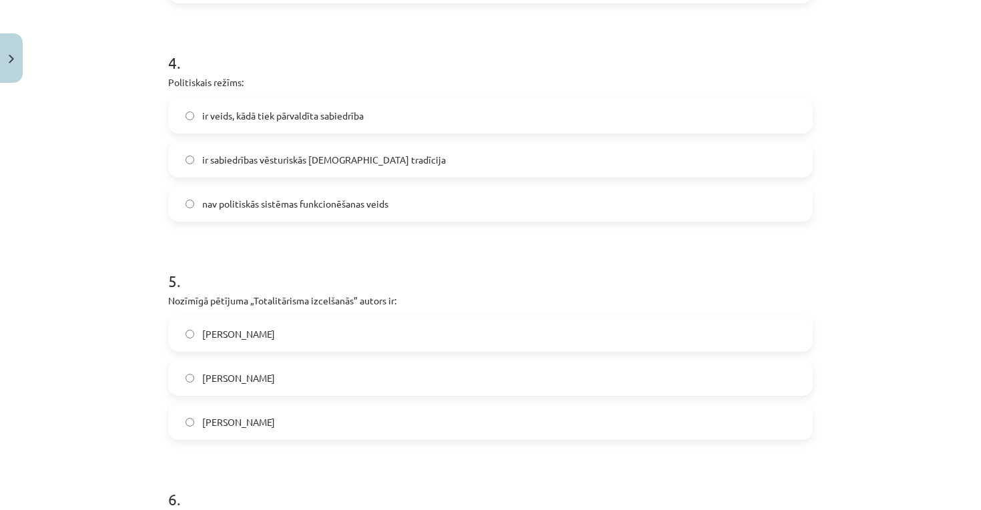
scroll to position [1048, 0]
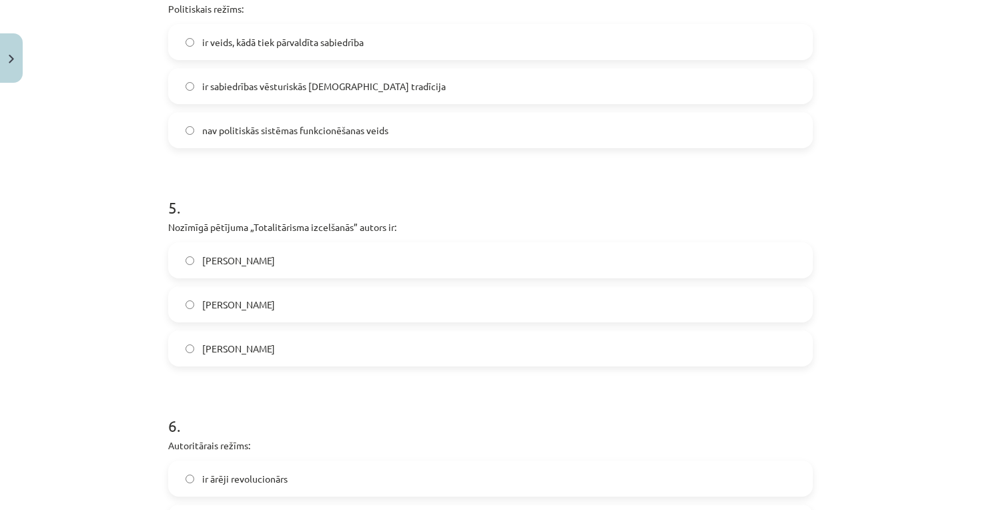
click at [236, 346] on span "Hanna Ārendte" at bounding box center [238, 349] width 73 height 14
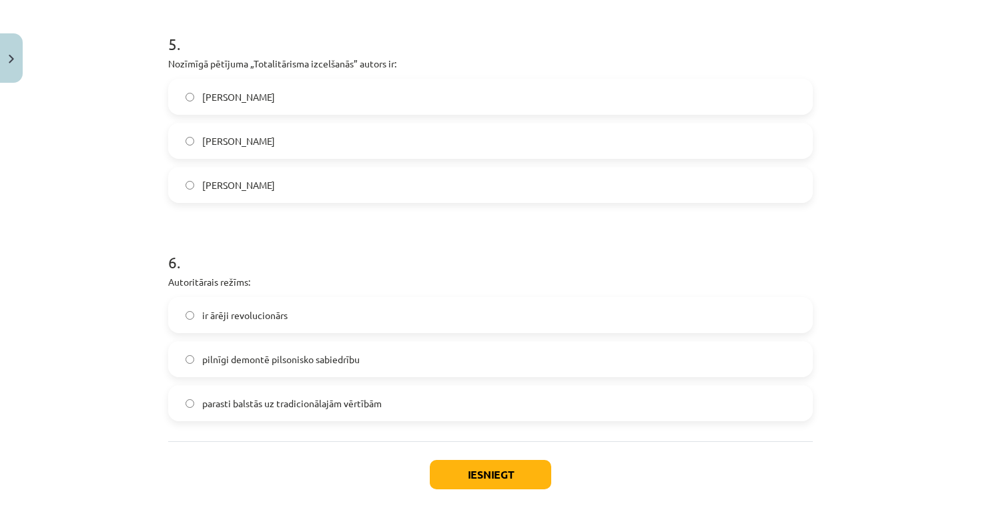
scroll to position [1249, 0]
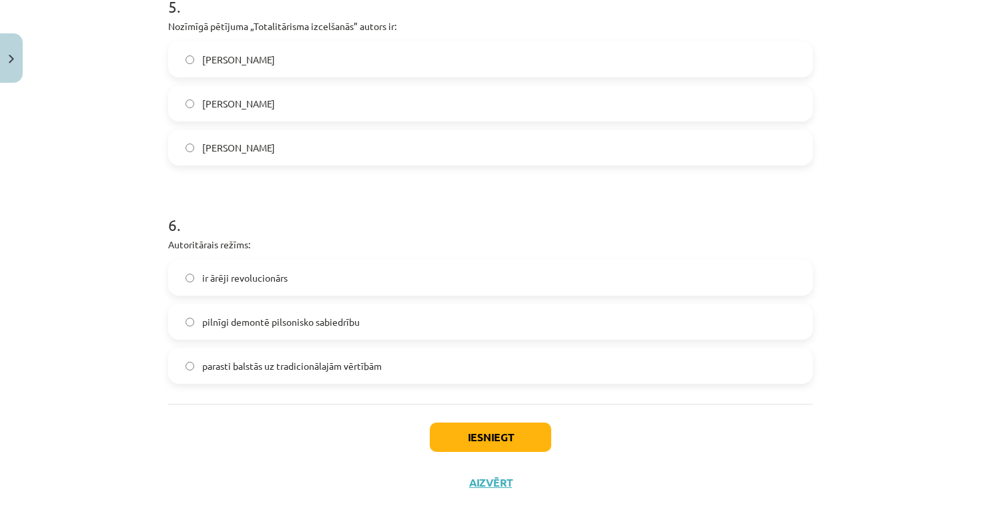
click at [259, 376] on label "parasti balstās uz tradicionālajām vērtībām" at bounding box center [491, 365] width 642 height 33
click at [458, 435] on button "Iesniegt" at bounding box center [490, 437] width 121 height 29
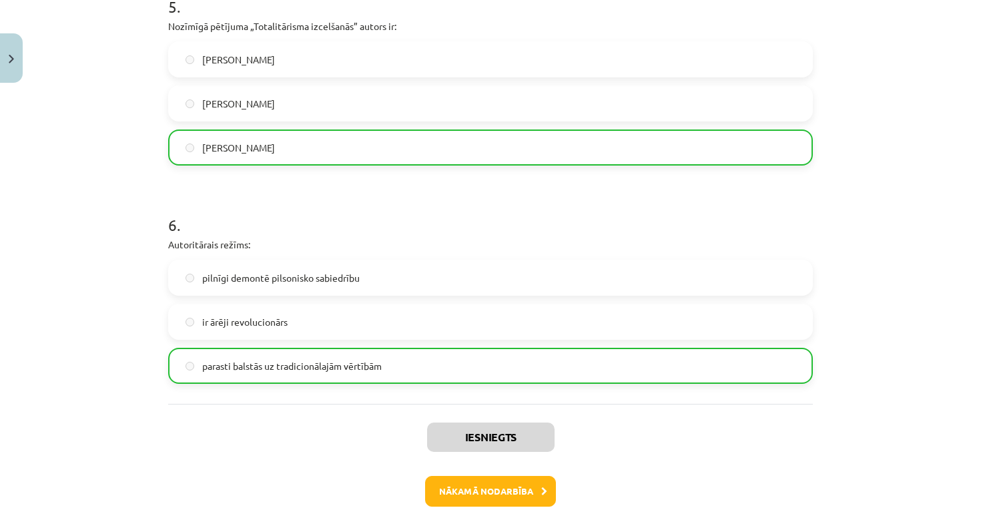
click at [446, 483] on button "Nākamā nodarbība" at bounding box center [490, 491] width 131 height 31
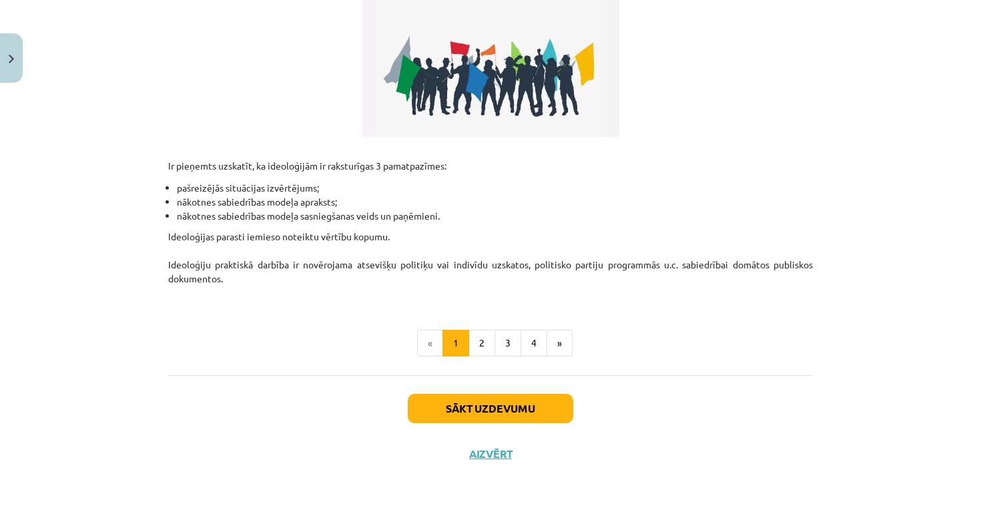
click at [469, 405] on button "Sākt uzdevumu" at bounding box center [491, 408] width 166 height 29
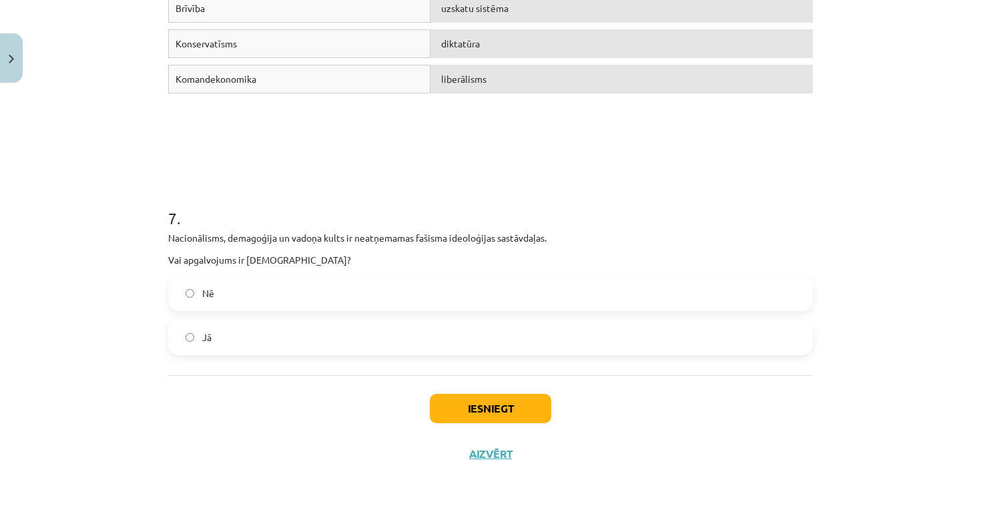
scroll to position [780, 0]
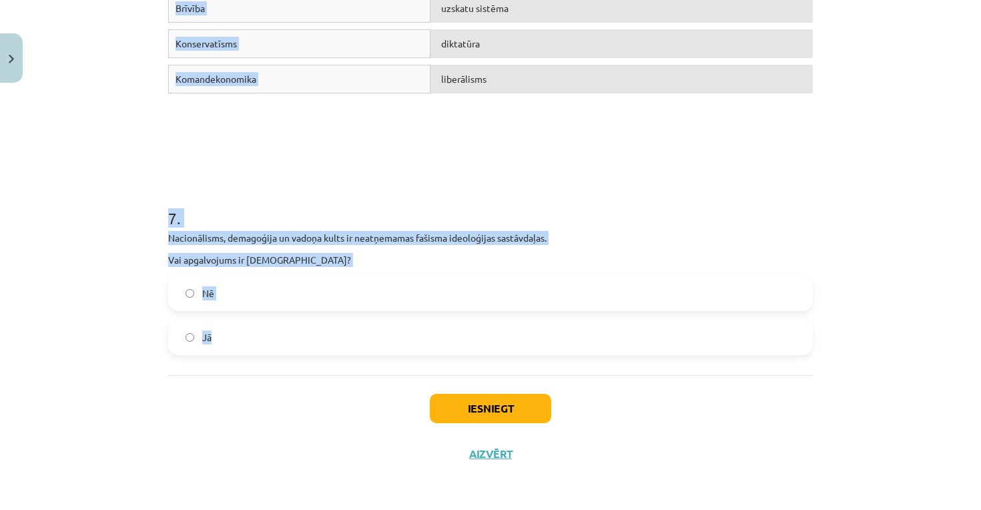
drag, startPoint x: 165, startPoint y: 272, endPoint x: 319, endPoint y: 344, distance: 170.5
copy form "1 . Sociālisma idejas aizsākumi meklējami 19.gs pirmajā pusē. Vai apgalvojums i…"
click at [101, 302] on div "Mācību tēma: Sociālās zinātnes i - 11. klases 1. ieskaites mācību materiāls #4 …" at bounding box center [490, 255] width 981 height 510
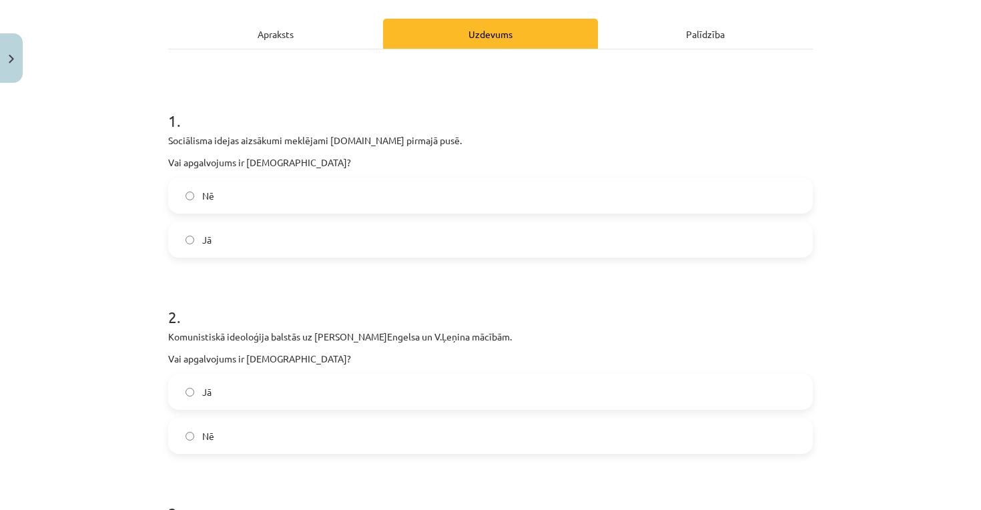
scroll to position [204, 0]
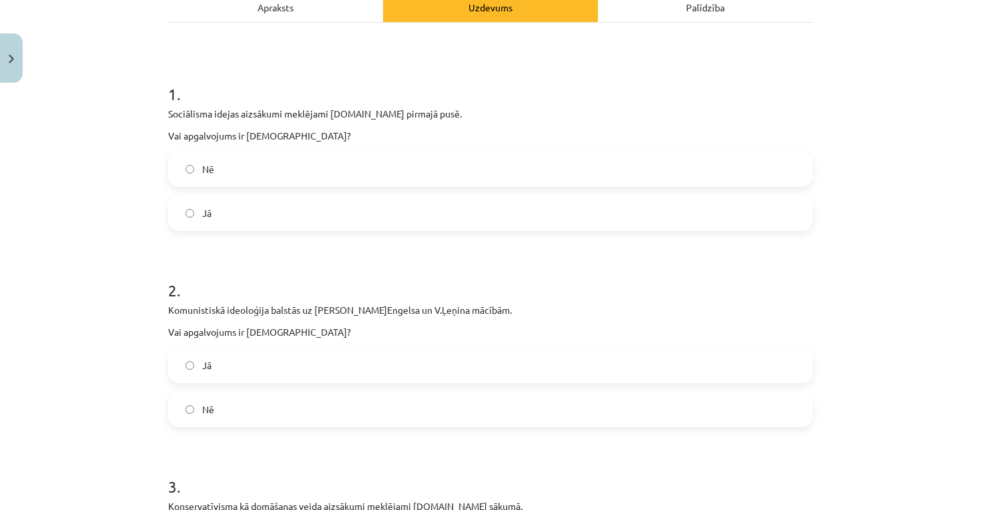
click at [204, 210] on span "Jā" at bounding box center [206, 213] width 9 height 14
click at [236, 360] on label "Jā" at bounding box center [491, 364] width 642 height 33
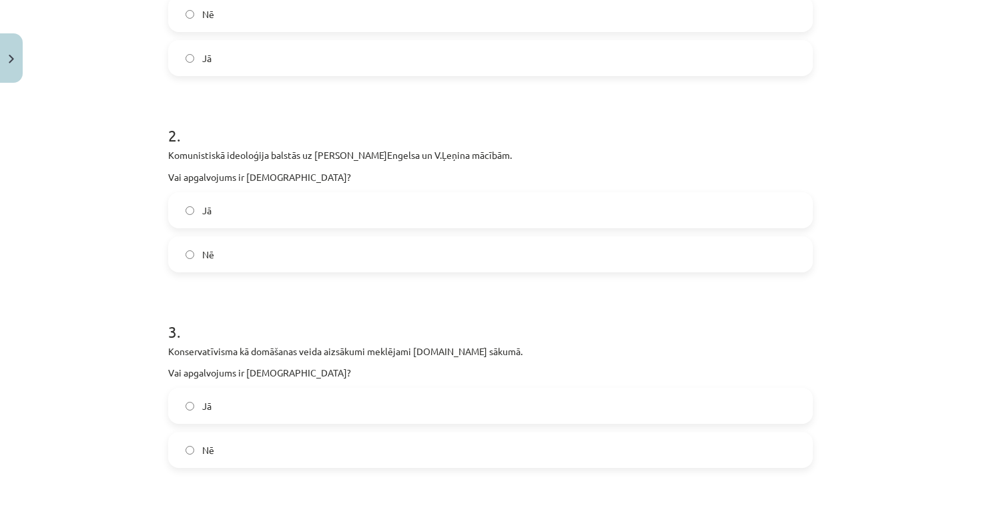
click at [214, 441] on label "Nē" at bounding box center [491, 449] width 642 height 33
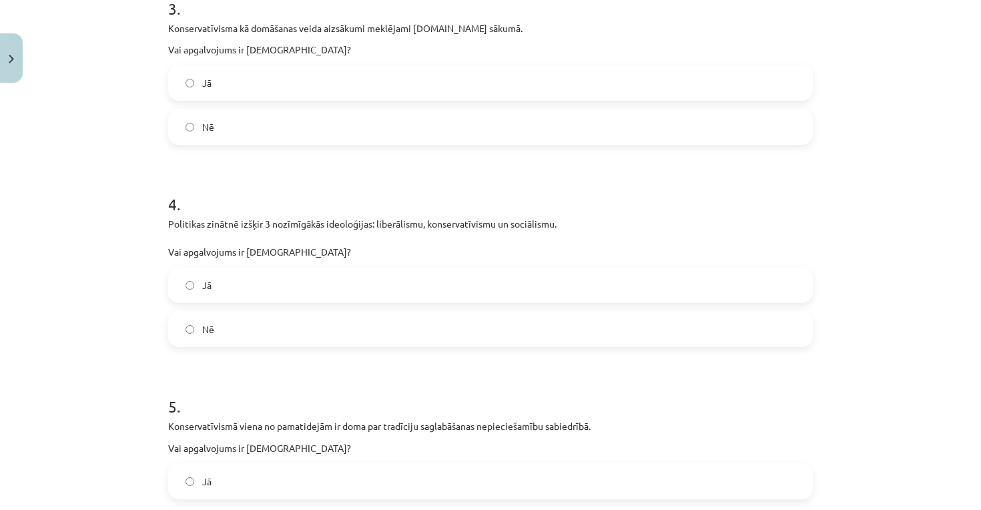
scroll to position [684, 0]
click at [224, 264] on div "4 . Politikas zinātnē izšķir 3 nozīmīgākās ideoloģijas: liberālismu, konservatī…" at bounding box center [490, 258] width 645 height 176
click at [216, 293] on label "Jā" at bounding box center [491, 283] width 642 height 33
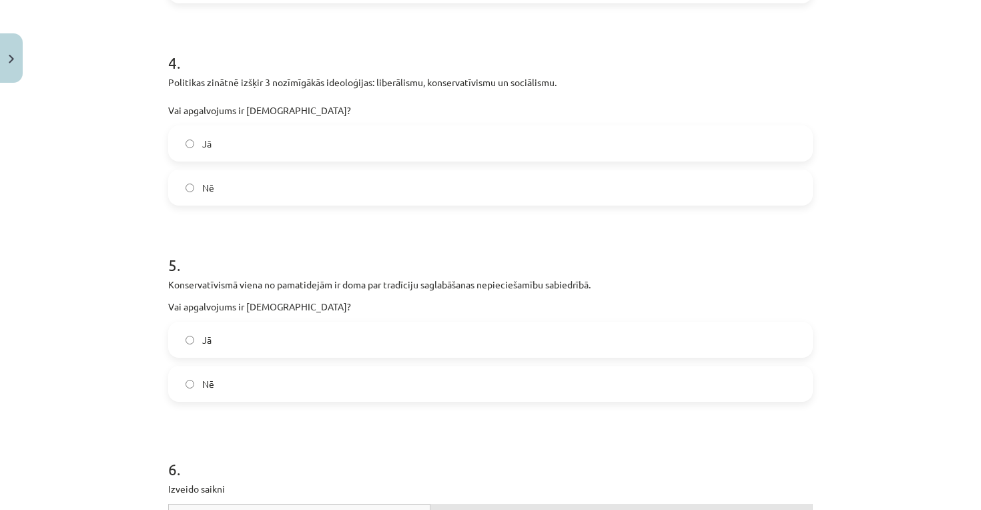
click at [204, 338] on span "Jā" at bounding box center [206, 340] width 9 height 14
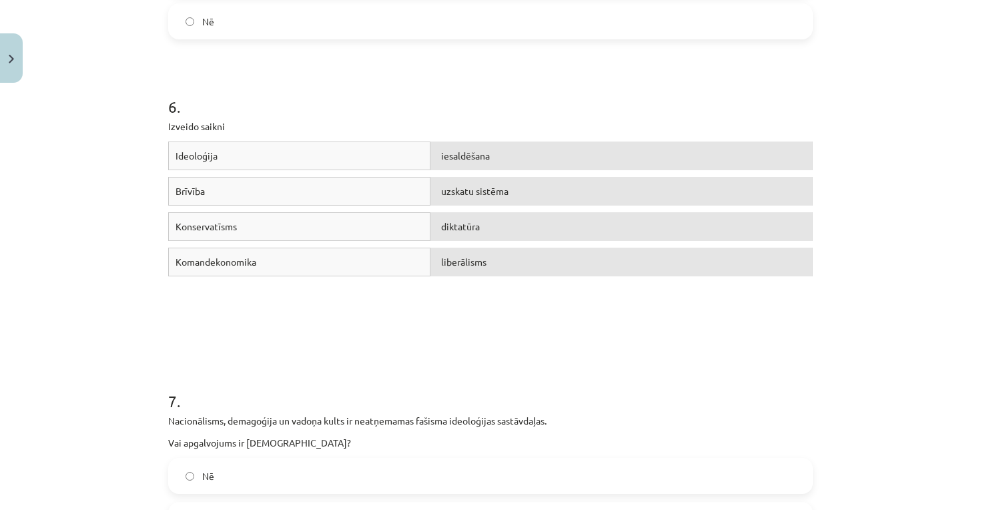
scroll to position [1138, 0]
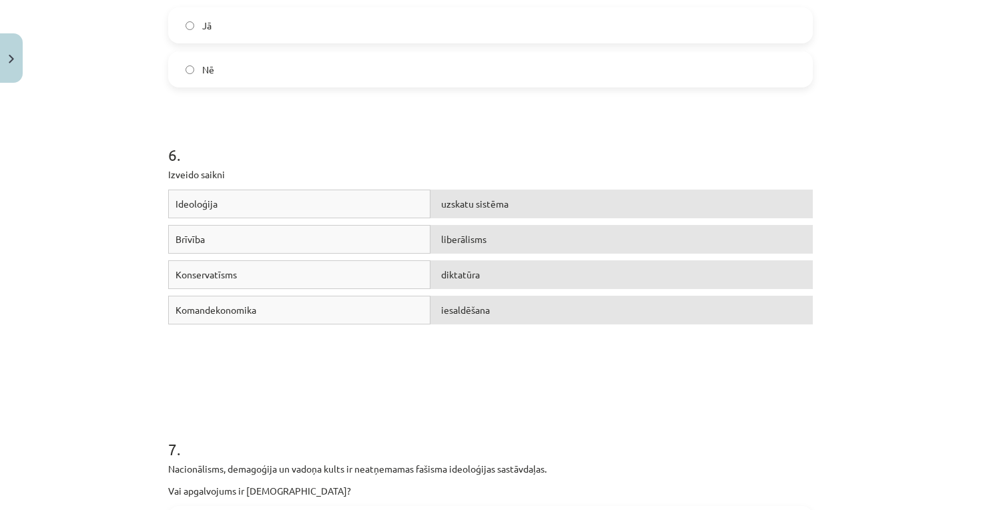
drag, startPoint x: 410, startPoint y: 61, endPoint x: 330, endPoint y: 39, distance: 82.3
click at [409, 61] on label "Nē" at bounding box center [491, 69] width 642 height 33
click at [264, 32] on label "Jā" at bounding box center [491, 25] width 642 height 33
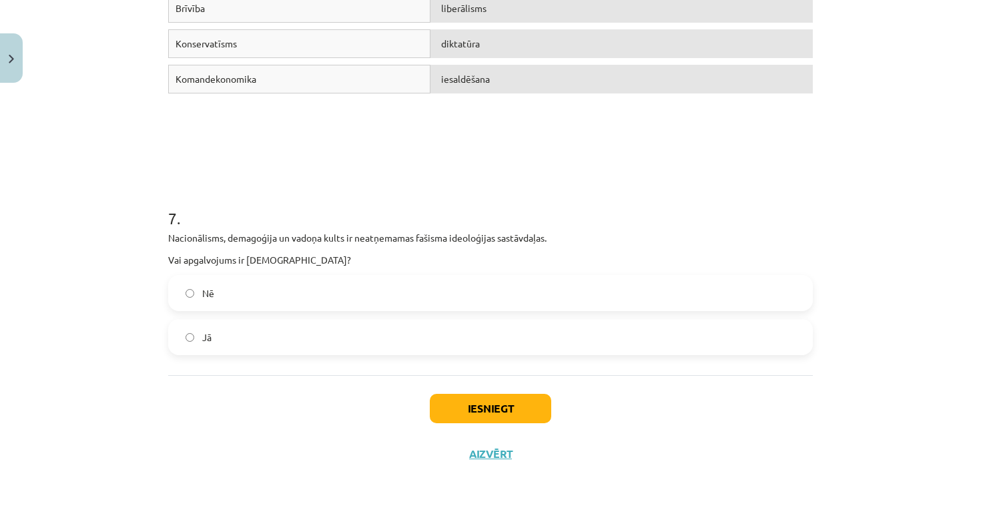
scroll to position [1371, 0]
click at [342, 337] on label "Jā" at bounding box center [491, 336] width 642 height 33
click at [439, 417] on button "Iesniegt" at bounding box center [490, 408] width 121 height 29
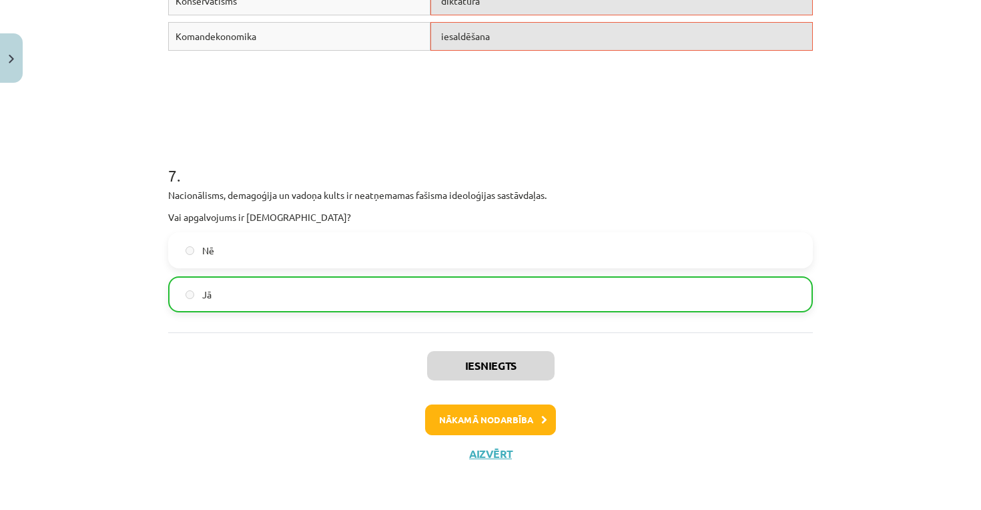
scroll to position [1413, 0]
click at [450, 427] on button "Nākamā nodarbība" at bounding box center [490, 420] width 131 height 31
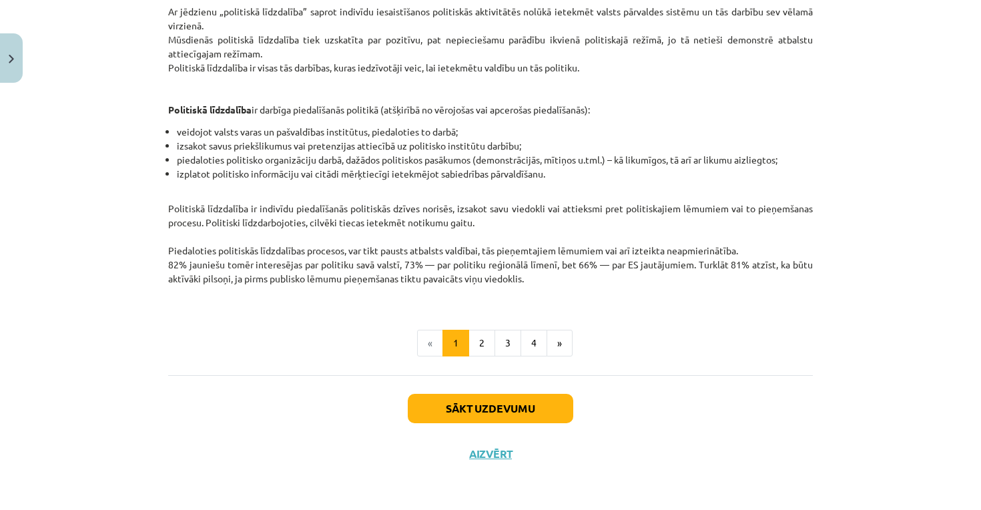
click at [467, 395] on button "Sākt uzdevumu" at bounding box center [491, 408] width 166 height 29
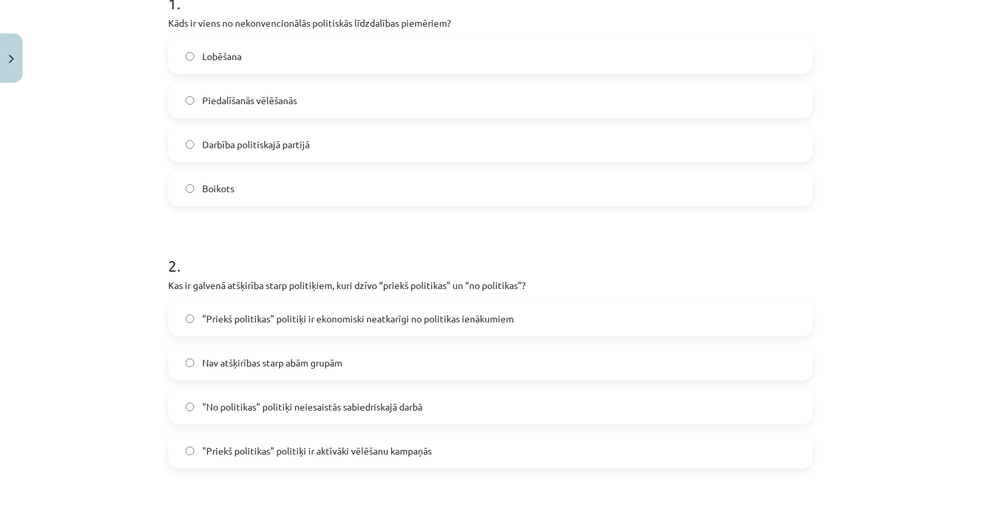
scroll to position [33, 0]
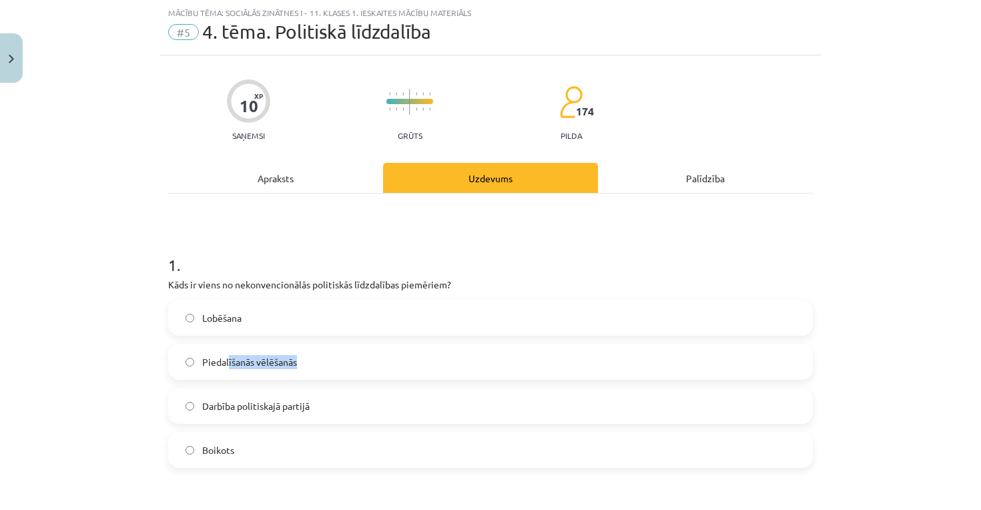
drag, startPoint x: 303, startPoint y: 369, endPoint x: 229, endPoint y: 360, distance: 74.6
click at [229, 360] on label "Piedalīšanās vēlēšanās" at bounding box center [491, 361] width 642 height 33
click at [144, 297] on div "Mācību tēma: Sociālās zinātnes i - 11. klases 1. ieskaites mācību materiāls #5 …" at bounding box center [490, 255] width 981 height 510
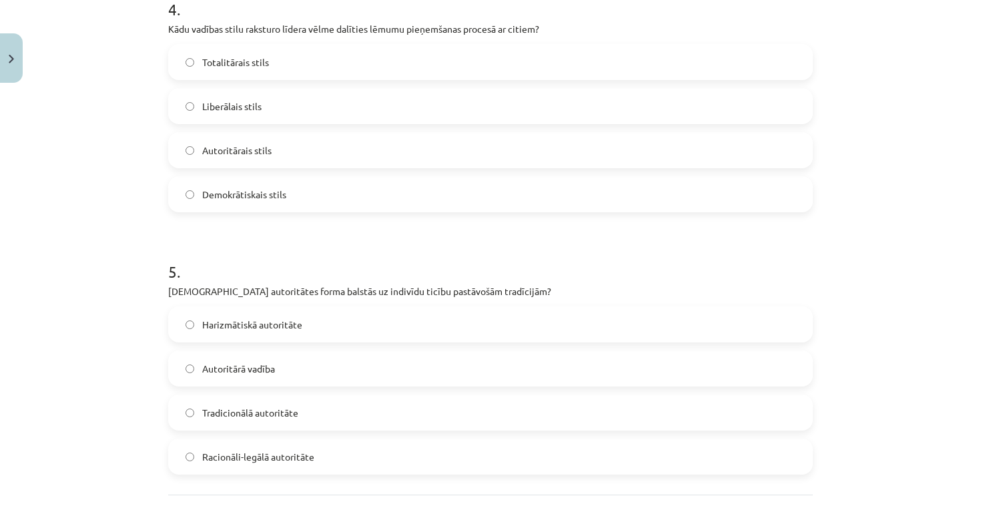
scroll to position [1198, 0]
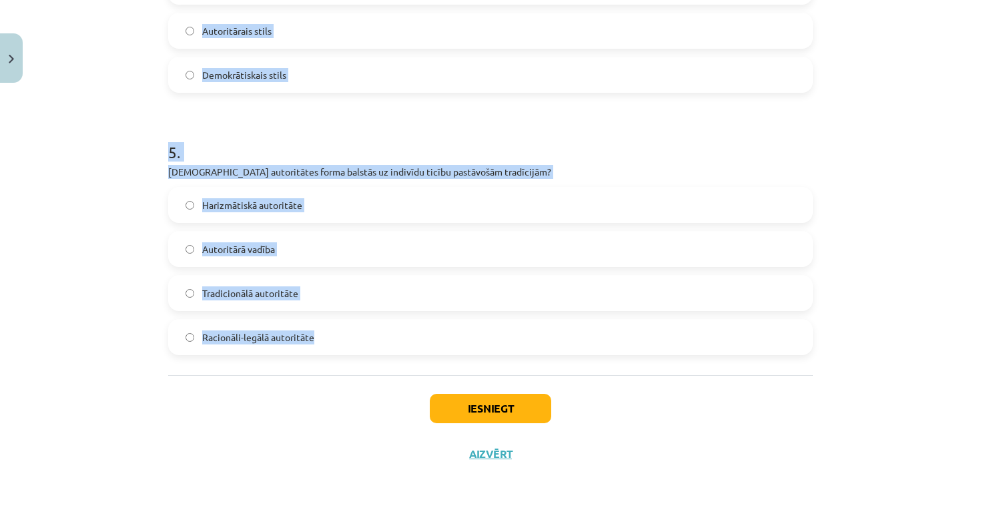
drag, startPoint x: 150, startPoint y: 282, endPoint x: 381, endPoint y: 358, distance: 243.4
click at [381, 358] on div "Mācību tēma: Sociālās zinātnes i - 11. klases 1. ieskaites mācību materiāls #5 …" at bounding box center [490, 255] width 981 height 510
drag, startPoint x: 158, startPoint y: 315, endPoint x: 503, endPoint y: 352, distance: 347.1
click at [503, 352] on div "Mācību tēma: Sociālās zinātnes i - 11. klases 1. ieskaites mācību materiāls #5 …" at bounding box center [490, 255] width 981 height 510
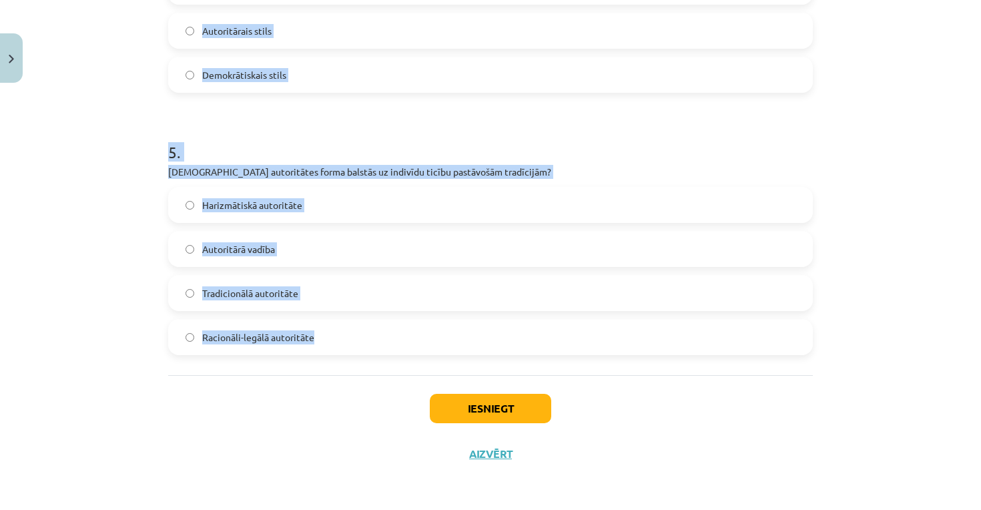
click at [446, 158] on h1 "5 ." at bounding box center [490, 139] width 645 height 41
drag, startPoint x: 158, startPoint y: 304, endPoint x: 454, endPoint y: 343, distance: 298.3
click at [454, 343] on div "Mācību tēma: Sociālās zinātnes i - 11. klases 1. ieskaites mācību materiāls #5 …" at bounding box center [490, 255] width 981 height 510
copy form "1 . Kāds ir viens no nekonvencionālās politiskās līdzdalības piemēriem? Lobēšan…"
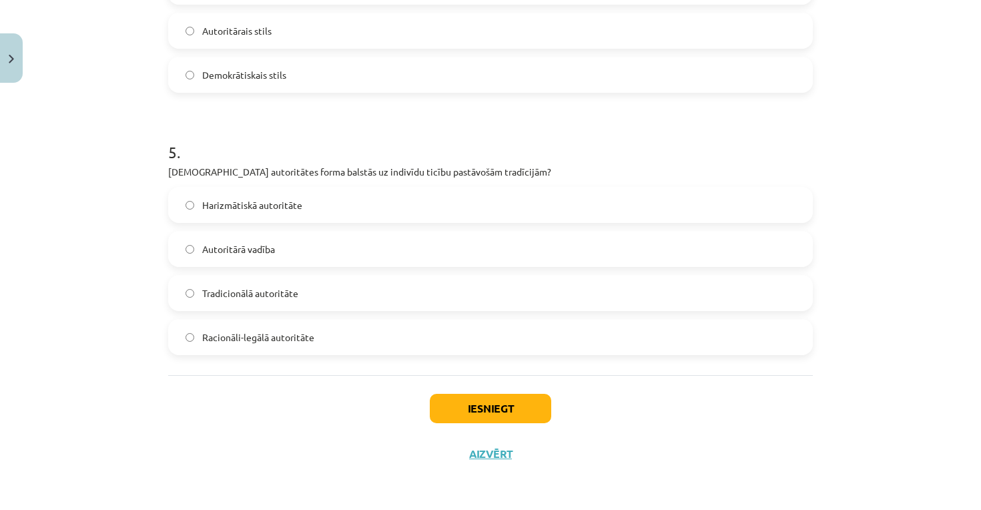
click at [133, 308] on div "Mācību tēma: Sociālās zinātnes i - 11. klases 1. ieskaites mācību materiāls #5 …" at bounding box center [490, 255] width 981 height 510
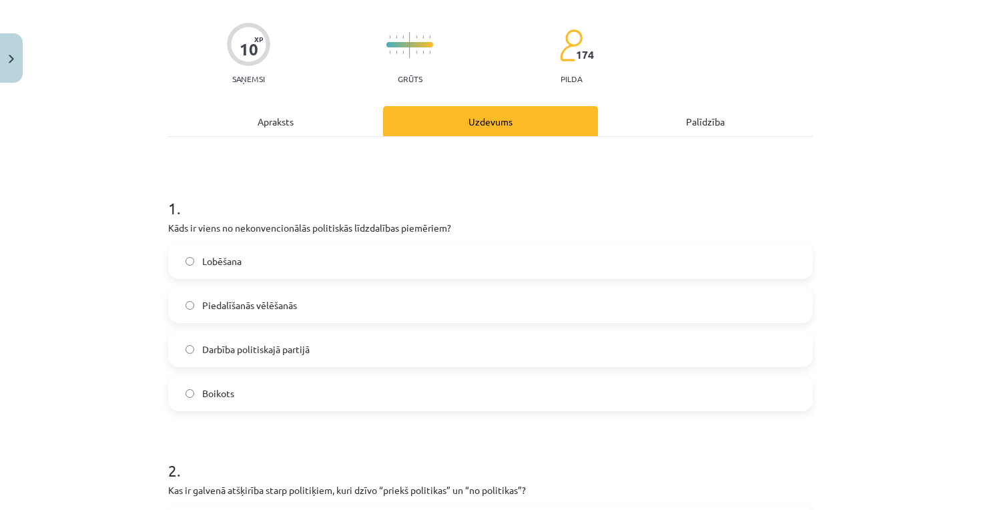
scroll to position [91, 0]
click at [206, 398] on span "Boikots" at bounding box center [218, 393] width 32 height 14
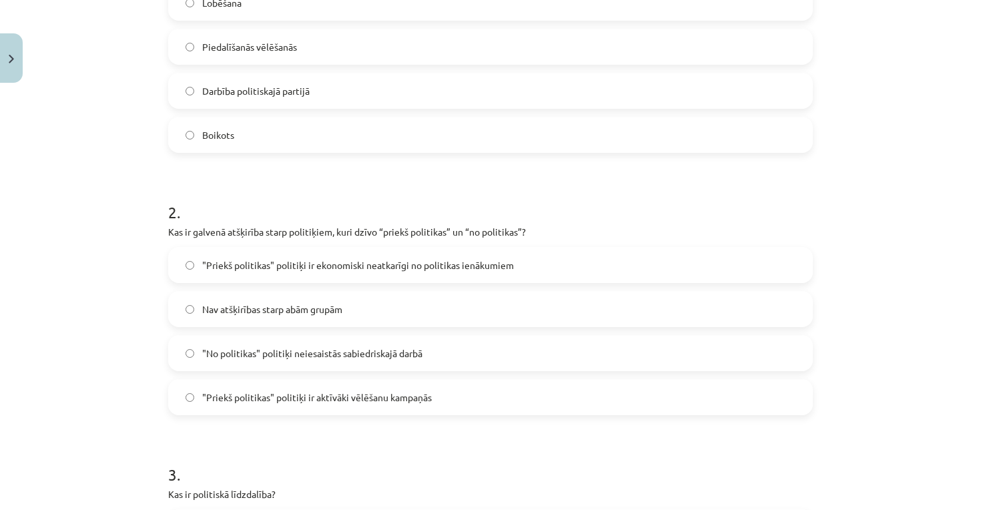
scroll to position [359, 0]
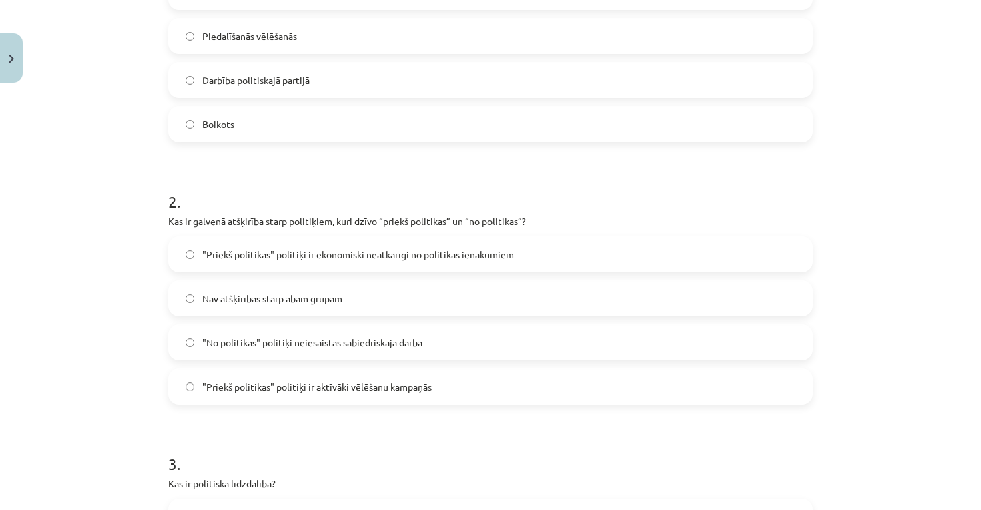
click at [405, 264] on label ""Priekš politikas" politiķi ir ekonomiski neatkarīgi no politikas ienākumiem" at bounding box center [491, 254] width 642 height 33
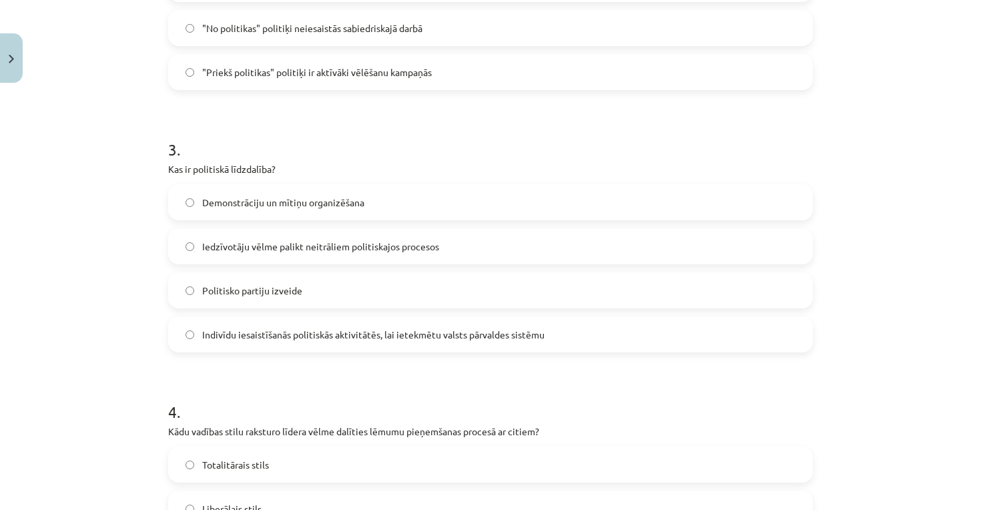
scroll to position [674, 0]
click at [220, 333] on span "Indivīdu iesaistīšanās politiskās aktivitātēs, lai ietekmētu valsts pārvaldes s…" at bounding box center [373, 334] width 342 height 14
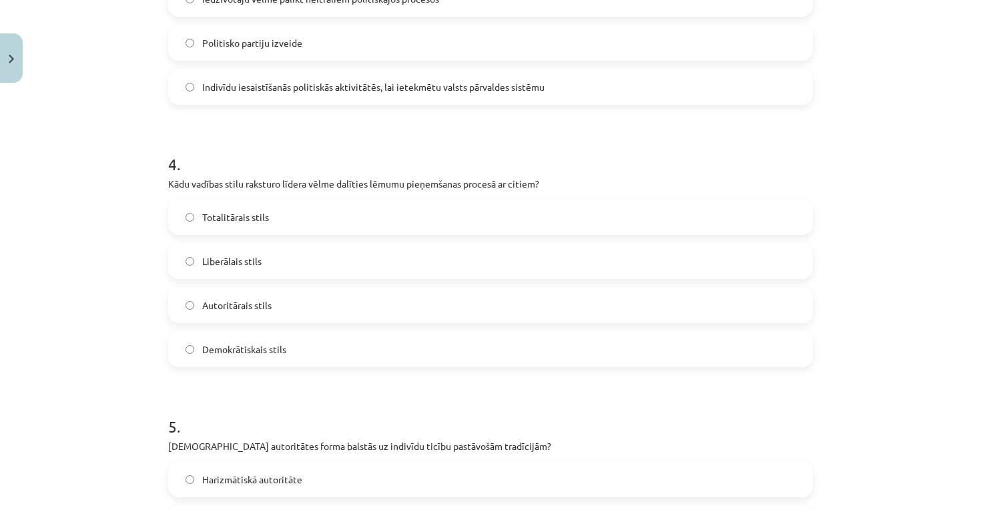
scroll to position [927, 0]
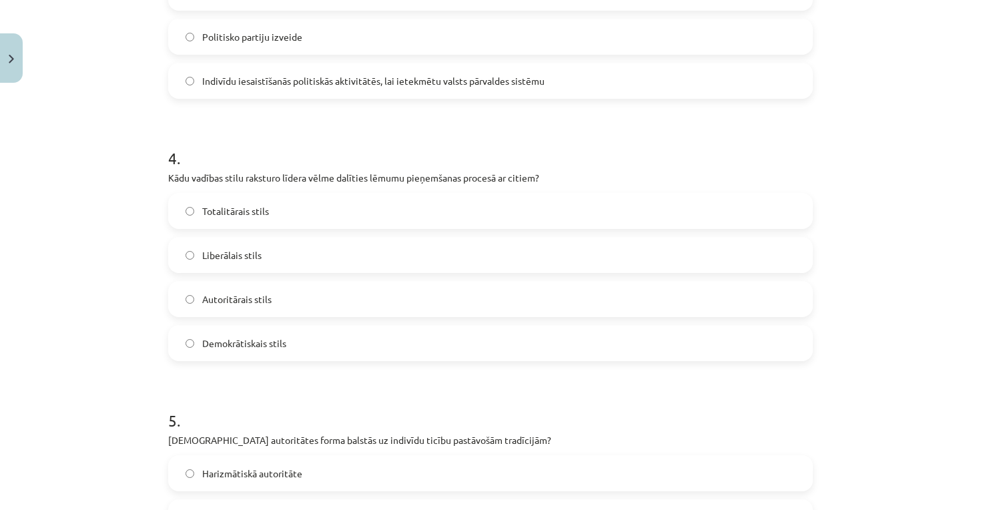
click at [256, 349] on span "Demokrātiskais stils" at bounding box center [244, 343] width 84 height 14
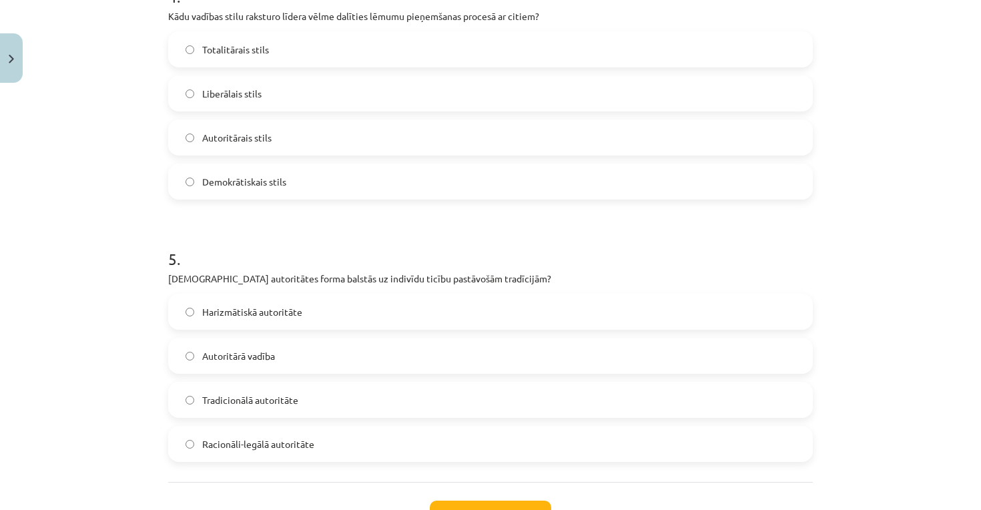
scroll to position [1089, 0]
click at [250, 404] on span "Tradicionālā autoritāte" at bounding box center [250, 400] width 96 height 14
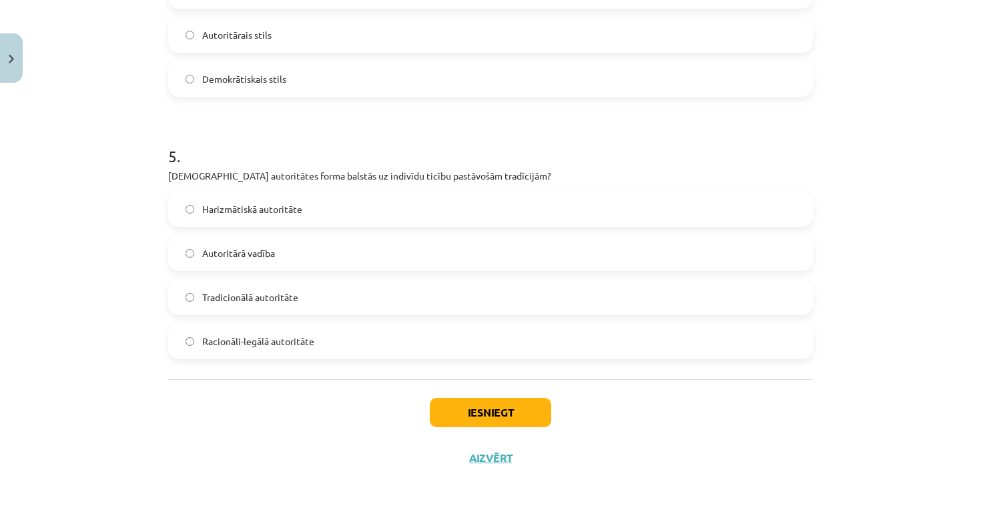
click at [458, 393] on div "Iesniegt Aizvērt" at bounding box center [490, 425] width 645 height 93
click at [456, 416] on button "Iesniegt" at bounding box center [490, 412] width 121 height 29
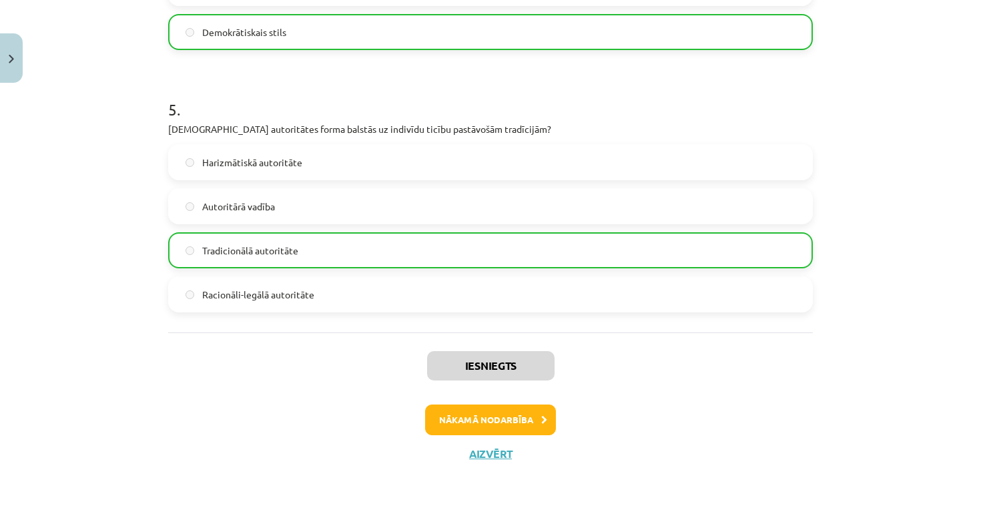
scroll to position [1240, 0]
click at [483, 435] on div "Iesniegts Nākamā nodarbība Aizvērt" at bounding box center [490, 400] width 645 height 136
click at [483, 420] on button "Nākamā nodarbība" at bounding box center [490, 420] width 131 height 31
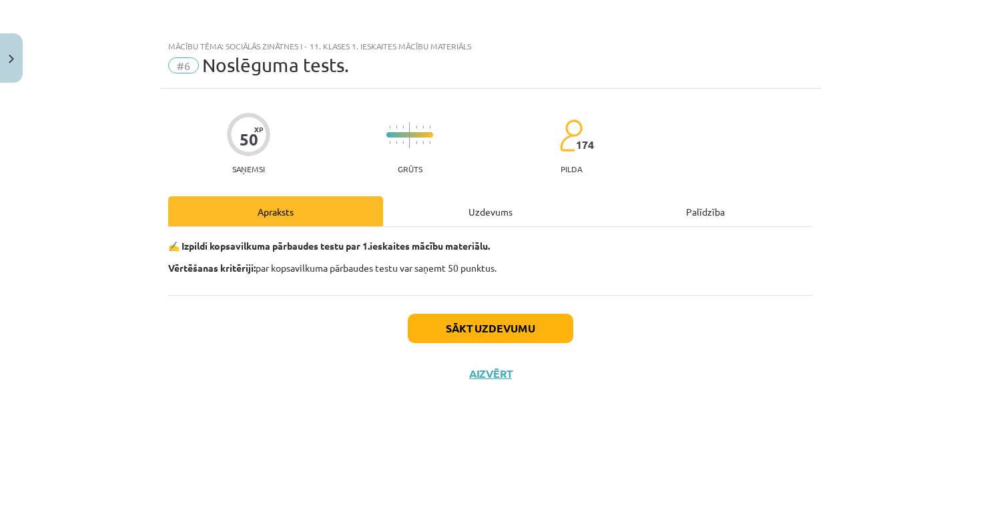
click at [492, 334] on button "Sākt uzdevumu" at bounding box center [491, 328] width 166 height 29
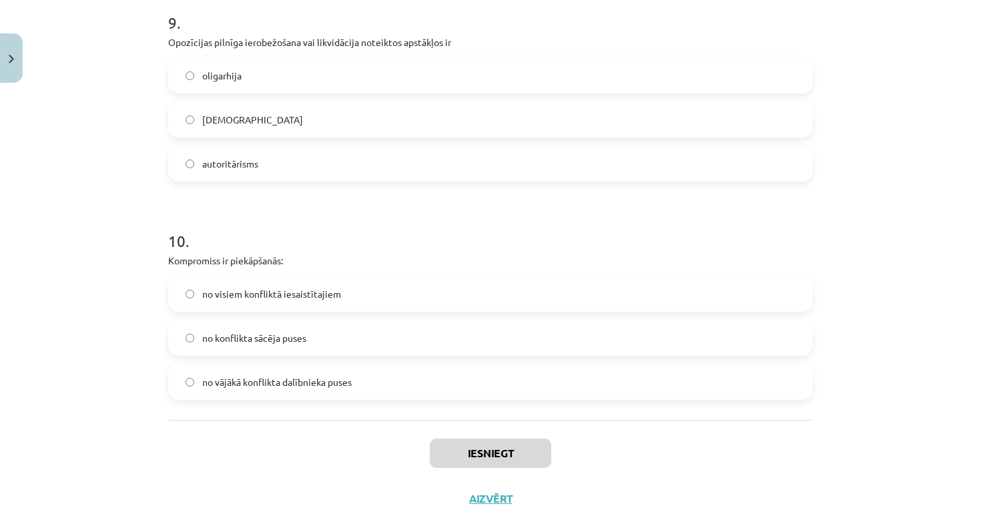
scroll to position [2069, 0]
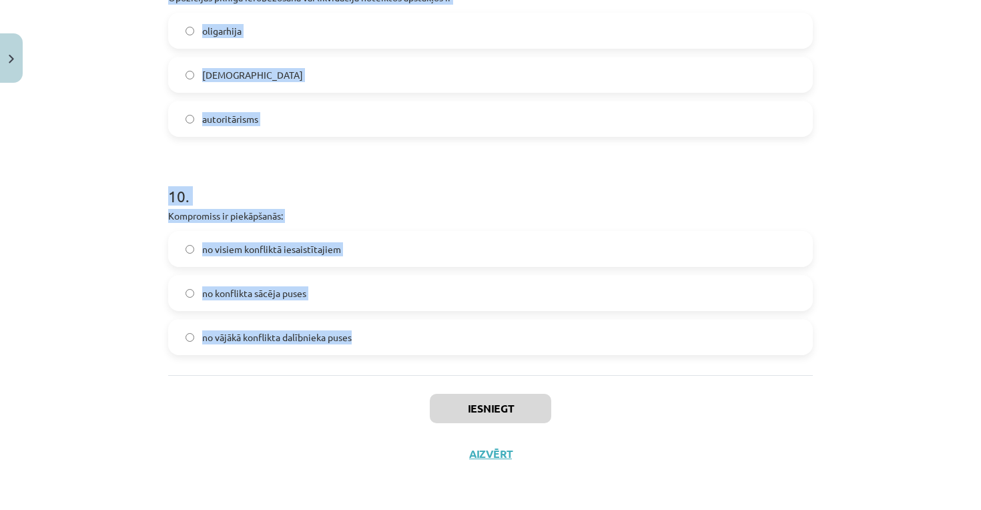
drag, startPoint x: 155, startPoint y: 314, endPoint x: 387, endPoint y: 333, distance: 232.4
click at [387, 333] on div "Mācību tēma: Sociālās zinātnes i - 11. klases 1. ieskaites mācību materiāls #6 …" at bounding box center [490, 255] width 981 height 510
copy form "Autoritārisms raksturīgs plutokrātijai demokrātijai diktatūrai 2 . Latvijas Rep…"
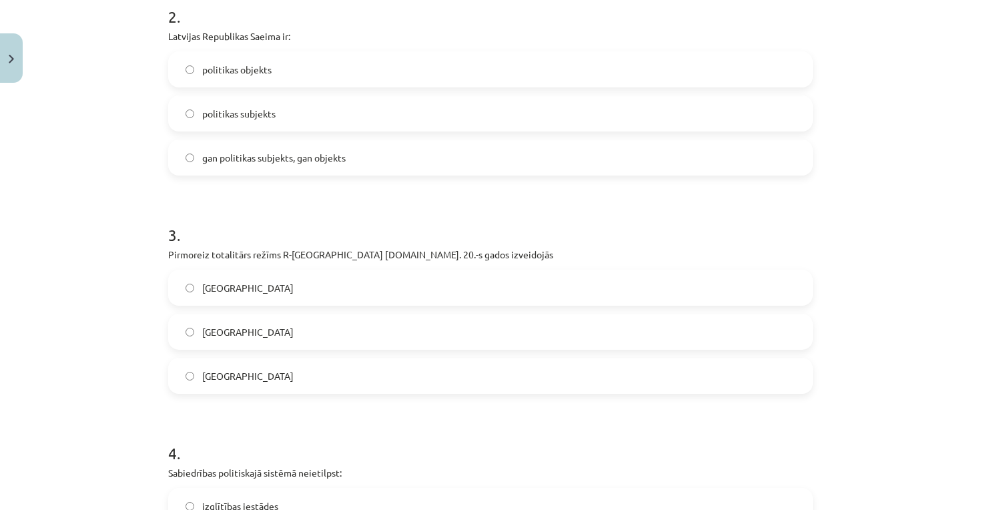
click at [146, 193] on div "Mācību tēma: Sociālās zinātnes i - 11. klases 1. ieskaites mācību materiāls #6 …" at bounding box center [490, 255] width 981 height 510
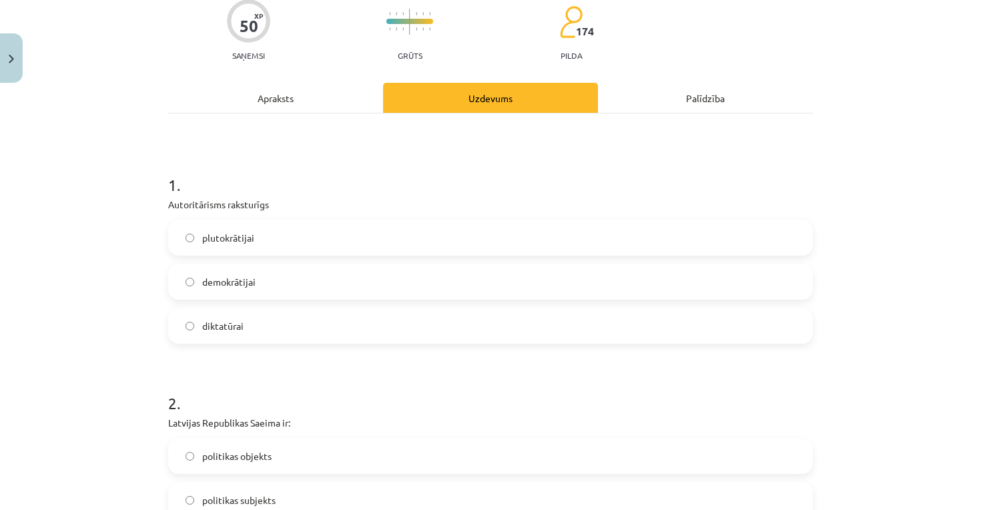
scroll to position [111, 0]
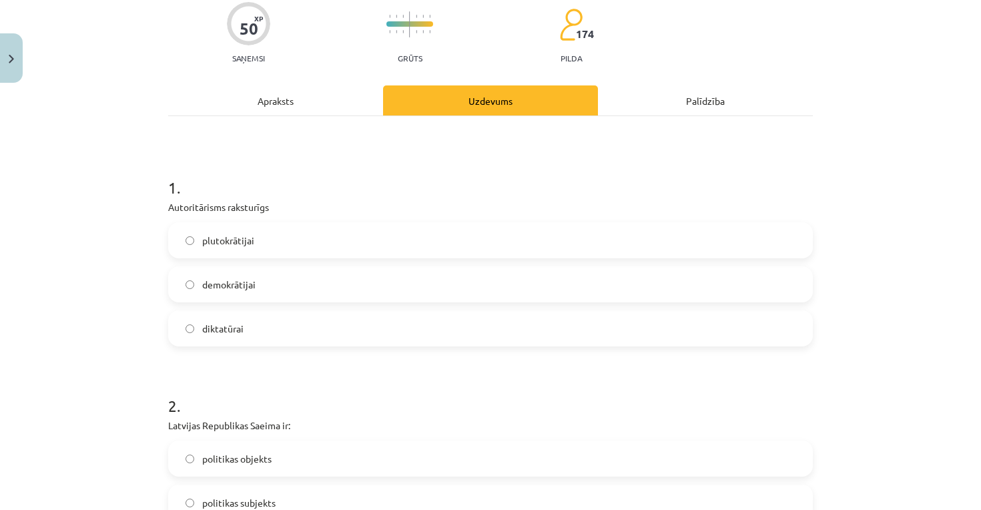
click at [241, 323] on span "diktatūrai" at bounding box center [222, 329] width 41 height 14
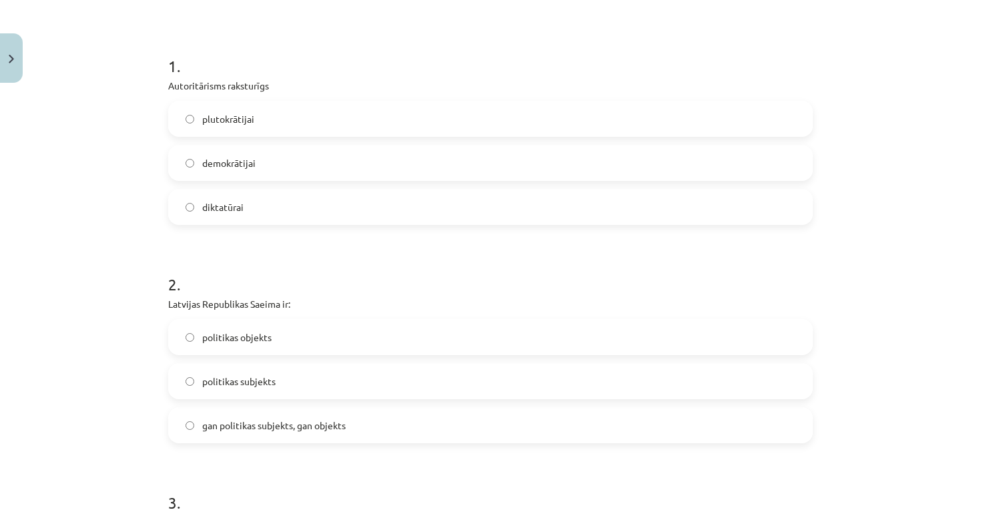
scroll to position [270, 0]
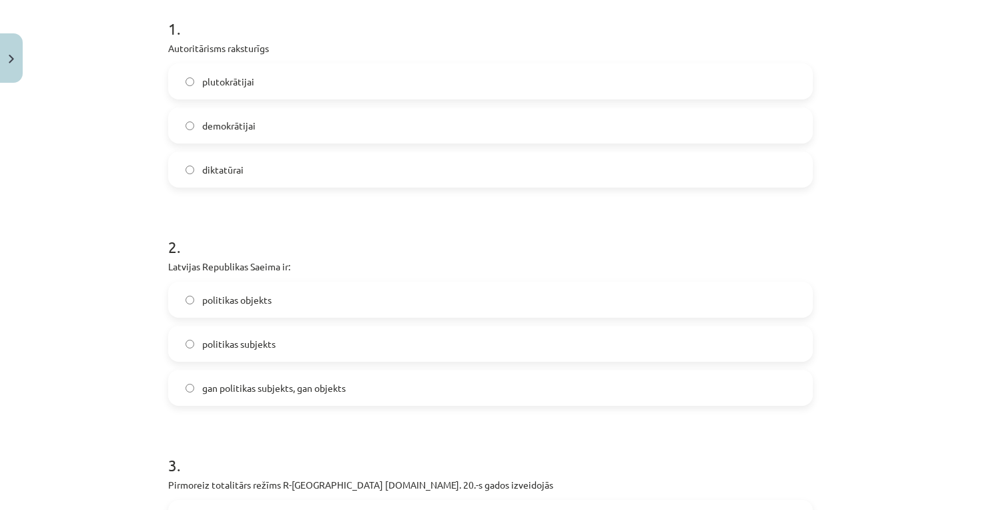
click at [253, 354] on label "politikas subjekts" at bounding box center [491, 343] width 642 height 33
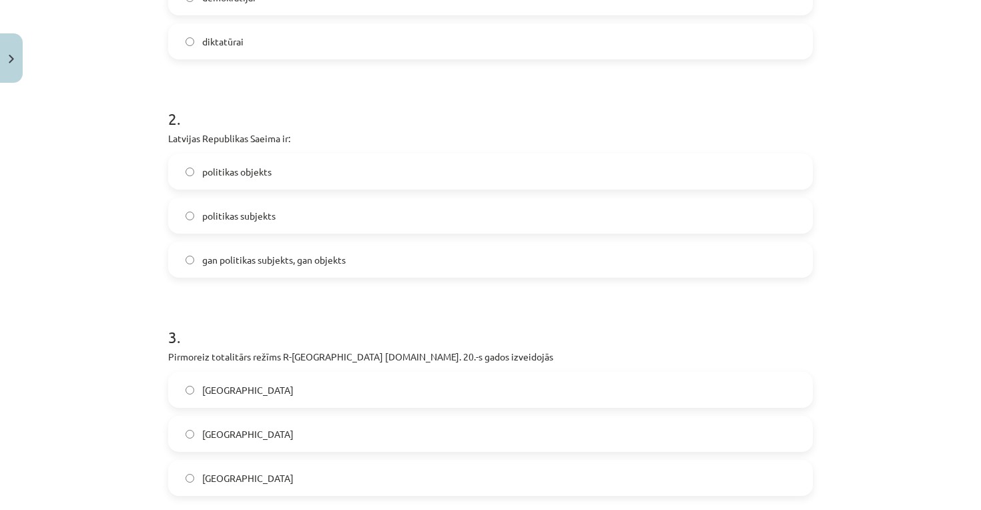
scroll to position [429, 0]
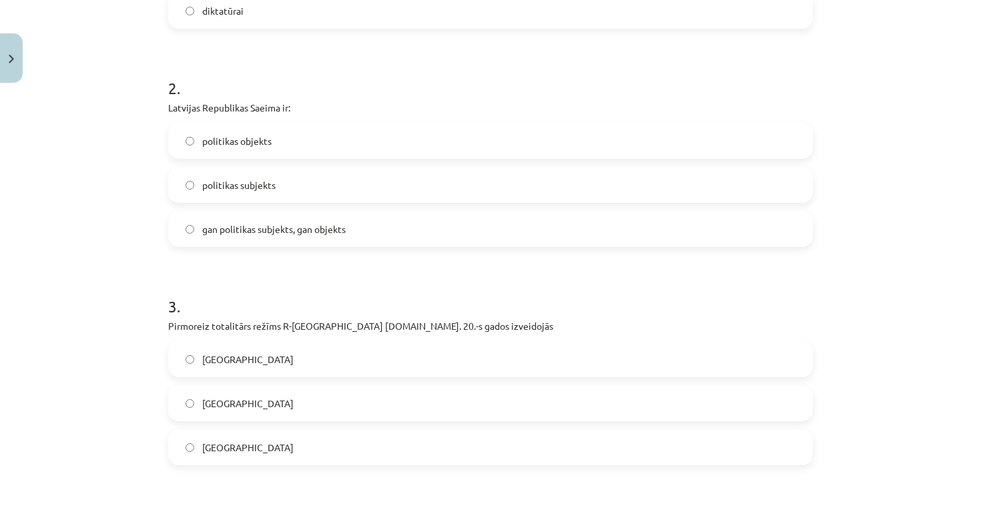
click at [222, 453] on span "Itālijā" at bounding box center [247, 448] width 91 height 14
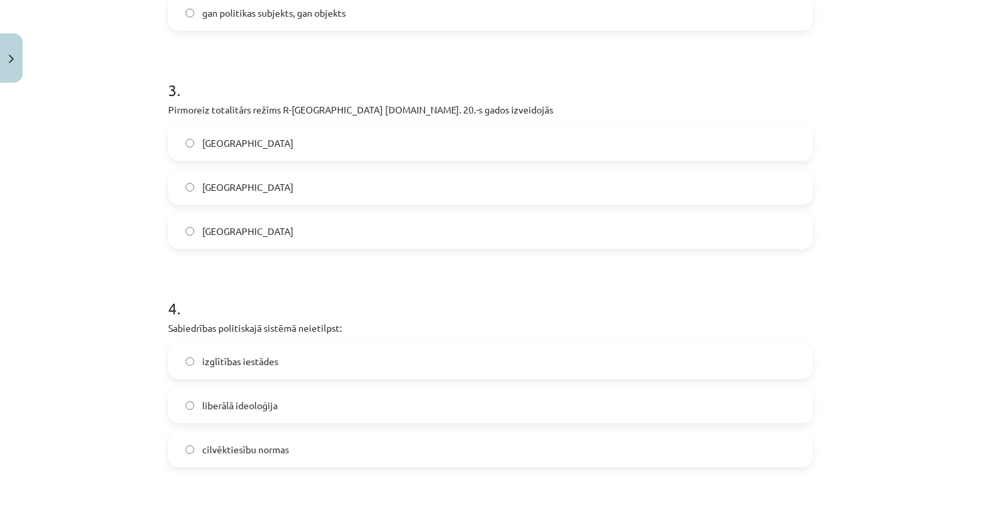
scroll to position [651, 0]
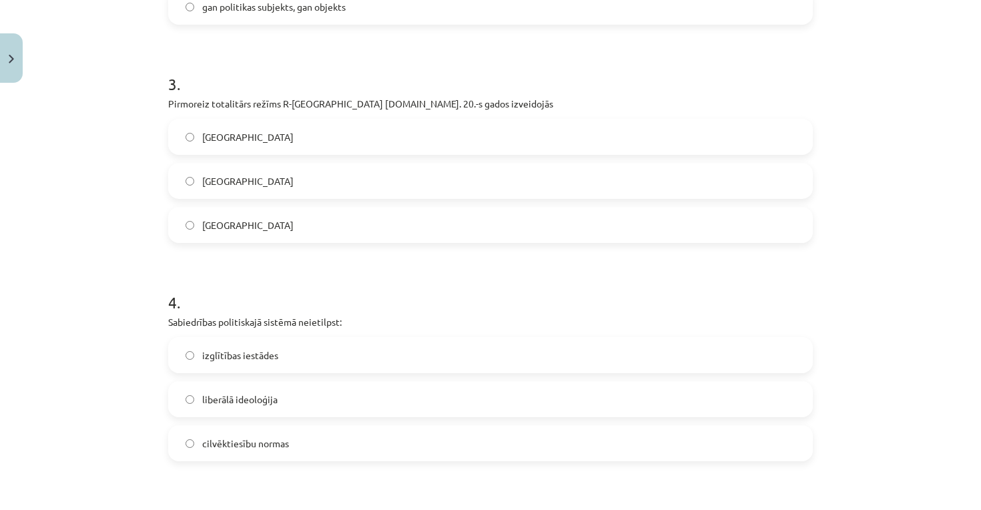
click at [262, 352] on span "izglītības iestādes" at bounding box center [240, 355] width 76 height 14
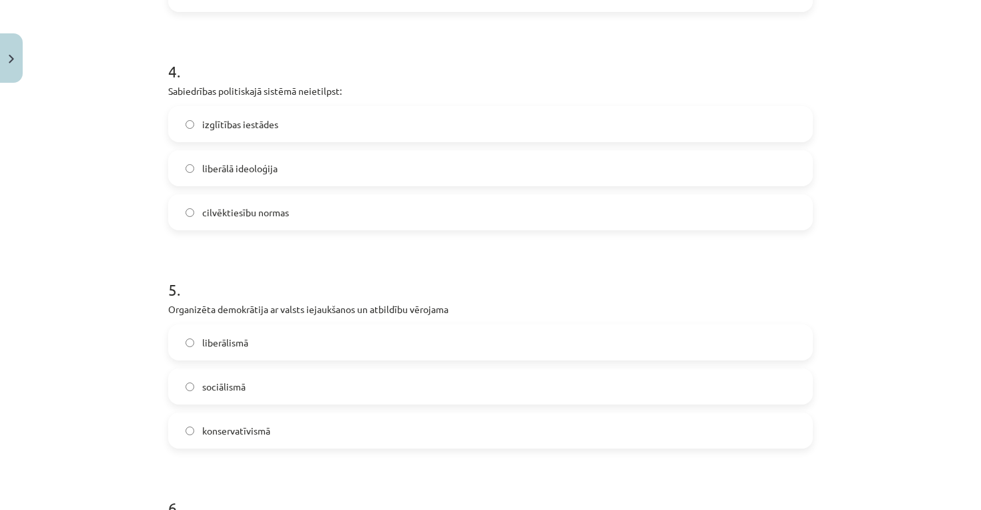
click at [244, 389] on span "sociālismā" at bounding box center [223, 387] width 43 height 14
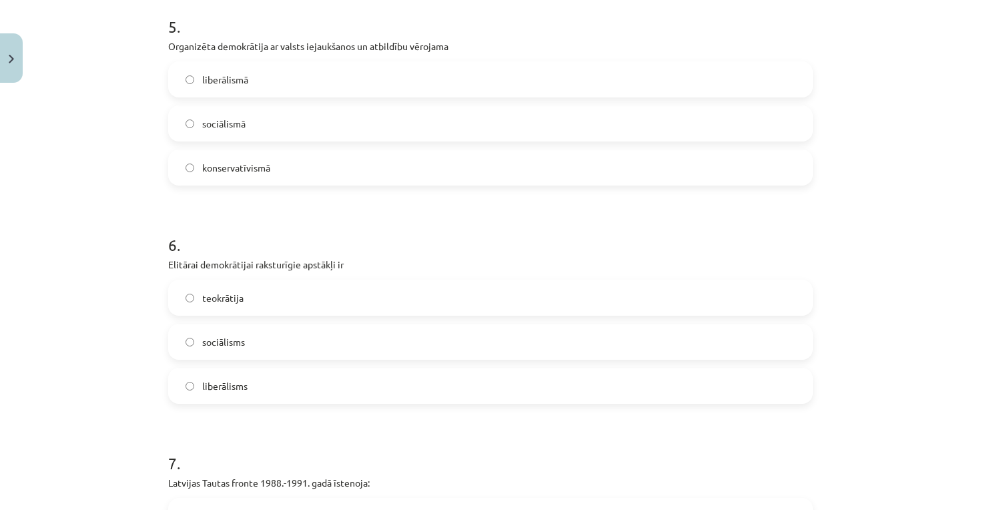
scroll to position [1176, 0]
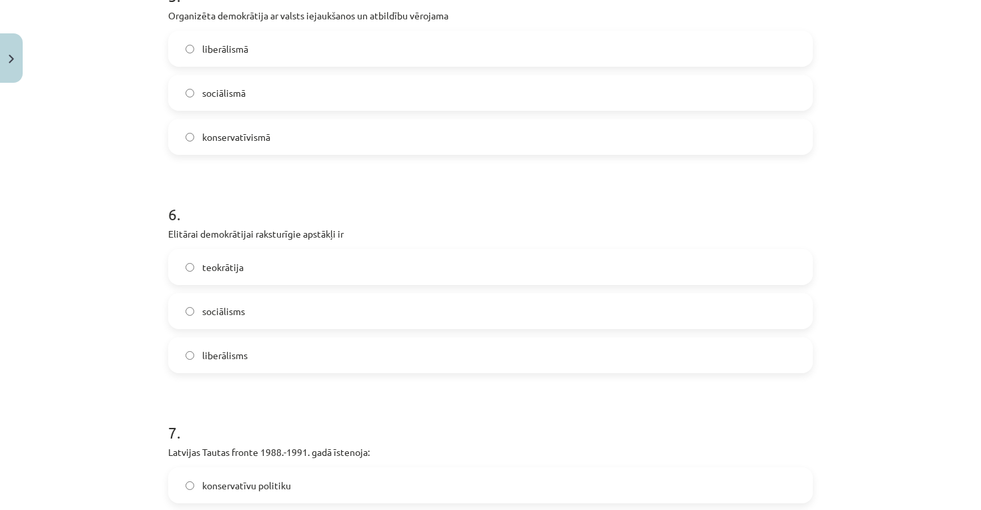
click at [220, 342] on label "liberālisms" at bounding box center [491, 354] width 642 height 33
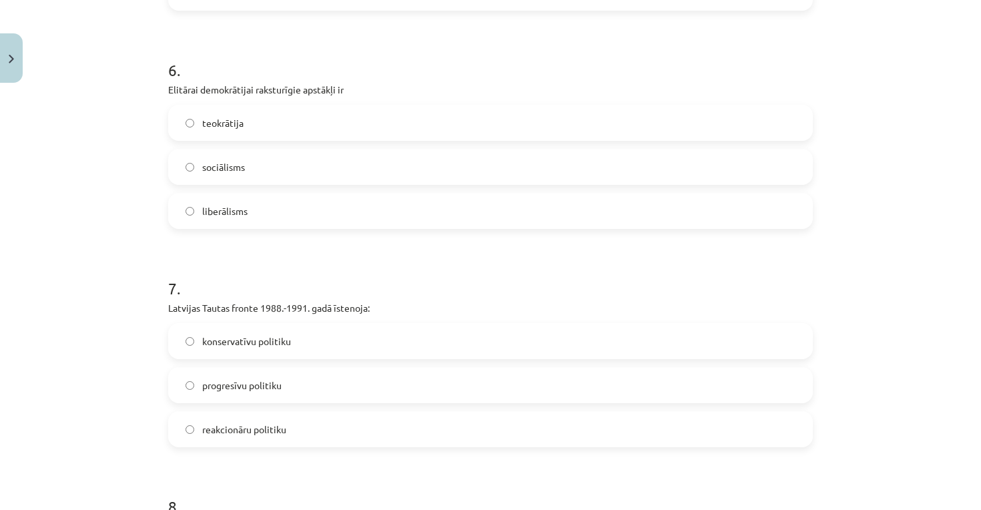
scroll to position [1333, 0]
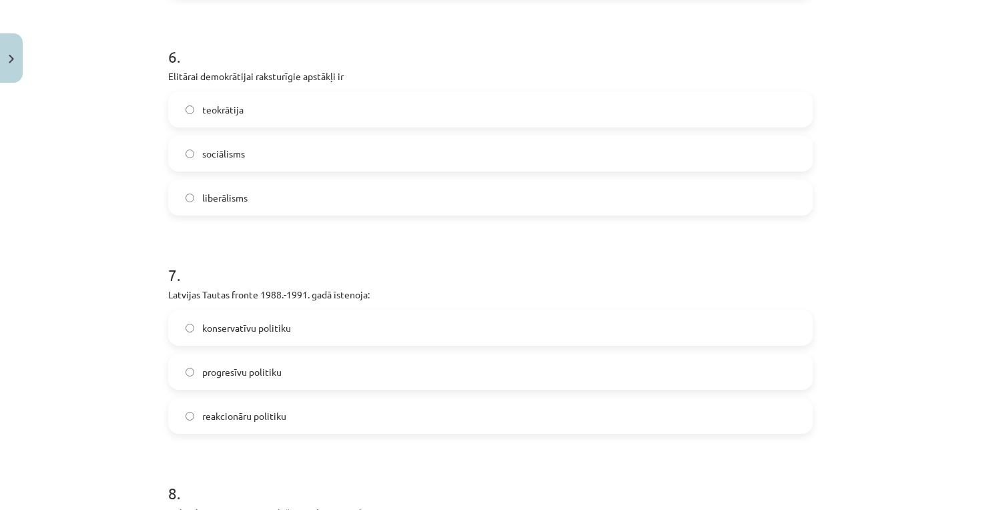
click at [266, 366] on span "progresīvu politiku" at bounding box center [241, 372] width 79 height 14
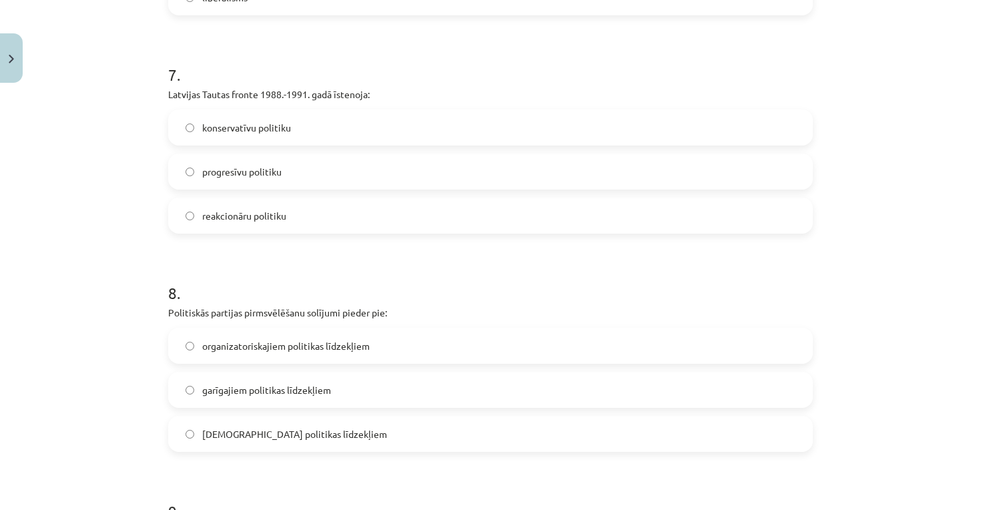
scroll to position [1538, 0]
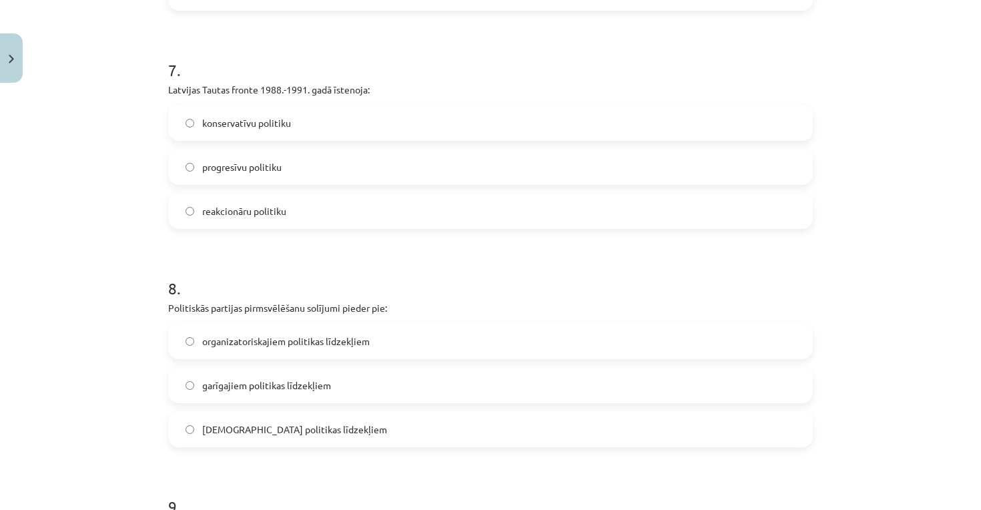
click at [258, 387] on span "garīgajiem politikas līdzekļiem" at bounding box center [266, 386] width 129 height 14
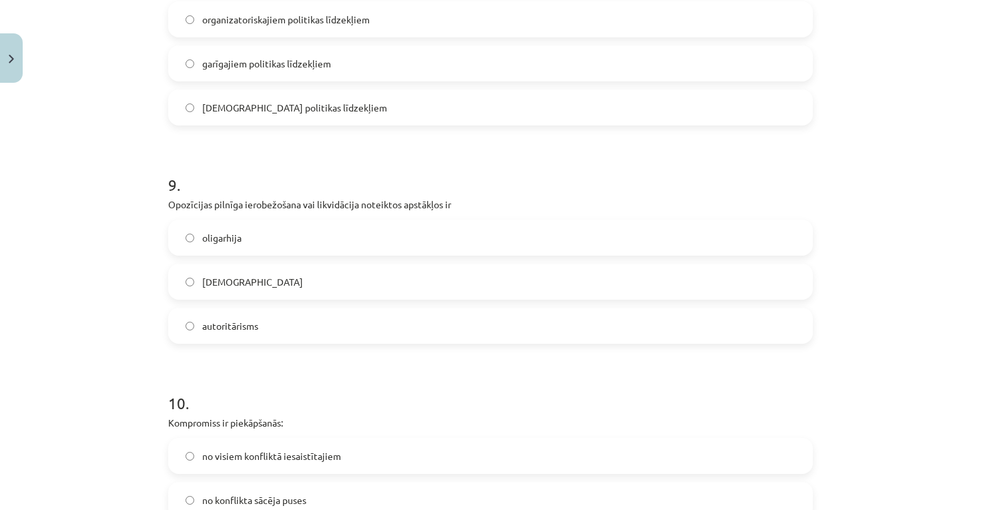
scroll to position [1896, 0]
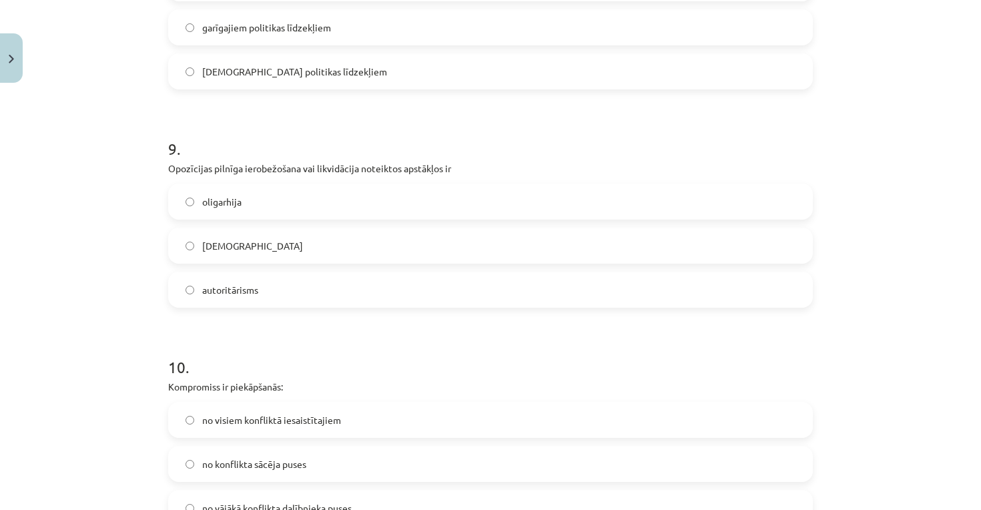
click at [264, 253] on label "totalitārisms" at bounding box center [491, 245] width 642 height 33
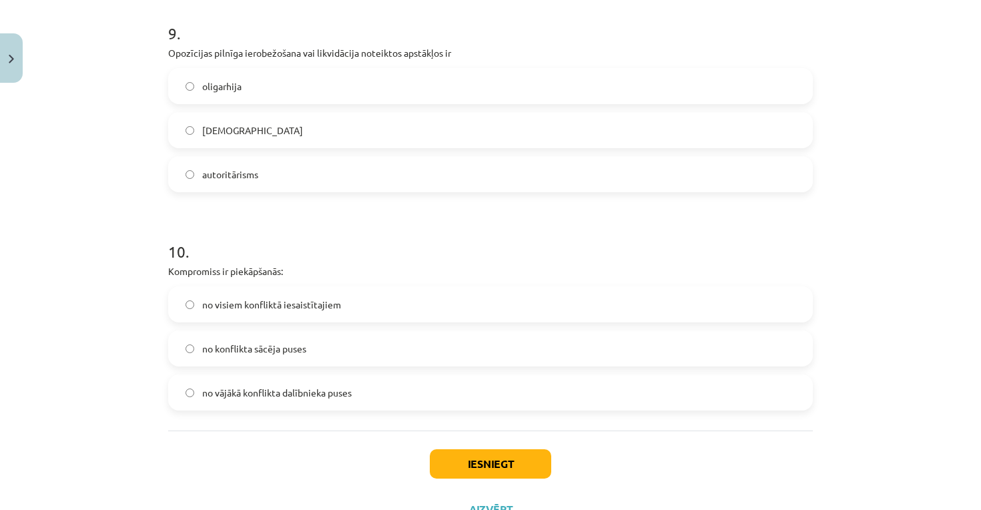
scroll to position [2013, 0]
click at [277, 301] on span "no visiem konfliktā iesaistītajiem" at bounding box center [271, 303] width 139 height 14
click at [449, 459] on button "Iesniegt" at bounding box center [490, 461] width 121 height 29
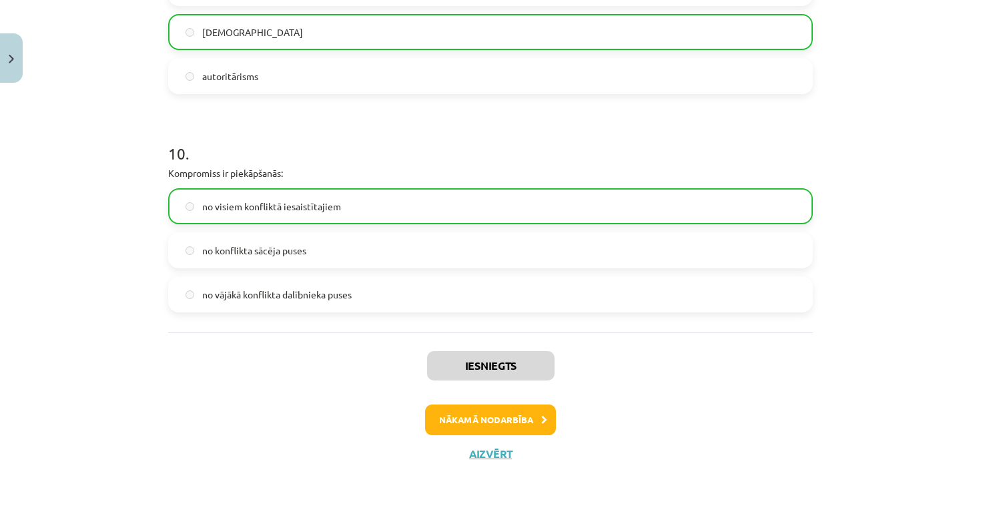
click at [528, 414] on button "Nākamā nodarbība" at bounding box center [490, 420] width 131 height 31
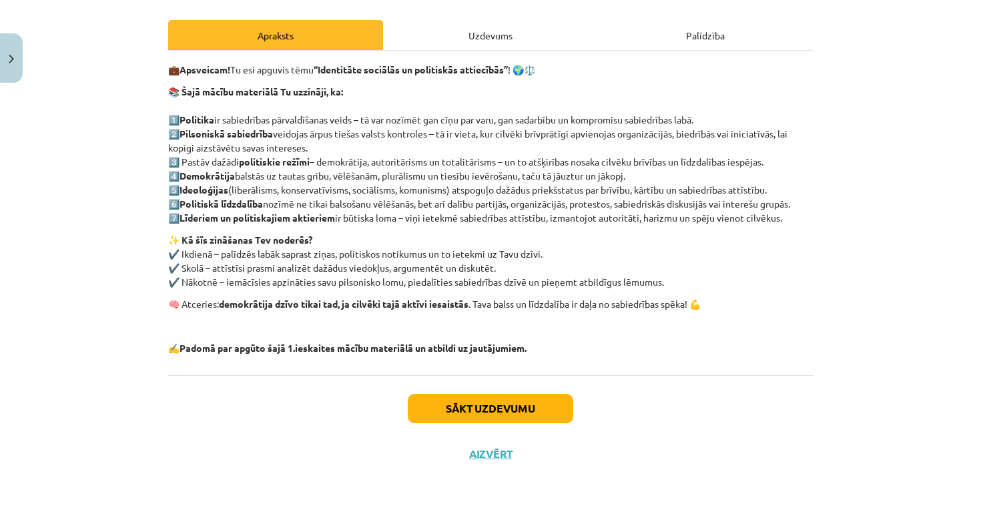
click at [528, 414] on button "Sākt uzdevumu" at bounding box center [491, 408] width 166 height 29
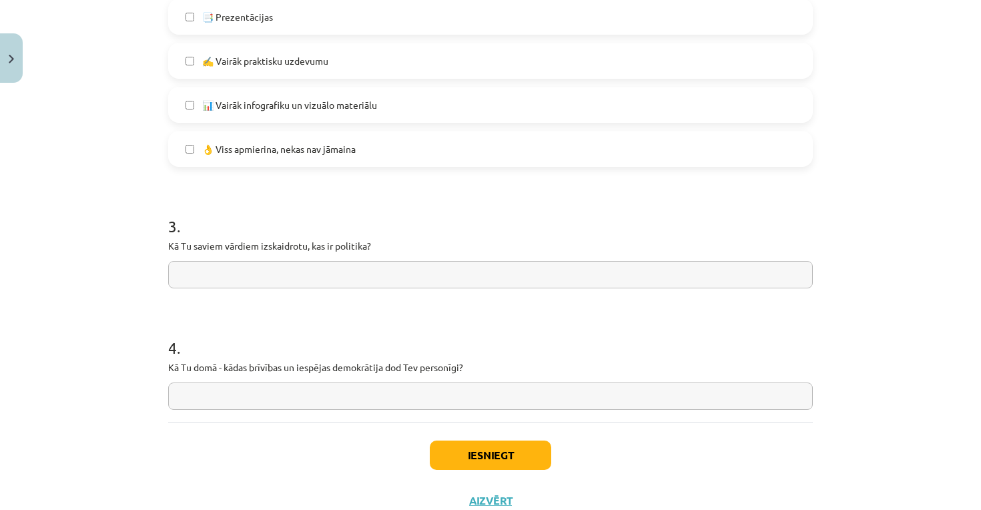
scroll to position [974, 0]
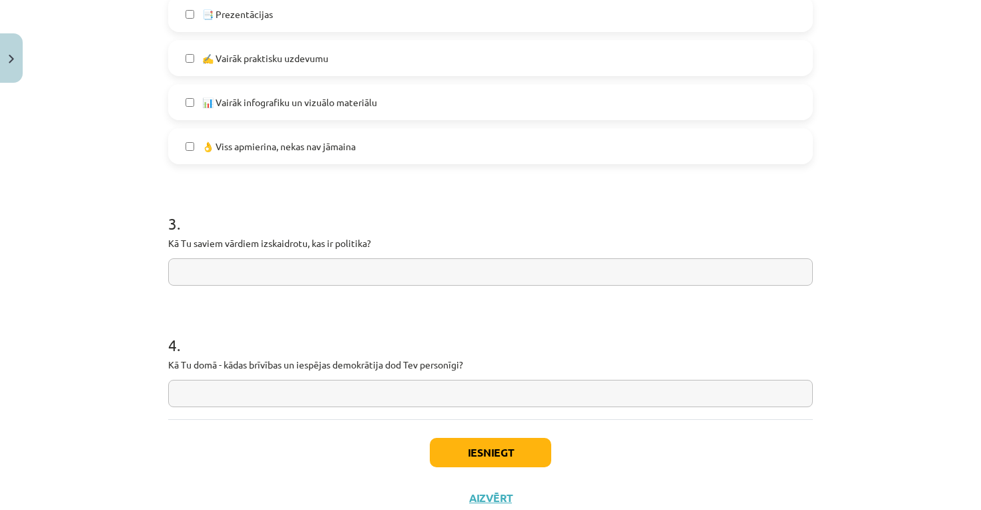
click at [482, 442] on button "Iesniegt" at bounding box center [490, 452] width 121 height 29
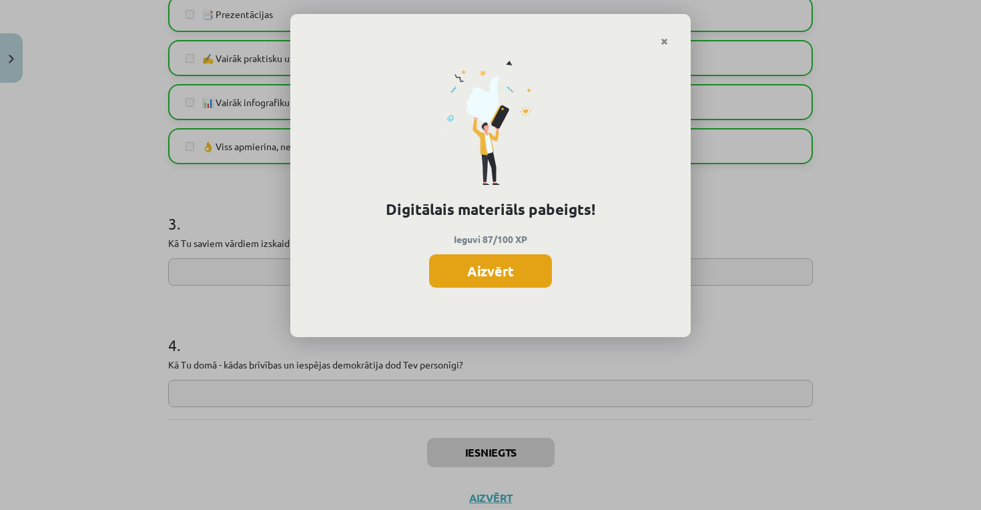
click at [527, 260] on button "Aizvērt" at bounding box center [490, 270] width 123 height 33
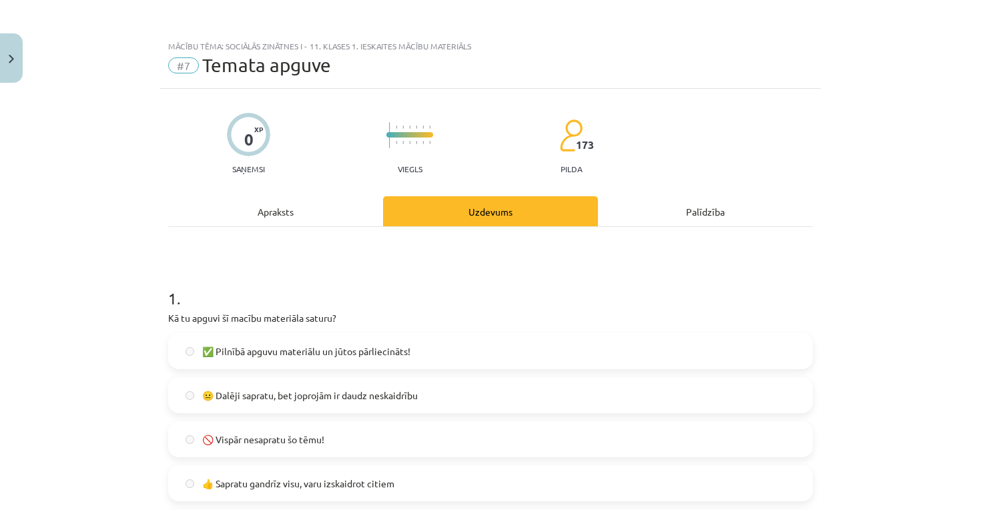
scroll to position [403, 0]
click at [5, 67] on button "Close" at bounding box center [11, 57] width 23 height 49
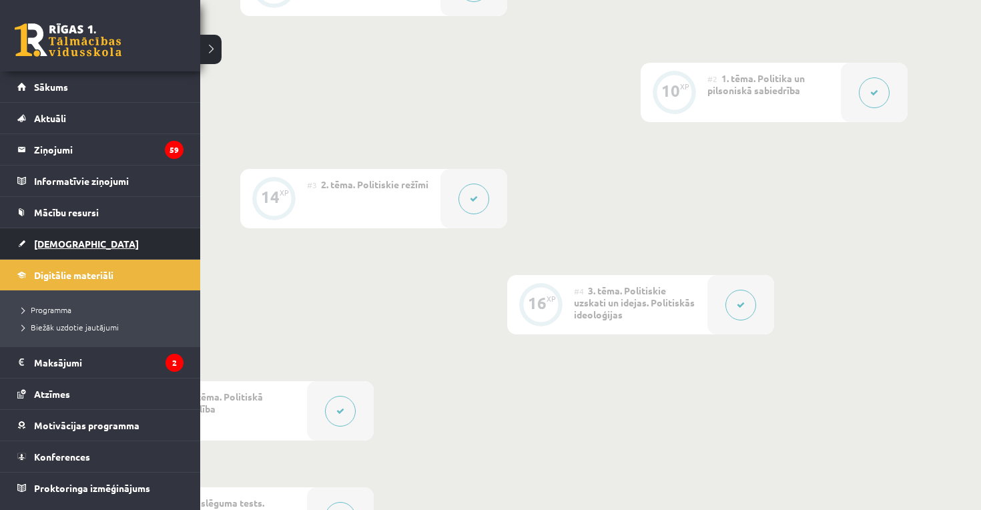
click at [79, 239] on link "[DEMOGRAPHIC_DATA]" at bounding box center [100, 243] width 166 height 31
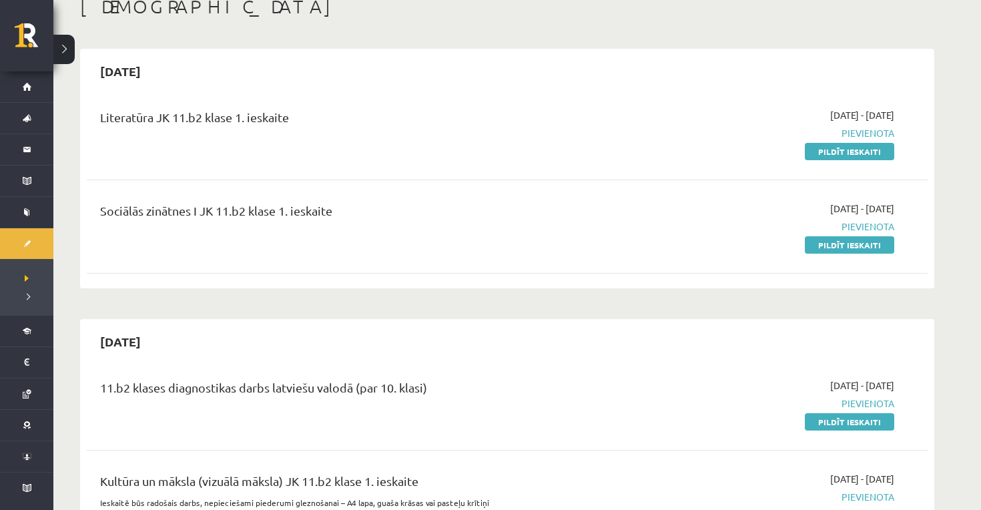
scroll to position [45, 0]
